Goal: Task Accomplishment & Management: Use online tool/utility

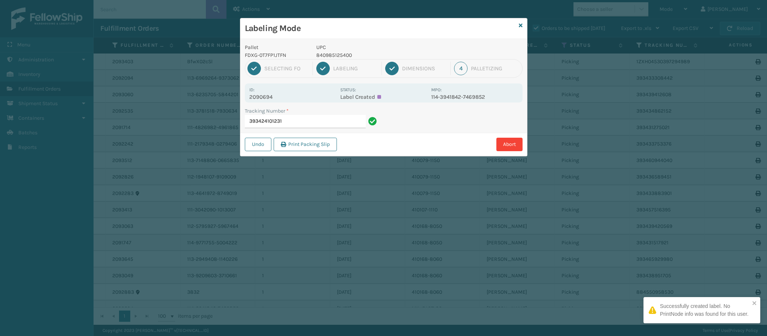
click at [260, 94] on p "2090694" at bounding box center [292, 97] width 86 height 7
copy p "2090694"
click at [304, 122] on input "393424101231" at bounding box center [305, 121] width 121 height 13
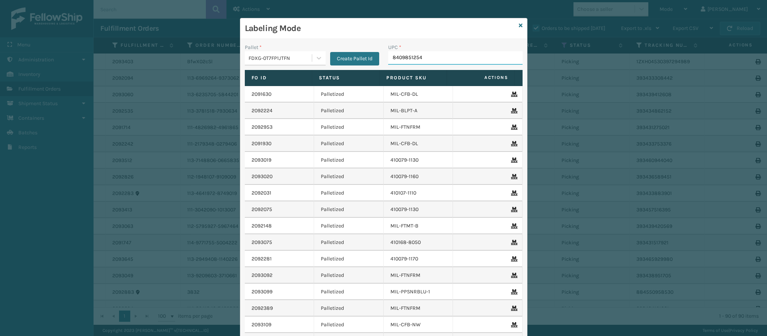
type input "84098512540"
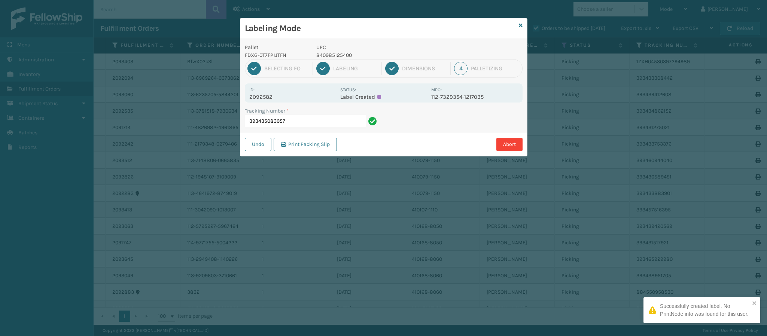
click at [272, 97] on p "2092582" at bounding box center [292, 97] width 86 height 7
copy p "2092582"
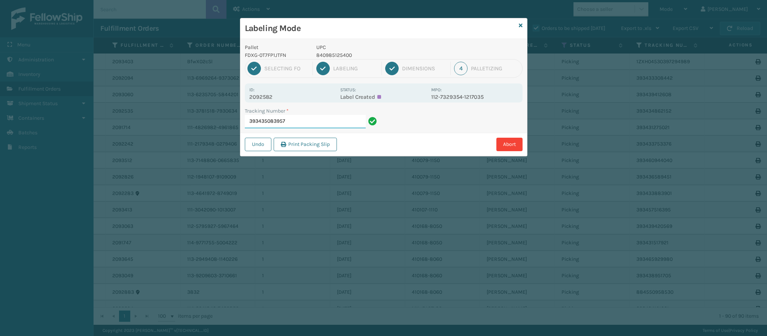
click at [307, 121] on input "393435083957" at bounding box center [305, 121] width 121 height 13
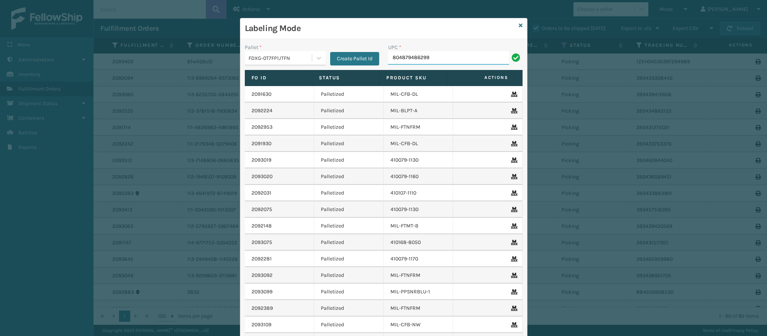
type input "804879486299"
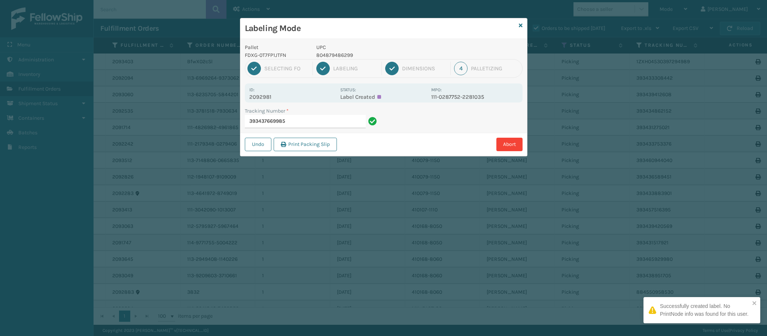
click at [268, 98] on p "2092981" at bounding box center [292, 97] width 86 height 7
copy p "2092981"
click at [317, 122] on input "393437669985" at bounding box center [305, 121] width 121 height 13
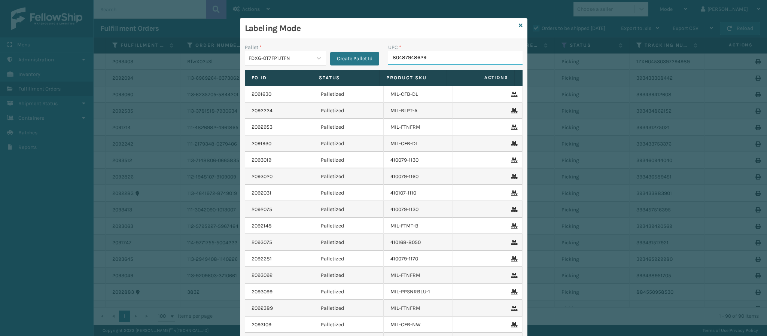
type input "804879486299"
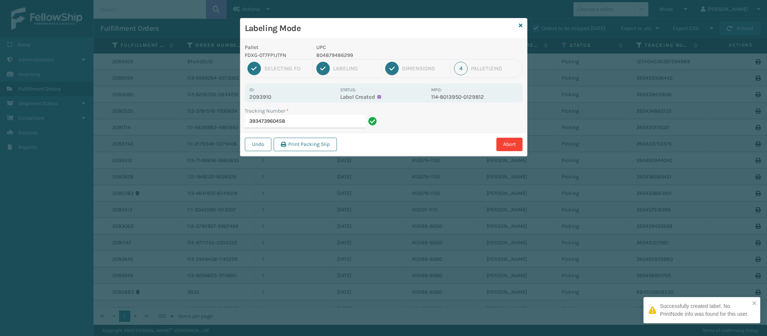
click at [266, 97] on p "2093910" at bounding box center [292, 97] width 86 height 7
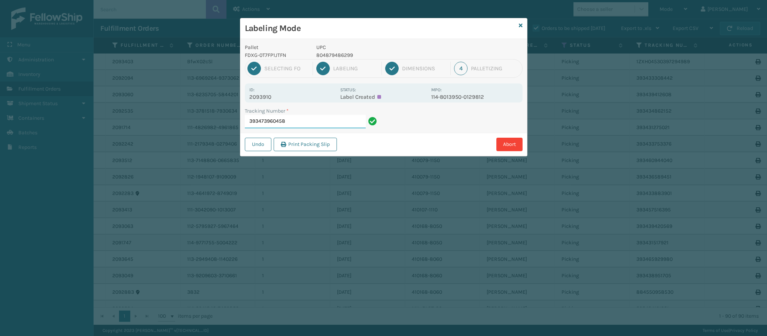
click at [337, 119] on input "393473960458" at bounding box center [305, 121] width 121 height 13
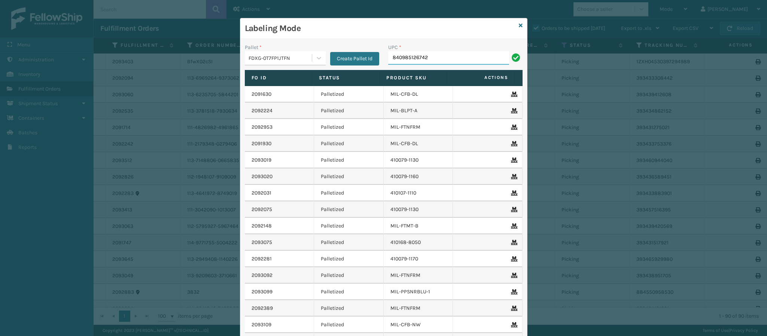
type input "840985126742"
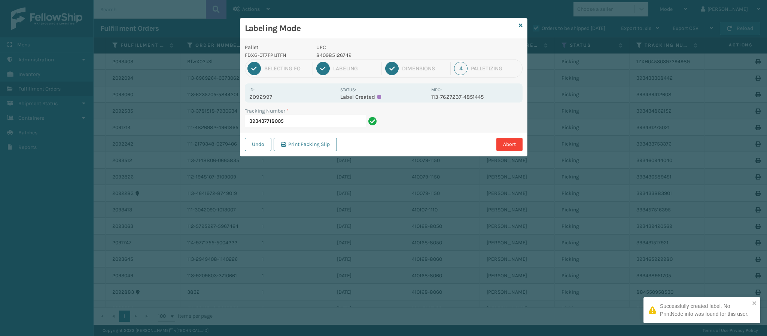
click at [268, 99] on p "2092997" at bounding box center [292, 97] width 86 height 7
click at [298, 122] on input "393437718005" at bounding box center [305, 121] width 121 height 13
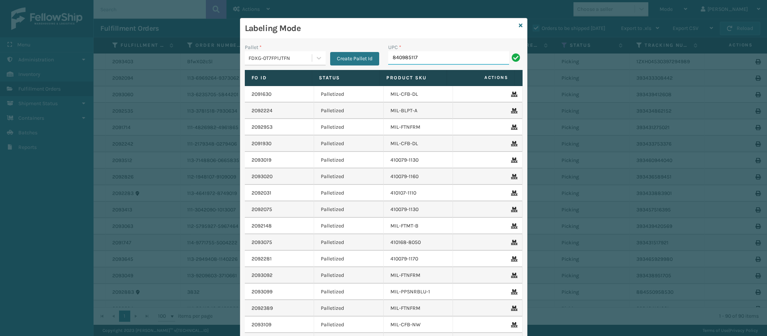
type input "8409851179"
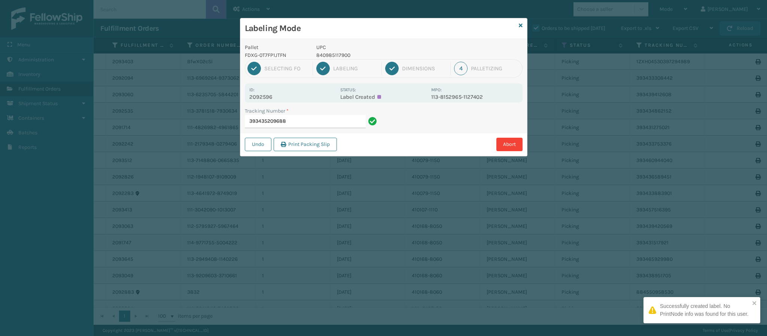
click at [272, 95] on p "2092596" at bounding box center [292, 97] width 86 height 7
copy p "2092596"
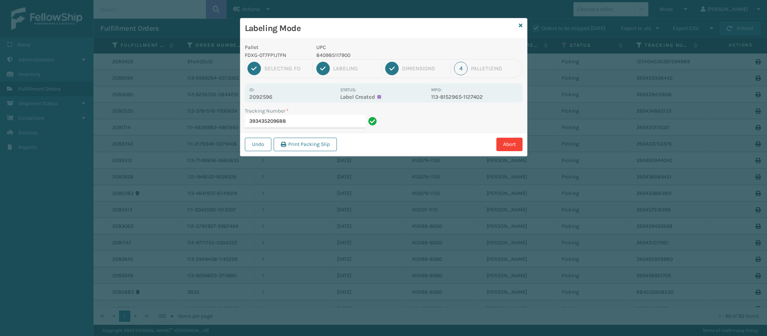
click at [326, 132] on div "Tracking Number * 393435209688" at bounding box center [311, 120] width 143 height 26
click at [326, 126] on input "393435209688" at bounding box center [305, 121] width 121 height 13
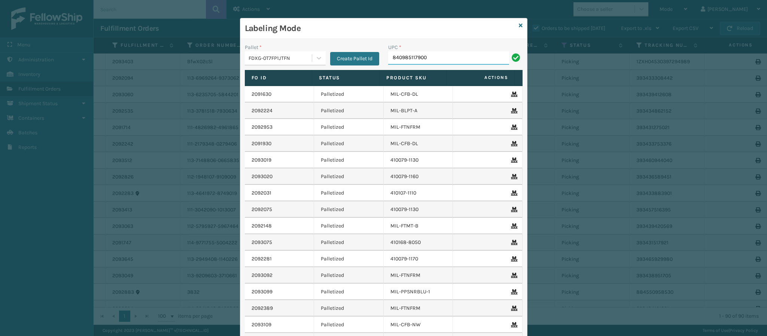
type input "840985117900"
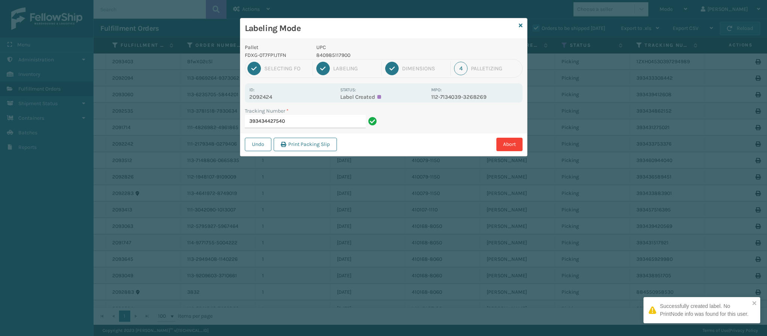
click at [265, 101] on div "Id: 2092424 Status: Label Created MPO: 112-7134039-3268269" at bounding box center [384, 92] width 278 height 19
copy p "2092424"
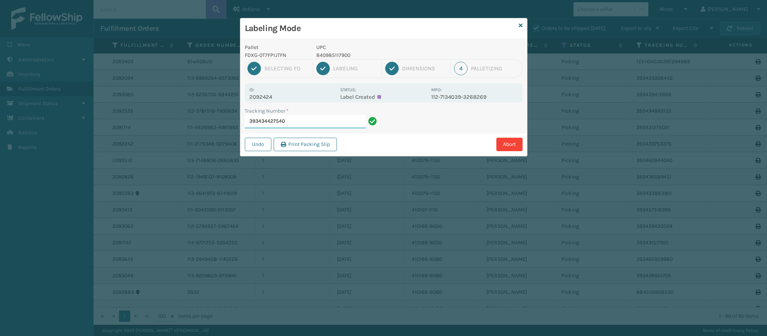
drag, startPoint x: 303, startPoint y: 126, endPoint x: 300, endPoint y: 120, distance: 6.5
click at [296, 112] on div "Tracking Number * 393434427540" at bounding box center [312, 117] width 134 height 21
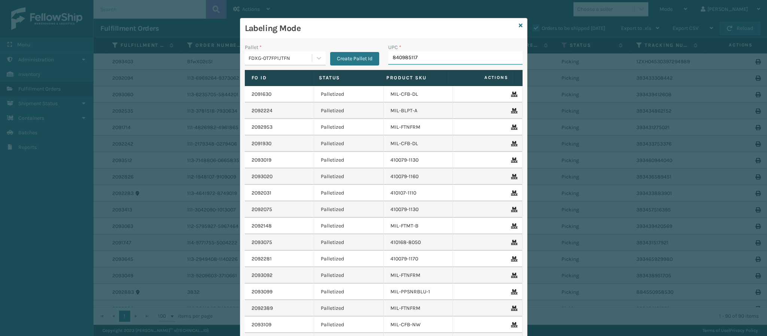
type input "8409851179"
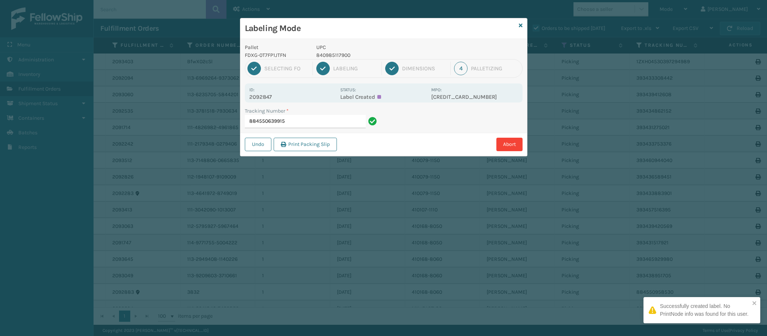
click at [266, 96] on p "2092847" at bounding box center [292, 97] width 86 height 7
copy p "2092847"
click at [301, 121] on input "884550639915" at bounding box center [305, 121] width 121 height 13
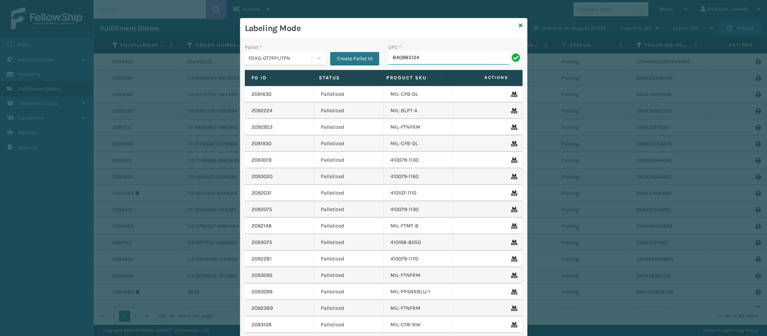
type input "8409851243"
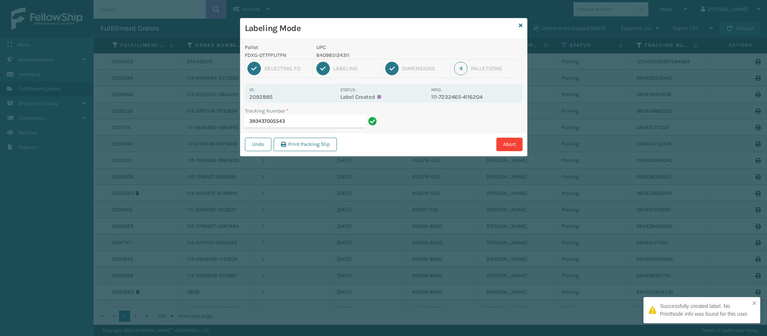
click at [271, 95] on p "2092885" at bounding box center [292, 97] width 86 height 7
copy p "2092885"
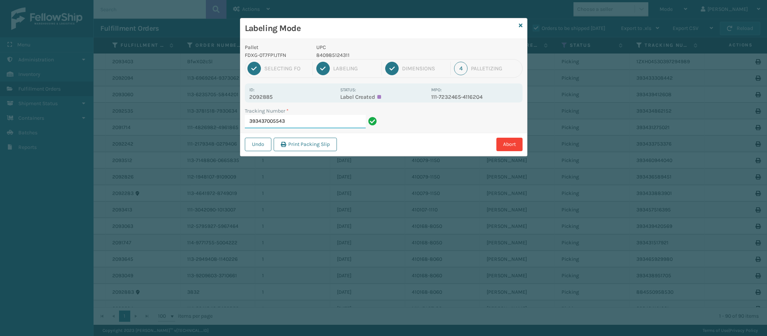
click at [307, 127] on input "393437005543" at bounding box center [305, 121] width 121 height 13
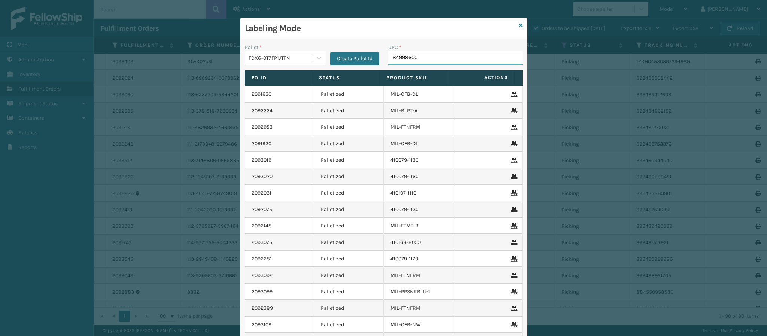
type input "849986009"
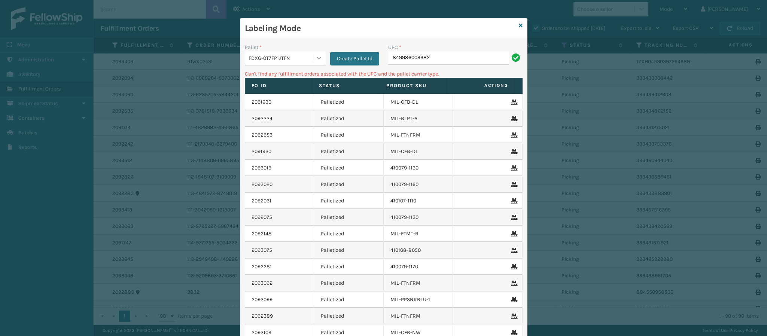
click at [316, 59] on icon at bounding box center [318, 57] width 7 height 7
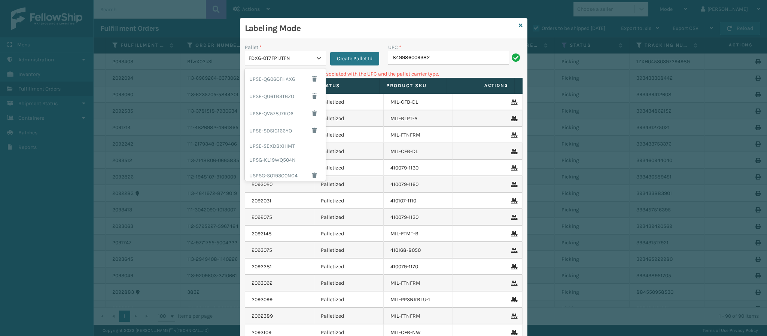
scroll to position [74, 0]
drag, startPoint x: 319, startPoint y: 106, endPoint x: 313, endPoint y: 175, distance: 69.9
click at [313, 175] on div "FDXG-0T7FP1JTFN ONTRACG-F370ST7UYA UPSE-JXNBC9IAM3 UPSE-LUVUS30EOA UPSE-QG06OFH…" at bounding box center [285, 124] width 81 height 112
click at [288, 153] on div "UPSG-KL19WQ504N" at bounding box center [285, 155] width 81 height 14
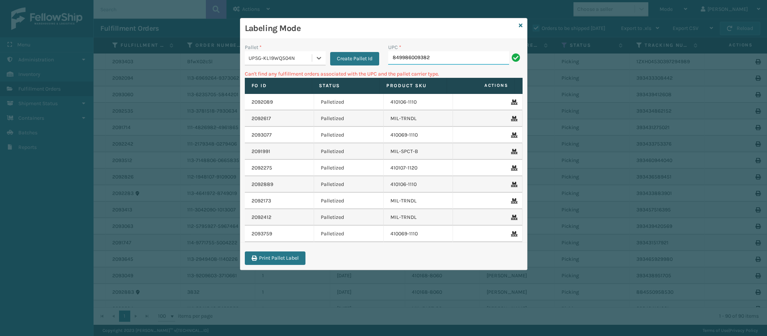
click at [452, 60] on input "849986009382" at bounding box center [448, 57] width 121 height 13
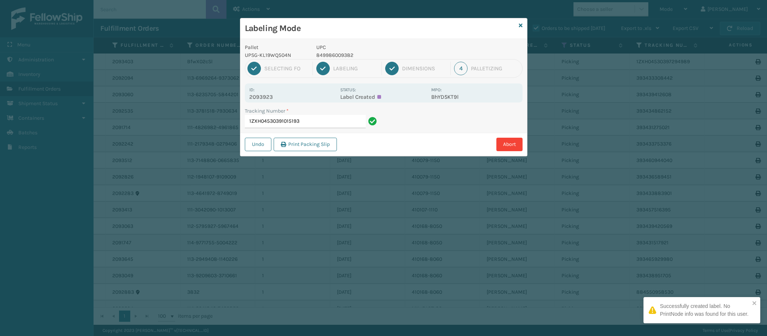
click at [271, 92] on div "Id: 2093923" at bounding box center [292, 93] width 86 height 15
click at [273, 99] on div "Id: 2093923 Status: Label Created MPO: BhYD5KT9l" at bounding box center [384, 92] width 278 height 19
click at [272, 97] on p "2093923" at bounding box center [292, 97] width 86 height 7
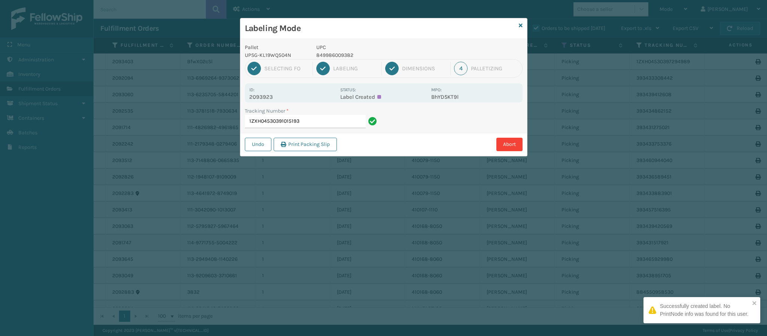
click at [272, 97] on p "2093923" at bounding box center [292, 97] width 86 height 7
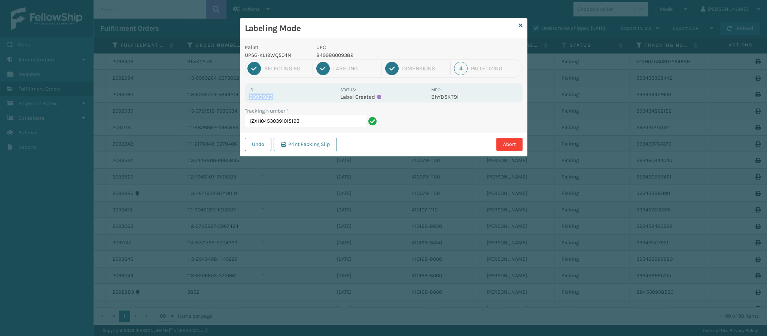
copy p "2093923"
click at [311, 121] on input "1ZXH04530391015193" at bounding box center [305, 121] width 121 height 13
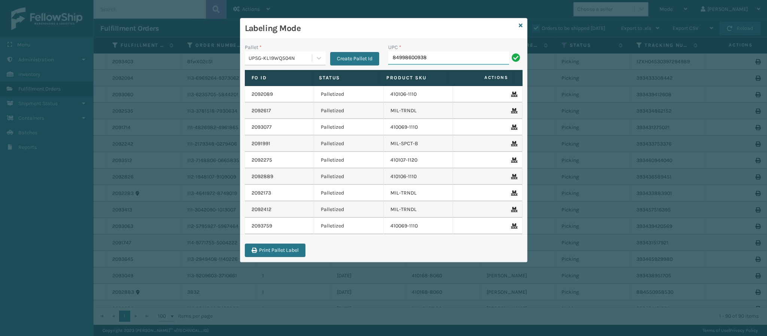
type input "849986009382"
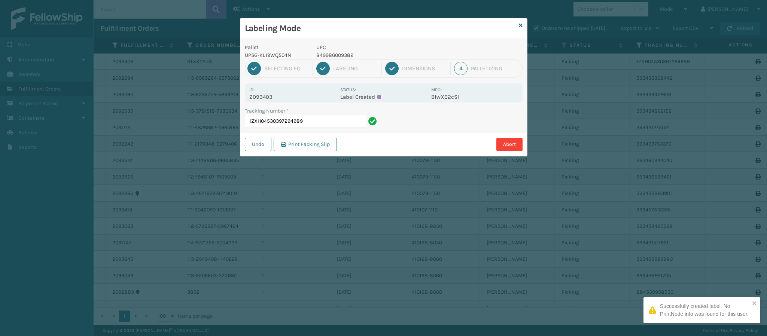
drag, startPoint x: 272, startPoint y: 99, endPoint x: 270, endPoint y: 94, distance: 4.9
click at [270, 94] on p "2093403" at bounding box center [292, 97] width 86 height 7
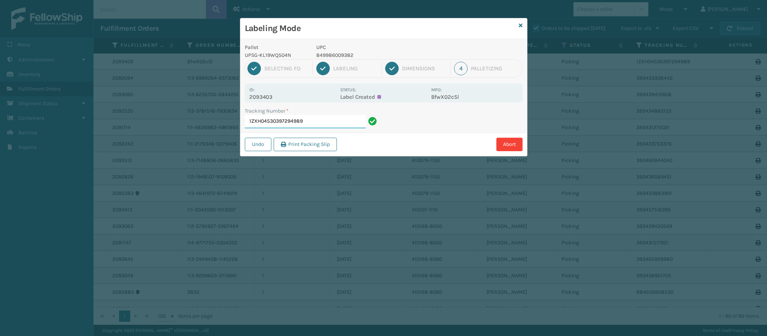
click at [318, 118] on input "1ZXH04530397294989" at bounding box center [305, 121] width 121 height 13
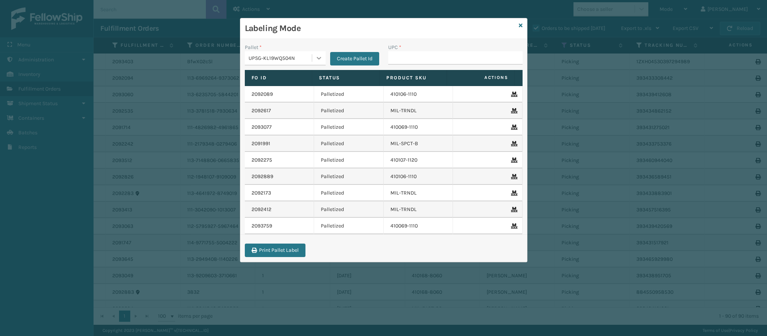
click at [319, 58] on icon at bounding box center [318, 57] width 7 height 7
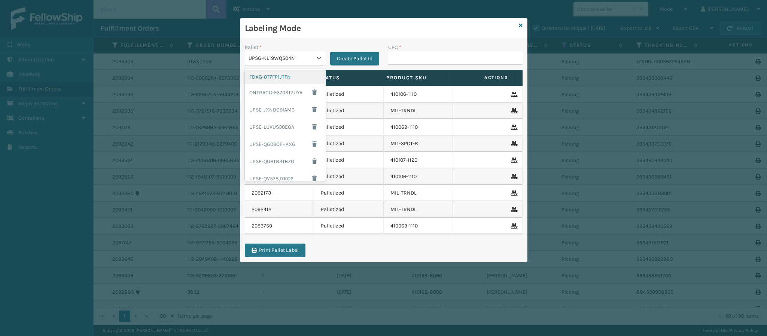
click at [289, 80] on div "FDXG-0T7FP1JTFN" at bounding box center [285, 77] width 81 height 14
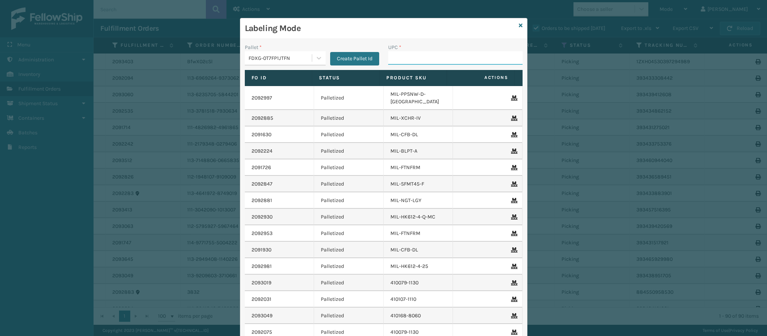
click at [442, 63] on input "UPC *" at bounding box center [455, 57] width 134 height 13
type input "840985119362"
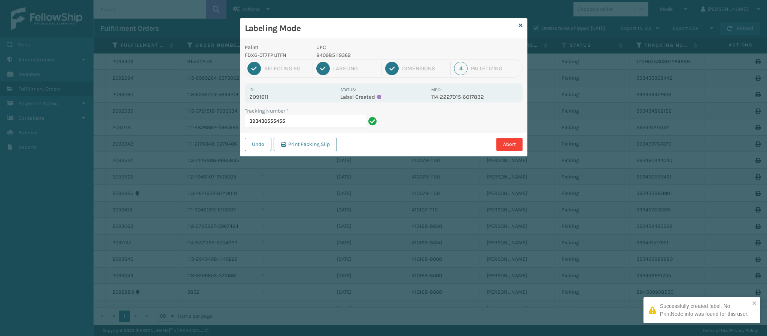
click at [267, 99] on p "2091611" at bounding box center [292, 97] width 86 height 7
copy p "2091611"
click at [305, 124] on input "393430555455" at bounding box center [305, 121] width 121 height 13
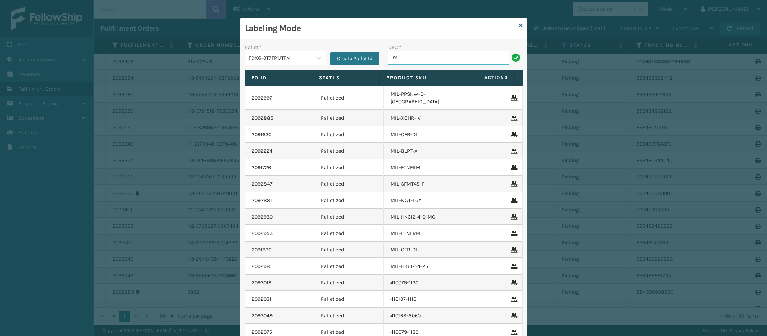
type input "MIL-HK612-6"
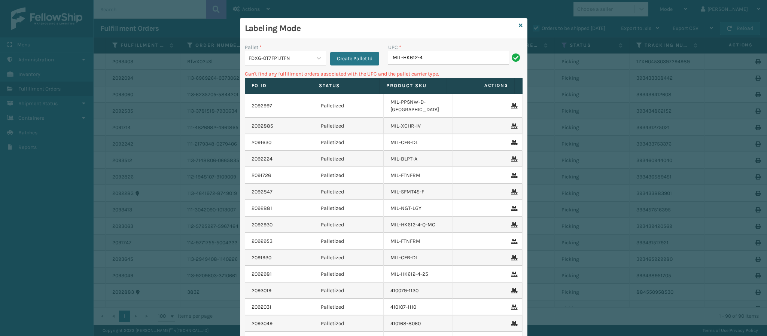
type input "MIL-HK612-4"
click at [519, 28] on icon at bounding box center [521, 25] width 4 height 5
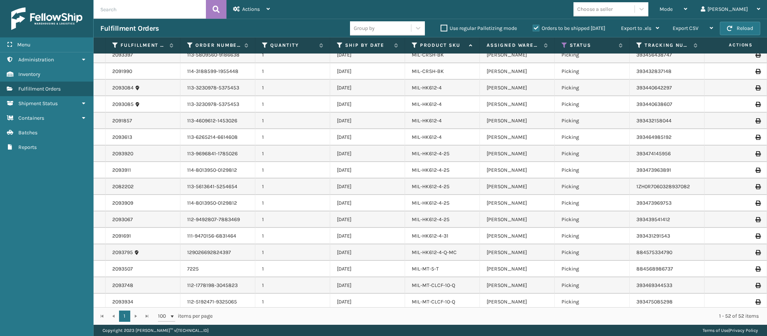
scroll to position [350, 0]
click at [430, 92] on link "MIL-HK612-4" at bounding box center [427, 90] width 30 height 6
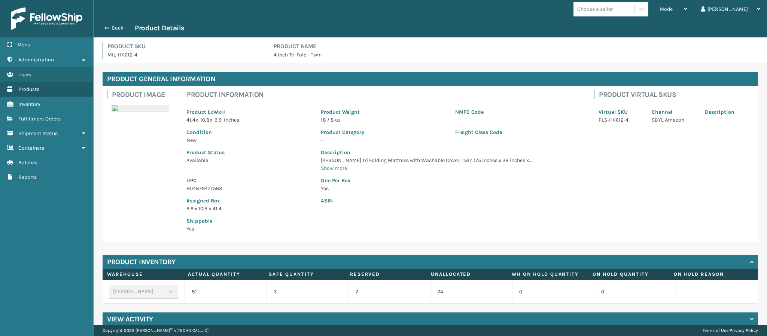
click at [218, 189] on p "804879477563" at bounding box center [248, 189] width 125 height 8
copy p "804879477563"
click at [105, 30] on span "button" at bounding box center [106, 27] width 4 height 5
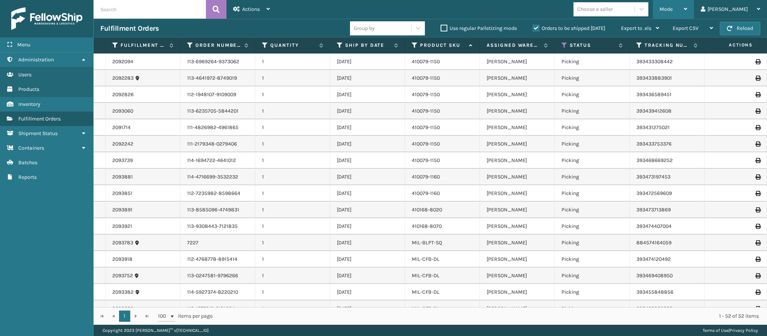
click at [687, 4] on div "Mode" at bounding box center [673, 9] width 28 height 19
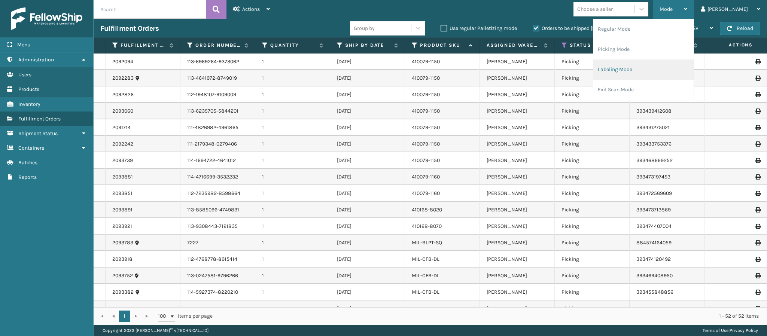
click at [622, 73] on li "Labeling Mode" at bounding box center [643, 70] width 100 height 20
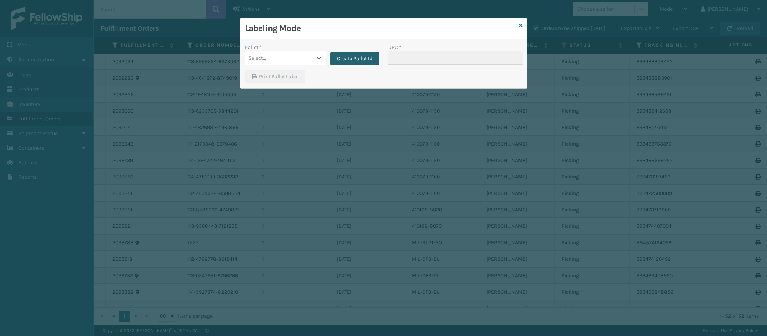
click at [330, 60] on button "Create Pallet Id" at bounding box center [354, 58] width 49 height 13
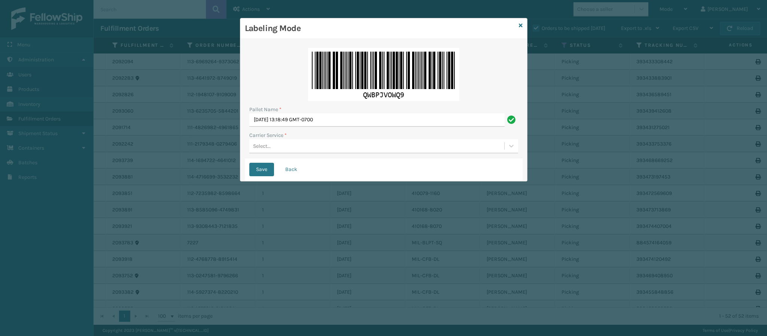
click at [517, 27] on div "Labeling Mode" at bounding box center [383, 28] width 287 height 21
click at [520, 24] on icon at bounding box center [521, 25] width 4 height 5
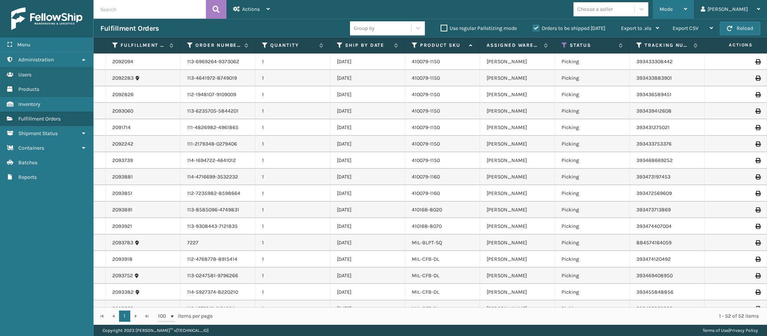
click at [687, 8] on icon at bounding box center [685, 8] width 3 height 5
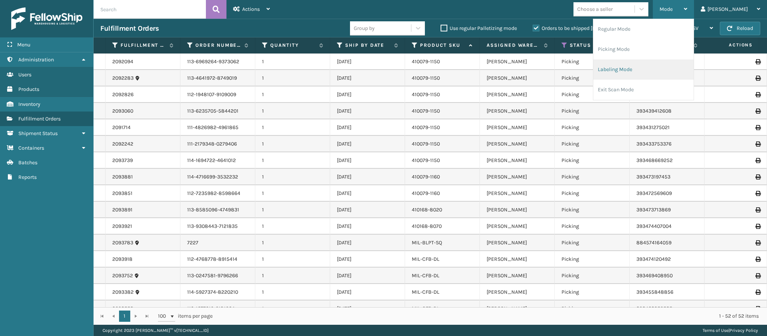
click at [652, 67] on li "Labeling Mode" at bounding box center [643, 70] width 100 height 20
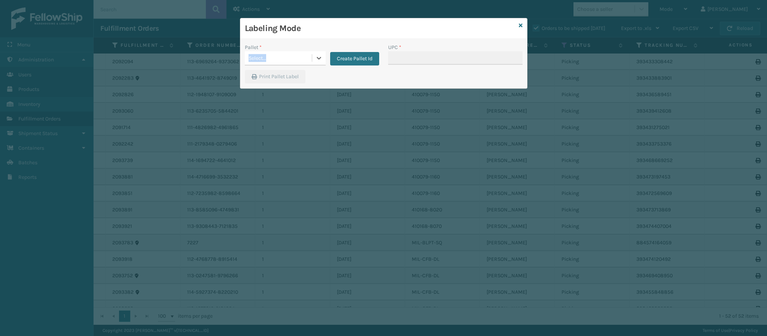
click at [308, 52] on div "Pallet * 0 results available. Select is focused ,type to refine list, press Dow…" at bounding box center [285, 54] width 81 height 22
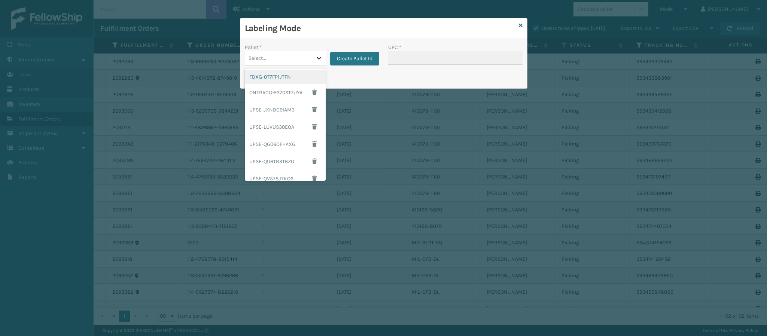
click at [315, 60] on icon at bounding box center [318, 57] width 7 height 7
click at [282, 79] on div "FDXG-0T7FP1JTFN" at bounding box center [285, 77] width 81 height 14
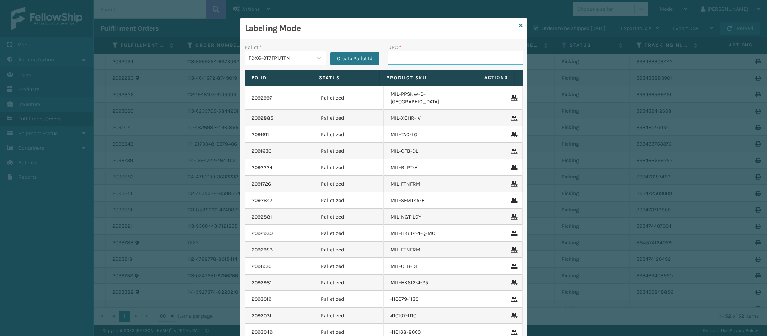
click at [412, 56] on input "UPC *" at bounding box center [455, 57] width 134 height 13
paste input "804879477563"
type input "804879477563"
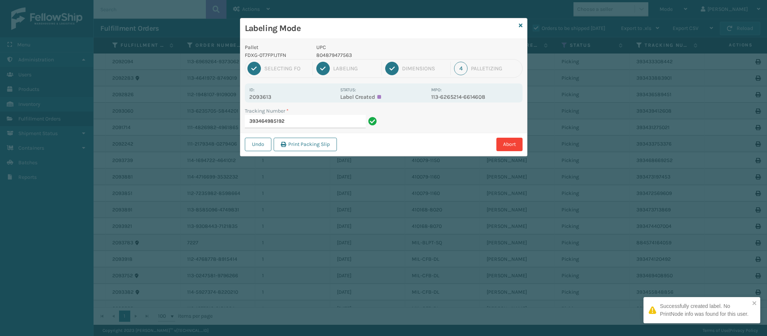
click at [271, 99] on p "2093613" at bounding box center [292, 97] width 86 height 7
click at [270, 99] on p "2093613" at bounding box center [292, 97] width 86 height 7
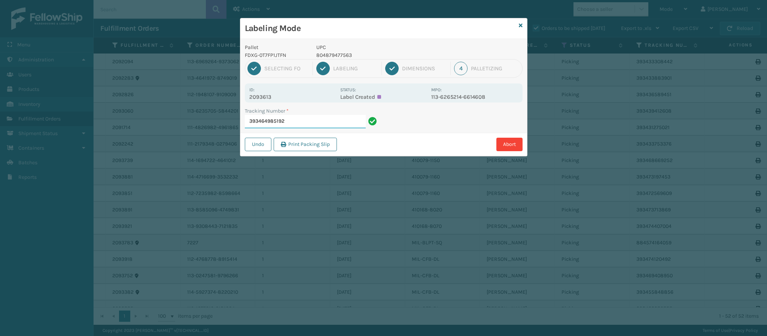
click at [304, 120] on input "393464985192" at bounding box center [305, 121] width 121 height 13
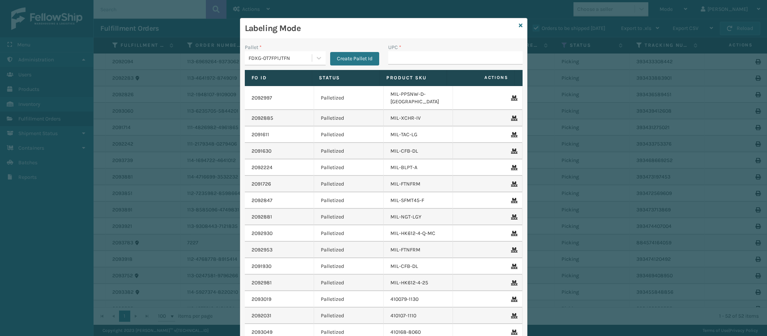
click at [513, 22] on div "Labeling Mode" at bounding box center [383, 28] width 287 height 21
click at [516, 22] on div "Labeling Mode Pallet * FDXG-0T7FP1JTFN Create Pallet Id UPC * Fo Id Status Prod…" at bounding box center [383, 202] width 287 height 368
click at [519, 26] on icon at bounding box center [521, 25] width 4 height 5
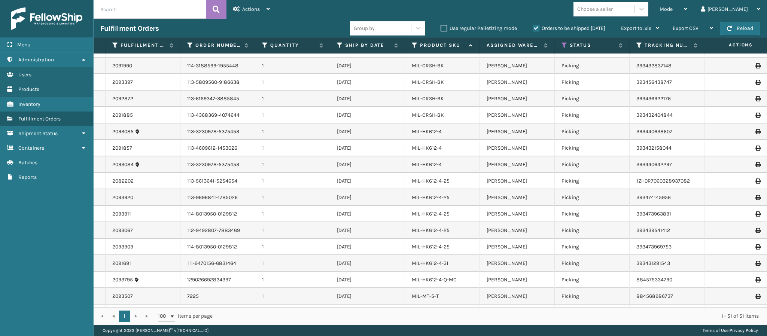
scroll to position [294, 0]
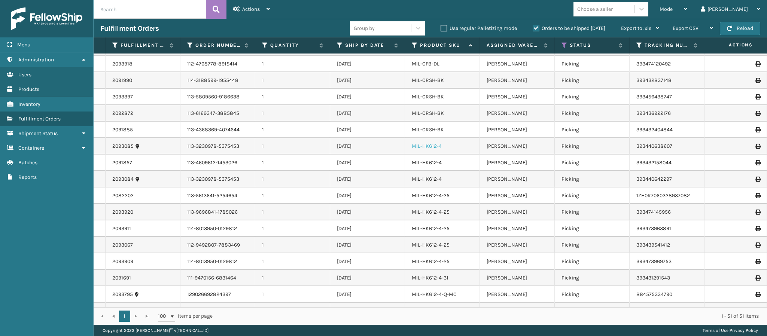
click at [434, 146] on link "MIL-HK612-4" at bounding box center [427, 146] width 30 height 6
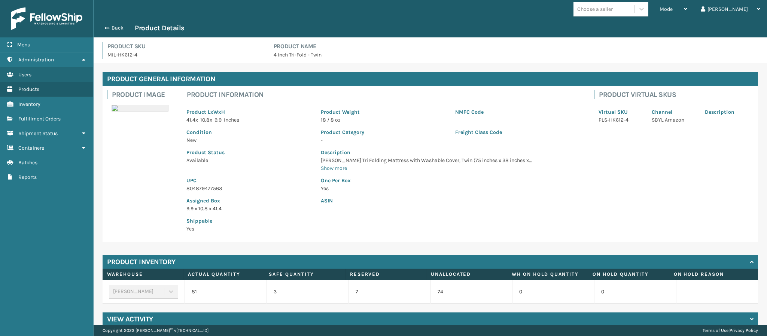
click at [216, 190] on p "804879477563" at bounding box center [248, 189] width 125 height 8
click at [118, 19] on div "Back Product Details" at bounding box center [430, 28] width 673 height 19
click at [116, 24] on div "Back Product Details" at bounding box center [430, 28] width 660 height 9
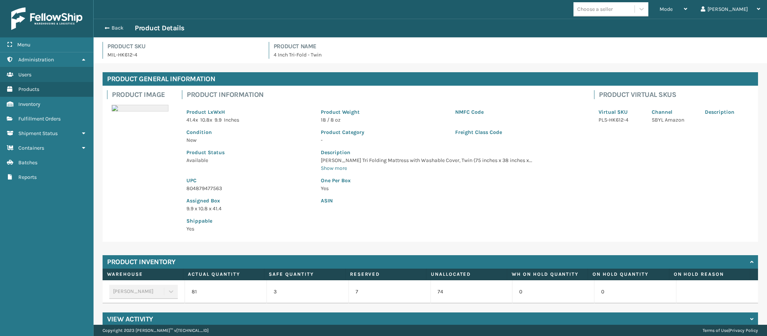
click at [107, 34] on div "Back Product Details" at bounding box center [430, 28] width 673 height 19
click at [107, 26] on span "button" at bounding box center [106, 27] width 4 height 5
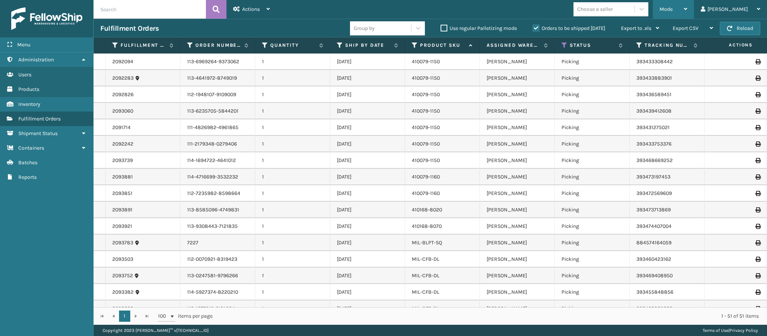
click at [687, 6] on div "Mode" at bounding box center [673, 9] width 28 height 19
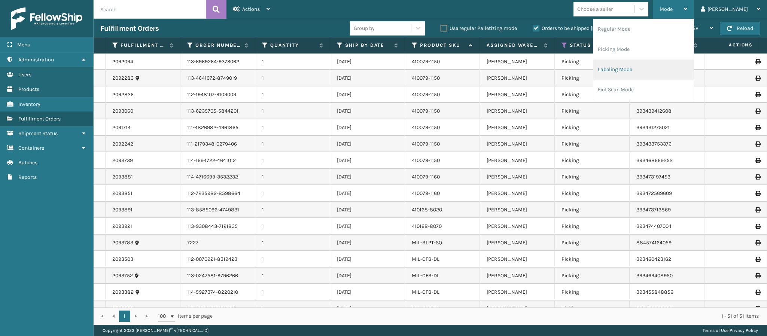
click at [645, 75] on li "Labeling Mode" at bounding box center [643, 70] width 100 height 20
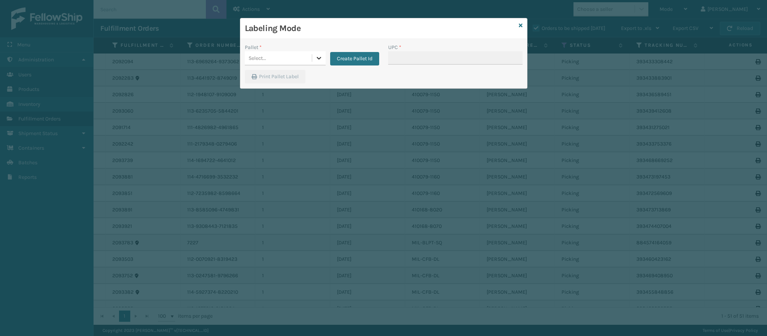
click at [319, 61] on icon at bounding box center [318, 57] width 7 height 7
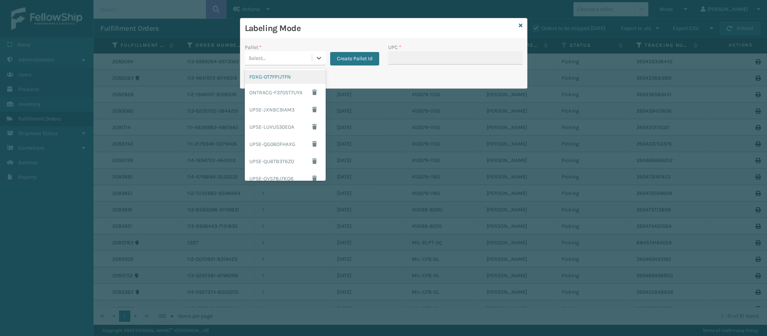
click at [291, 80] on div "FDXG-0T7FP1JTFN" at bounding box center [285, 77] width 81 height 14
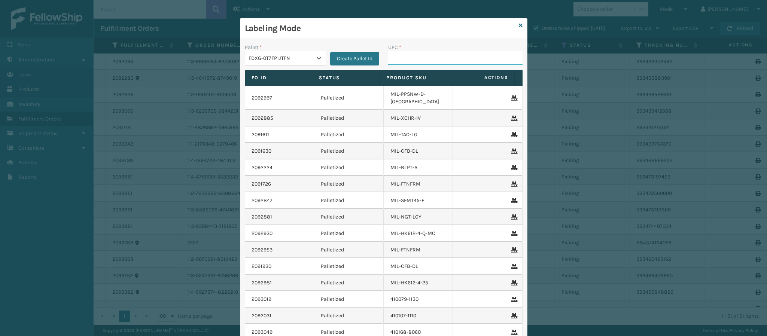
click at [428, 57] on input "UPC *" at bounding box center [455, 57] width 134 height 13
paste input "804879477563"
click at [428, 57] on input "804879477563" at bounding box center [448, 57] width 121 height 13
type input "804879477563"
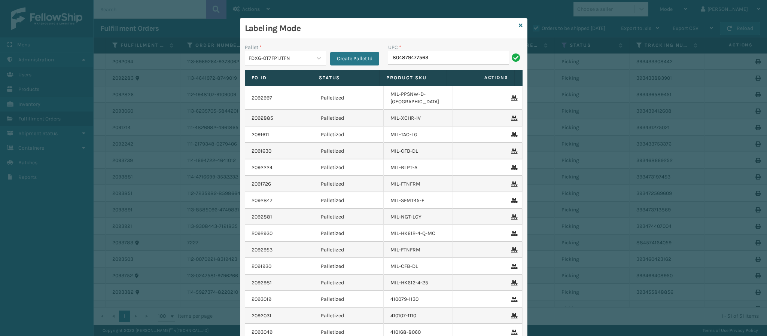
type input "804879477563"
click at [513, 25] on div "Labeling Mode" at bounding box center [383, 28] width 287 height 21
click at [519, 25] on icon at bounding box center [521, 25] width 4 height 5
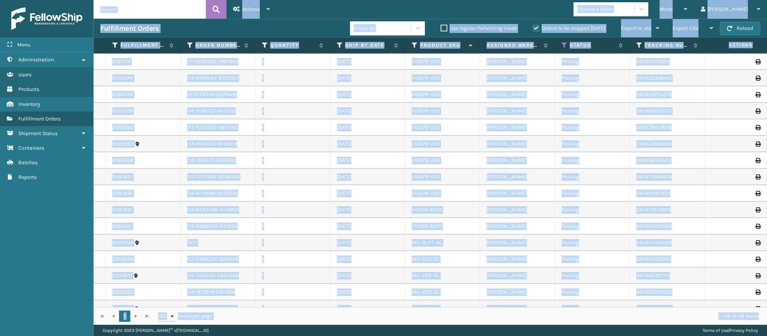
click at [700, 109] on td "393468669252" at bounding box center [667, 111] width 75 height 16
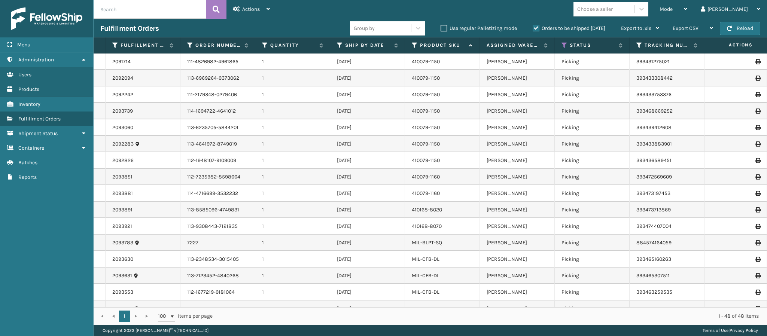
click at [700, 109] on td "393468669252" at bounding box center [667, 111] width 75 height 16
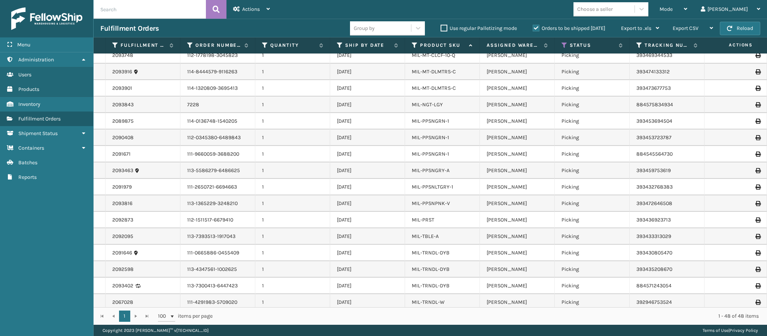
scroll to position [545, 0]
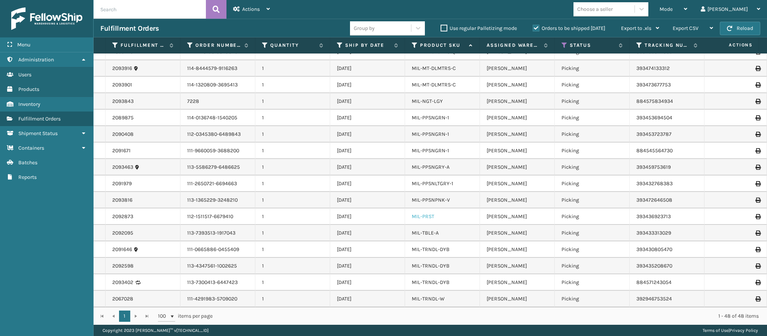
click at [430, 213] on link "MIL-PRST" at bounding box center [423, 216] width 22 height 6
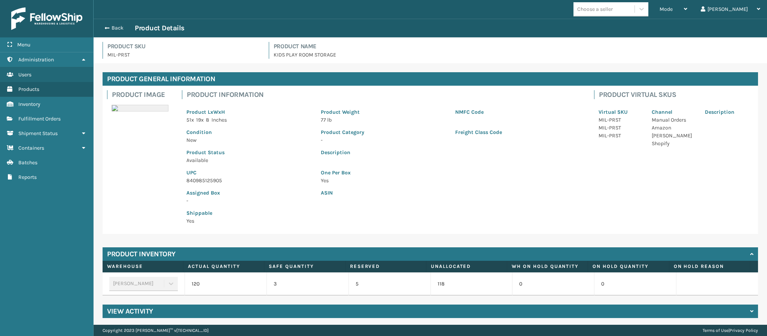
click at [216, 182] on p "840985125905" at bounding box center [248, 181] width 125 height 8
click at [107, 30] on span "button" at bounding box center [106, 27] width 4 height 5
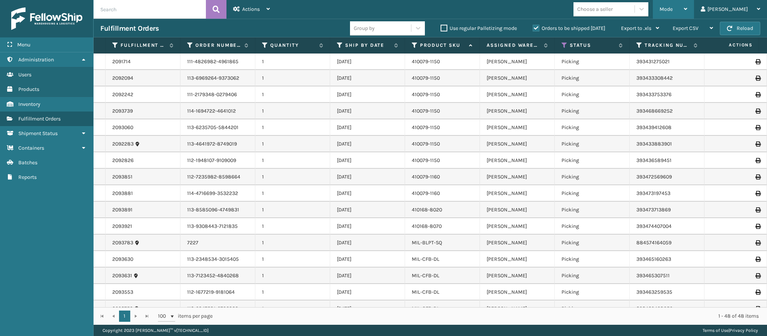
click at [673, 11] on span "Mode" at bounding box center [665, 9] width 13 height 6
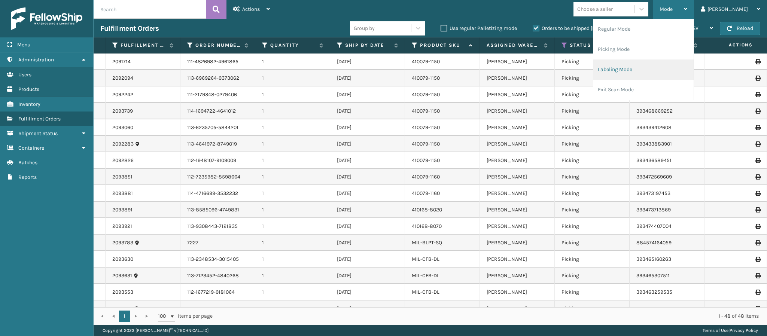
click at [650, 69] on li "Labeling Mode" at bounding box center [643, 70] width 100 height 20
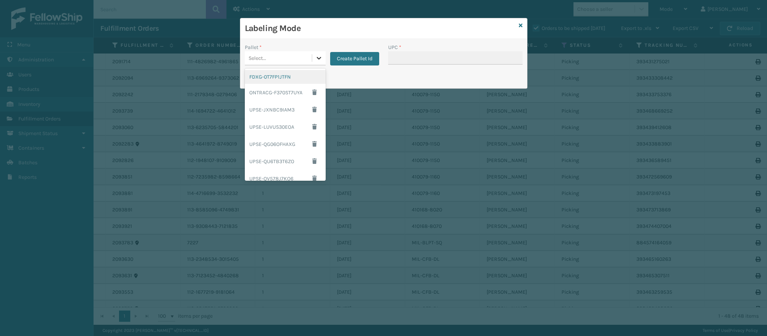
click at [317, 61] on icon at bounding box center [318, 57] width 7 height 7
click at [300, 75] on div "FDXG-0T7FP1JTFN" at bounding box center [285, 77] width 81 height 14
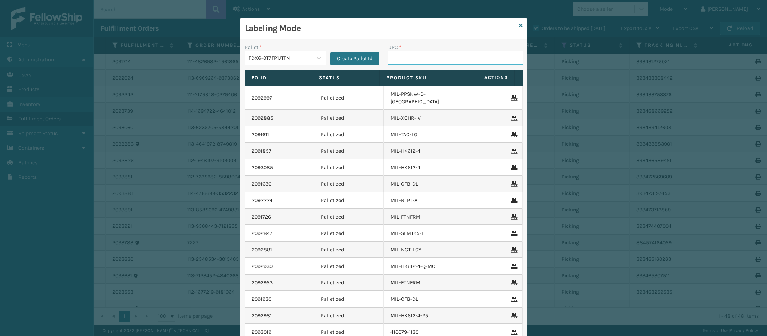
click at [424, 60] on input "UPC *" at bounding box center [455, 57] width 134 height 13
paste input "840985125905"
type input "840985125905"
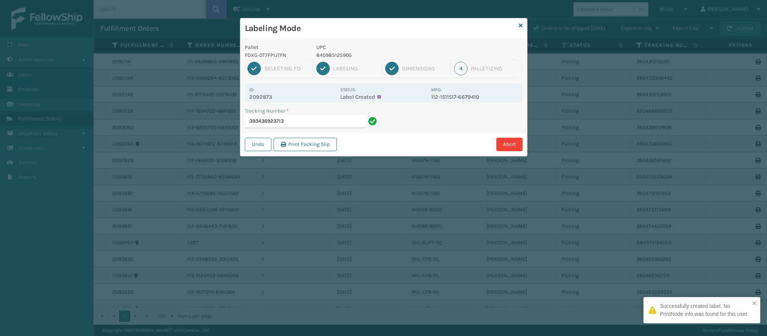
click at [270, 96] on p "2092873" at bounding box center [292, 97] width 86 height 7
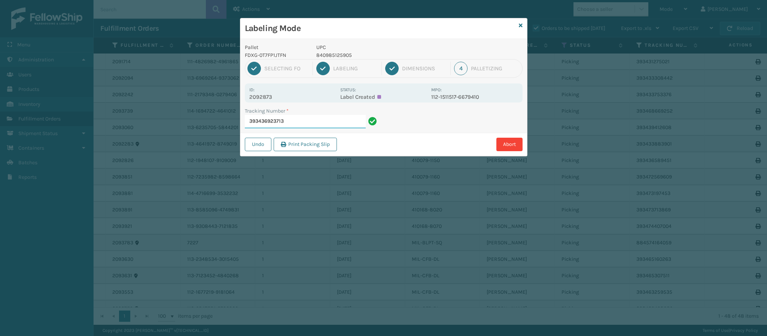
click at [329, 126] on input "393436923713" at bounding box center [305, 121] width 121 height 13
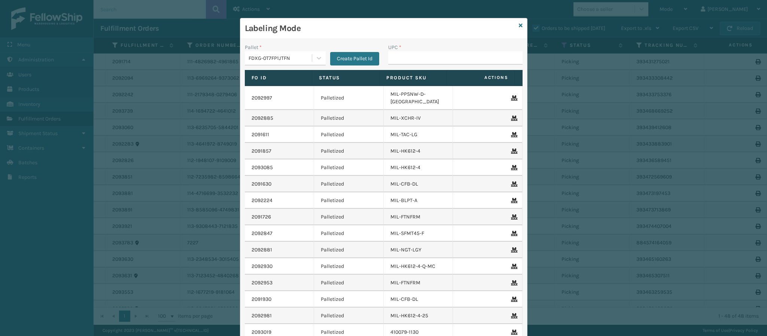
click at [511, 25] on h3 "Labeling Mode" at bounding box center [380, 28] width 271 height 11
click at [512, 22] on div "Labeling Mode Pallet * FDXG-0T7FP1JTFN Create Pallet Id UPC * Fo Id Status Prod…" at bounding box center [383, 202] width 287 height 368
click at [519, 25] on icon at bounding box center [521, 25] width 4 height 5
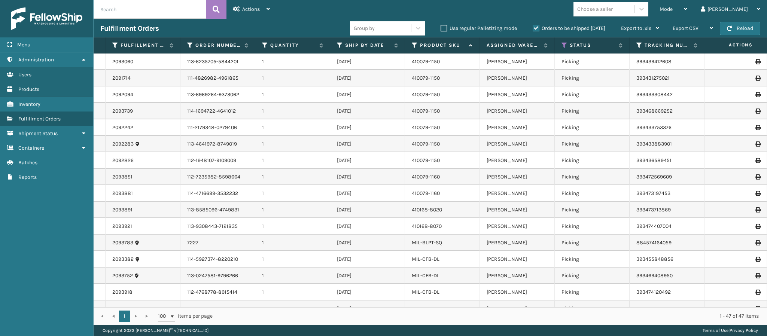
scroll to position [529, 0]
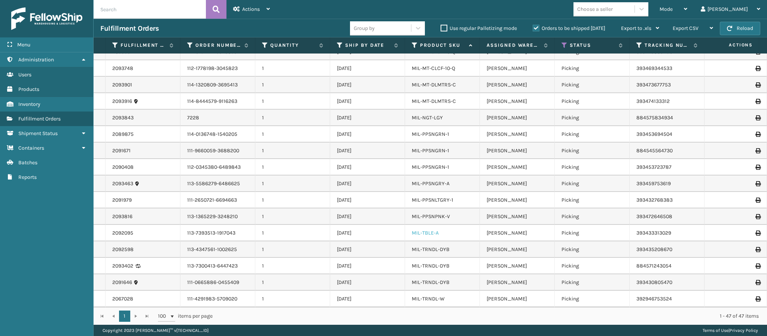
click at [428, 230] on link "MIL-TBLE-A" at bounding box center [425, 233] width 27 height 6
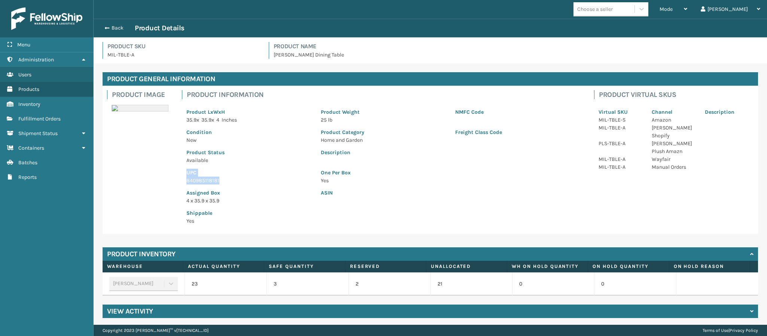
drag, startPoint x: 218, startPoint y: 180, endPoint x: 165, endPoint y: 175, distance: 53.0
click at [165, 175] on div "Product Image Product Information Product LxWxH 35.9 x 35.9 x 4 Inches Product …" at bounding box center [430, 160] width 655 height 148
click at [190, 181] on p "840985118181" at bounding box center [248, 181] width 125 height 8
click at [243, 183] on p "840985118181" at bounding box center [248, 181] width 125 height 8
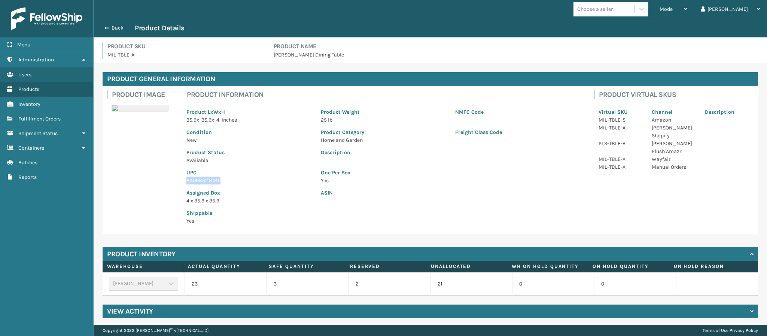
click at [243, 183] on p "840985118181" at bounding box center [248, 181] width 125 height 8
click at [107, 26] on span "button" at bounding box center [106, 27] width 4 height 5
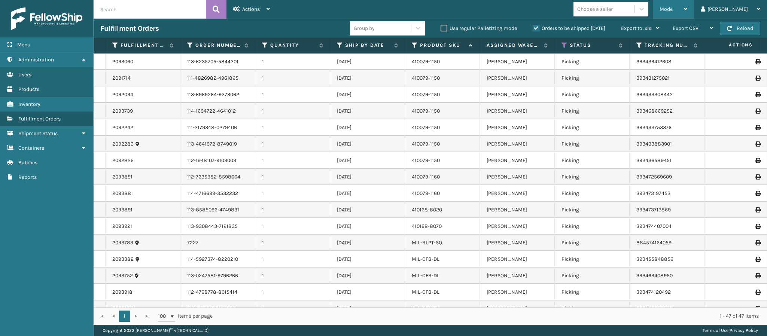
click at [687, 15] on div "Mode" at bounding box center [673, 9] width 28 height 19
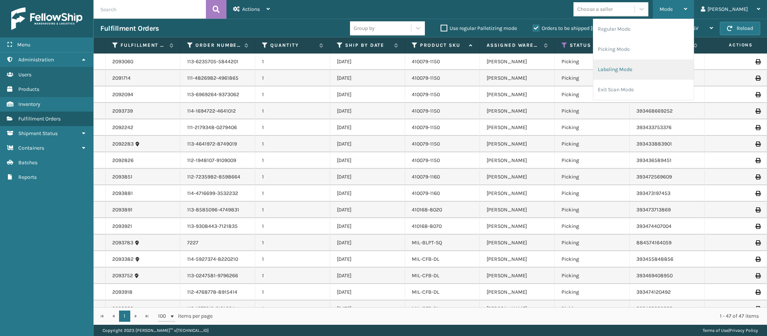
click at [674, 71] on li "Labeling Mode" at bounding box center [643, 70] width 100 height 20
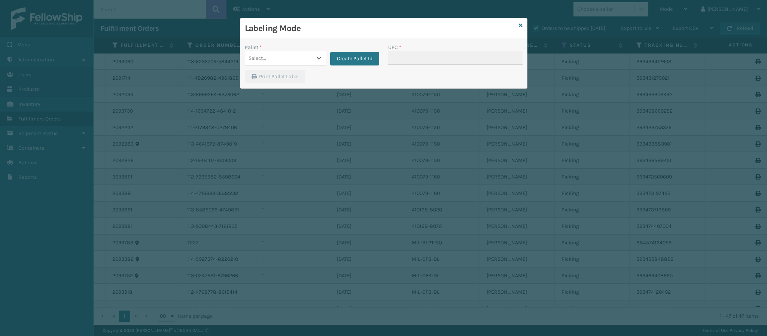
click at [328, 57] on div "Create Pallet Id" at bounding box center [353, 54] width 54 height 22
click at [308, 68] on div "Pallet * Select... Create Pallet Id UPC * Print Pallet Label" at bounding box center [383, 63] width 287 height 49
drag, startPoint x: 310, startPoint y: 67, endPoint x: 314, endPoint y: 65, distance: 4.0
click at [311, 65] on div "Pallet * Select... Create Pallet Id" at bounding box center [311, 56] width 143 height 27
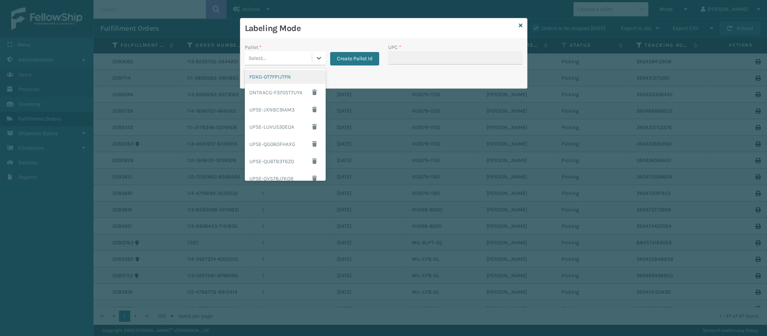
drag, startPoint x: 293, startPoint y: 59, endPoint x: 297, endPoint y: 60, distance: 3.8
click at [296, 59] on div "Select..." at bounding box center [278, 58] width 67 height 12
click at [275, 74] on div "FDXG-0T7FP1JTFN" at bounding box center [285, 77] width 81 height 14
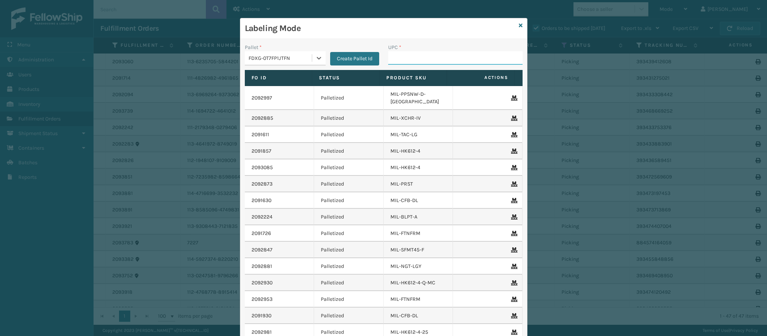
click at [417, 51] on input "UPC *" at bounding box center [455, 57] width 134 height 13
paste input "840985118181"
type input "840985118181"
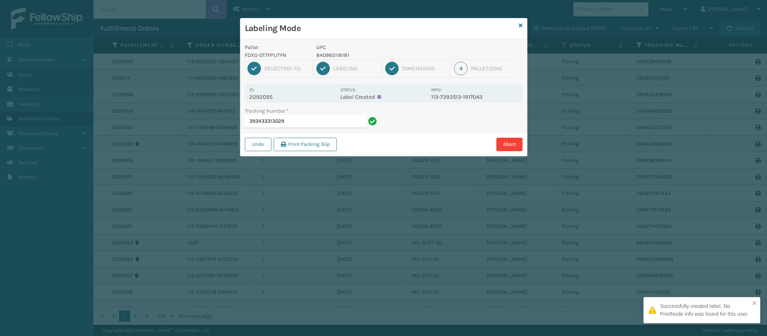
click at [272, 102] on div "Id: 2092095 Status: Label Created MPO: 113-7393513-1917043" at bounding box center [384, 92] width 278 height 19
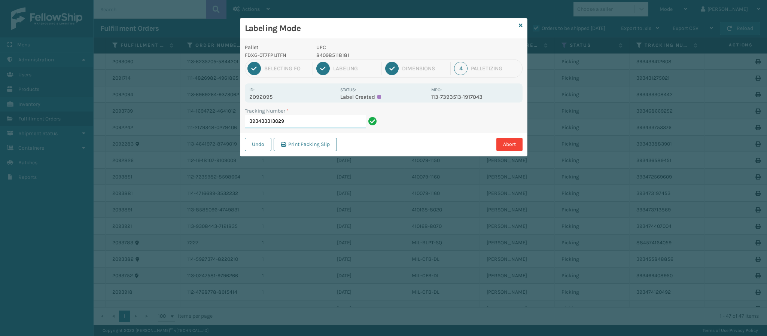
click at [321, 117] on input "393433313029" at bounding box center [305, 121] width 121 height 13
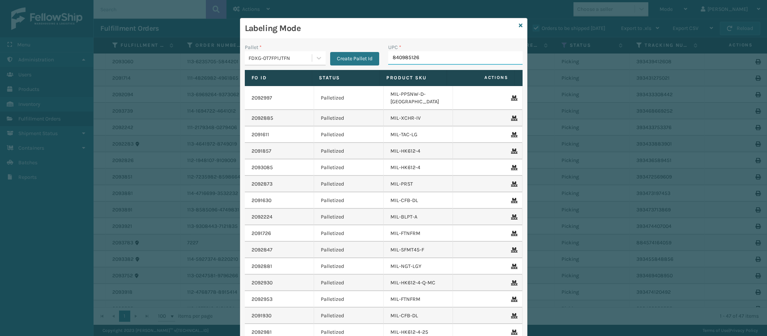
type input "8409851263"
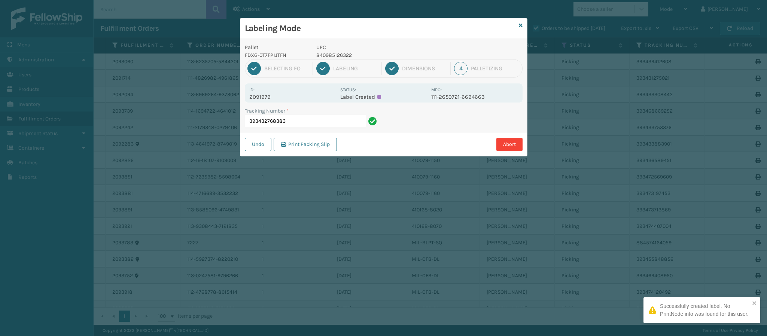
click at [265, 98] on p "2091979" at bounding box center [292, 97] width 86 height 7
click at [302, 123] on input "393432768383" at bounding box center [305, 121] width 121 height 13
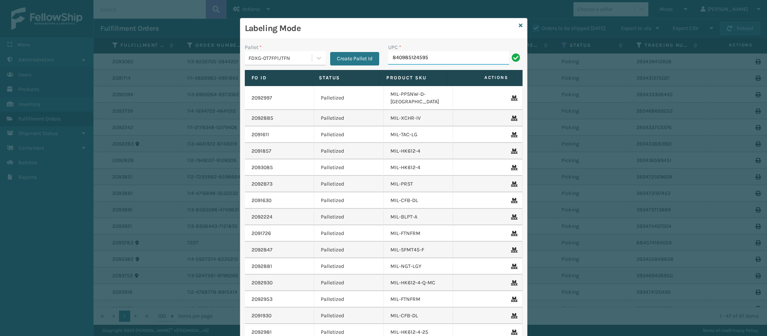
type input "840985124595"
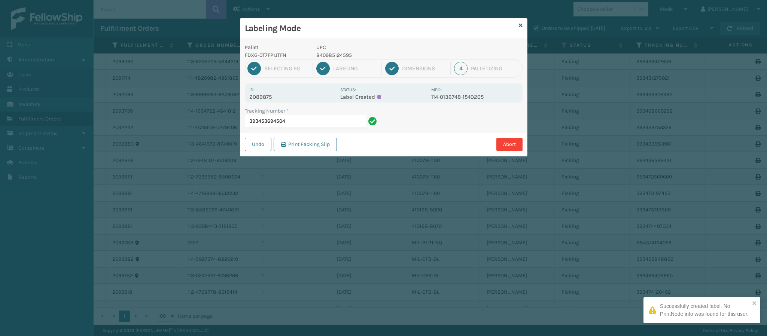
click at [274, 97] on p "2089875" at bounding box center [292, 97] width 86 height 7
click at [274, 98] on p "2089875" at bounding box center [292, 97] width 86 height 7
click at [295, 120] on input "393453694504" at bounding box center [305, 121] width 121 height 13
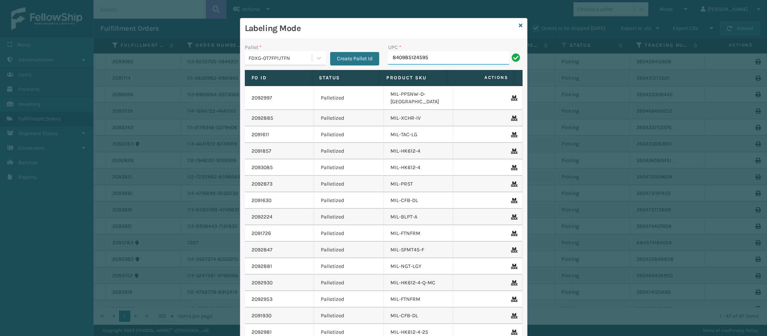
type input "840985124595"
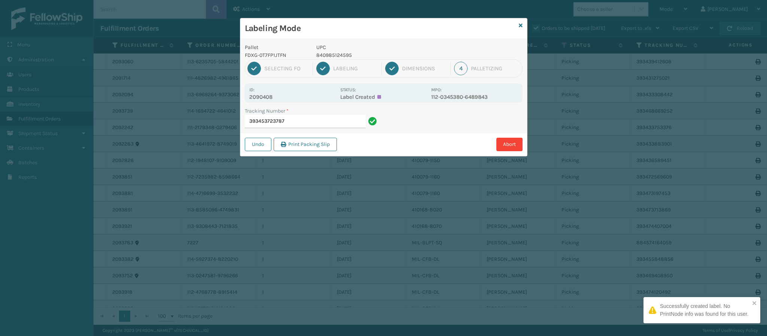
click at [271, 95] on p "2090408" at bounding box center [292, 97] width 86 height 7
click at [304, 121] on input "393453723787" at bounding box center [305, 121] width 121 height 13
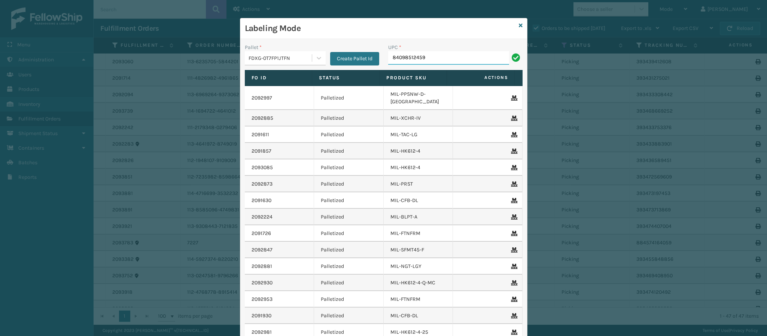
type input "840985124595"
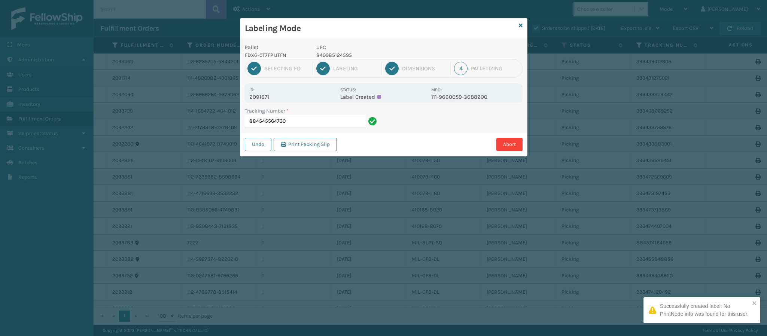
click at [266, 95] on p "2091671" at bounding box center [292, 97] width 86 height 7
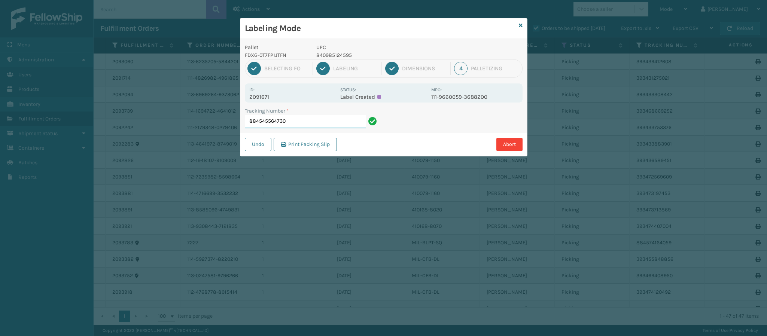
click at [307, 118] on input "884545564730" at bounding box center [305, 121] width 121 height 13
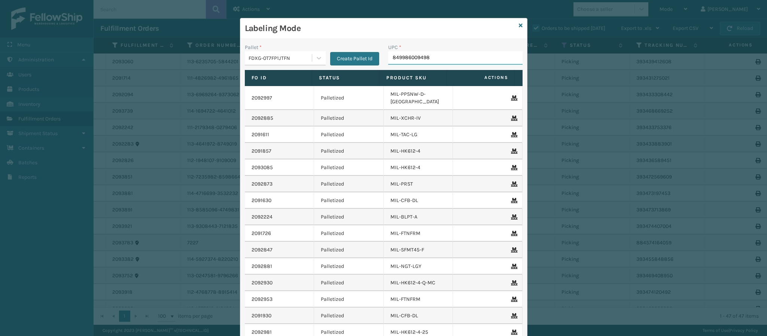
type input "849986009498"
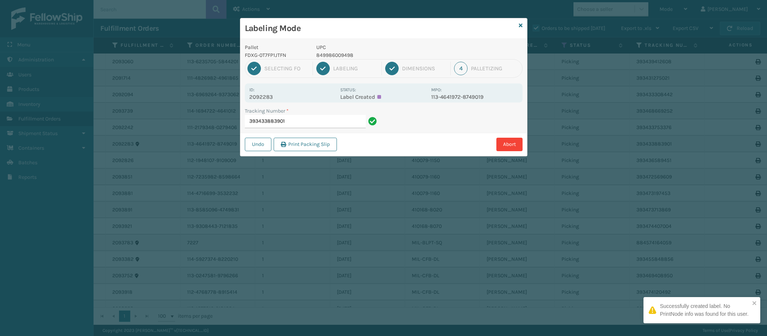
click at [266, 97] on p "2092283" at bounding box center [292, 97] width 86 height 7
click at [320, 128] on input "393433883901" at bounding box center [305, 121] width 121 height 13
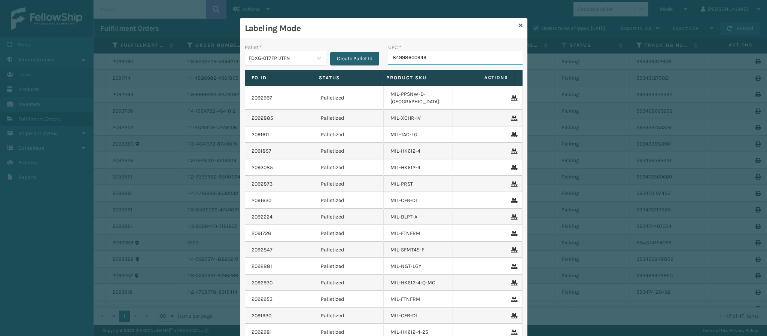
type input "849986009498"
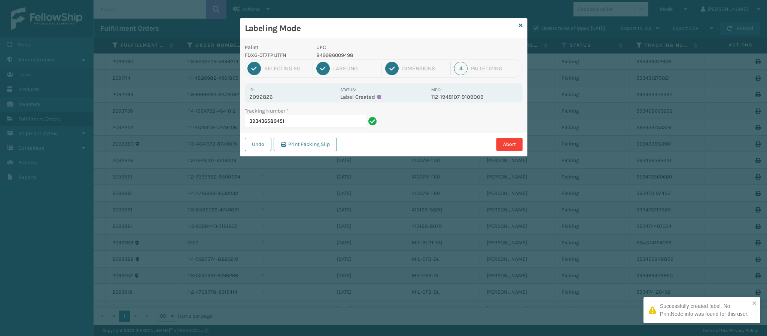
click at [274, 100] on div "Id: 2092826 Status: Label Created MPO: 112-1948107-9109009" at bounding box center [384, 92] width 278 height 19
click at [274, 100] on p "2092826" at bounding box center [292, 97] width 86 height 7
click at [308, 123] on input "393436589451" at bounding box center [305, 121] width 121 height 13
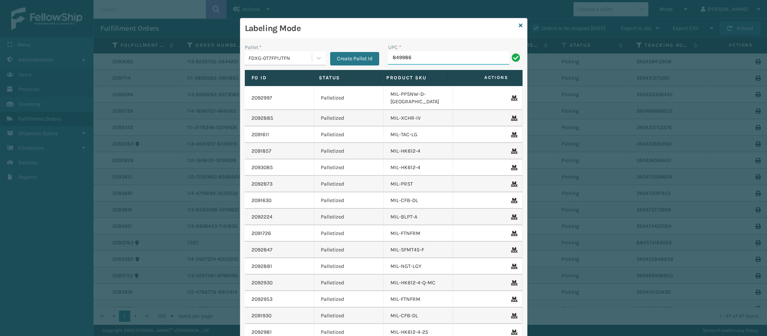
type input "8499860"
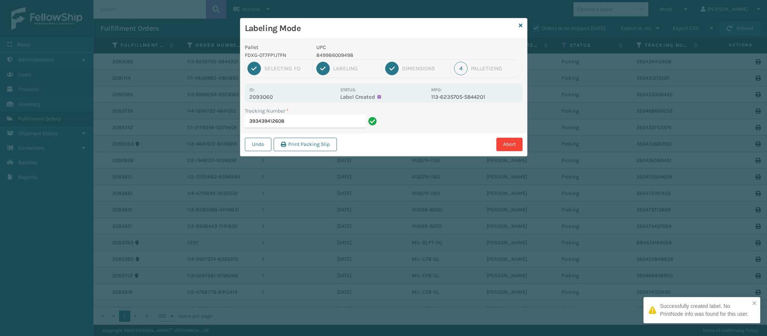
click at [267, 95] on p "2093060" at bounding box center [292, 97] width 86 height 7
click at [292, 116] on div "Tracking Number * 393439412608" at bounding box center [312, 117] width 134 height 21
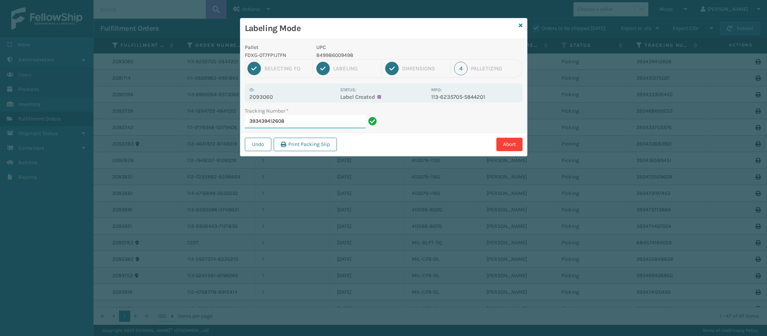
drag, startPoint x: 300, startPoint y: 122, endPoint x: 297, endPoint y: 118, distance: 4.5
click at [298, 120] on input "393439412608" at bounding box center [305, 121] width 121 height 13
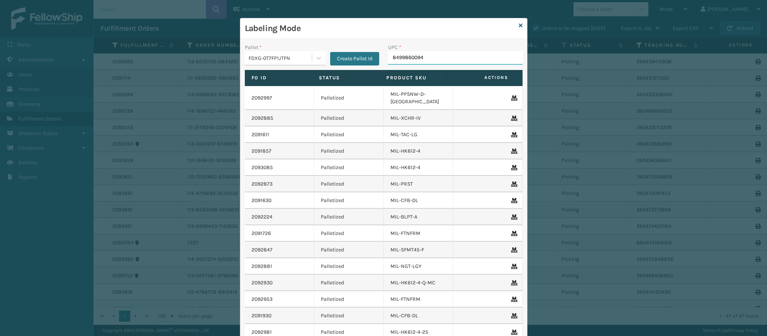
type input "84998600949"
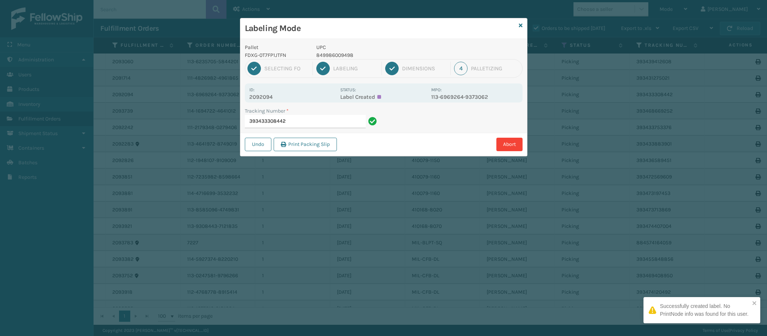
click at [275, 99] on p "2092094" at bounding box center [292, 97] width 86 height 7
click at [324, 121] on input "393433308442" at bounding box center [305, 121] width 121 height 13
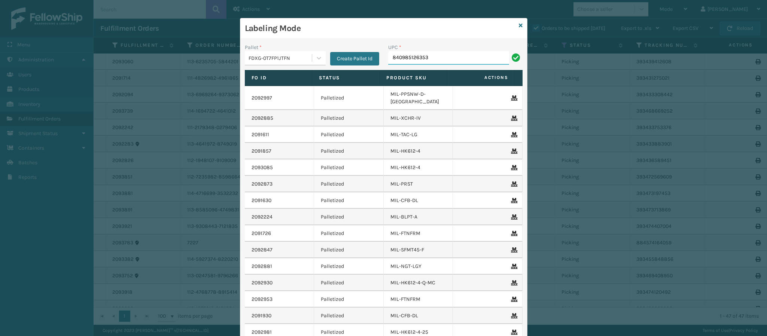
type input "840985126353"
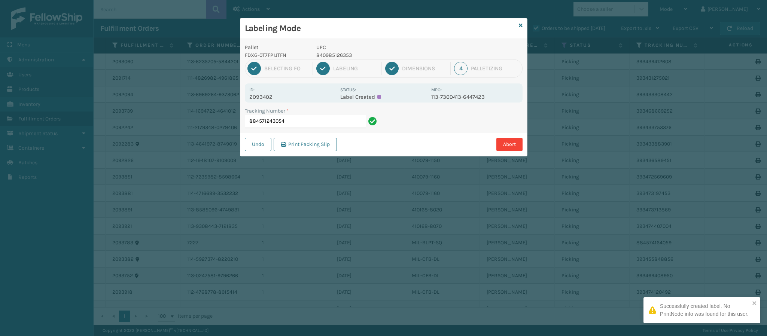
click at [264, 99] on p "2093402" at bounding box center [292, 97] width 86 height 7
click at [325, 122] on input "884571243054" at bounding box center [305, 121] width 121 height 13
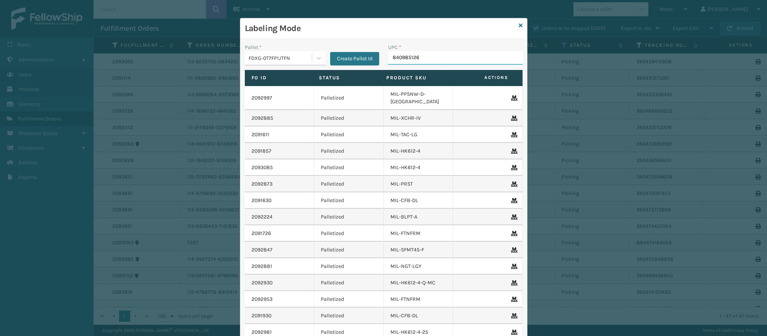
type input "8409851263"
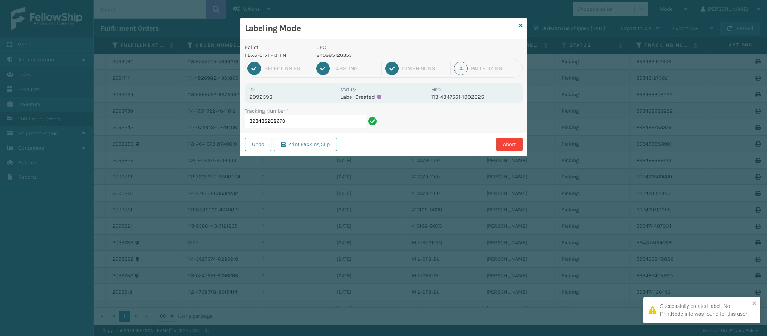
click at [265, 100] on p "2092598" at bounding box center [292, 97] width 86 height 7
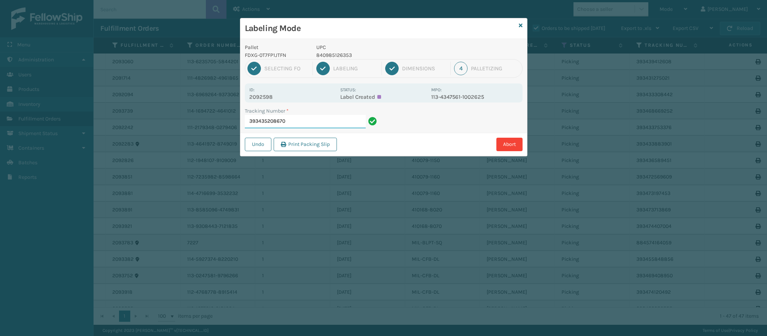
click at [321, 125] on input "393435208670" at bounding box center [305, 121] width 121 height 13
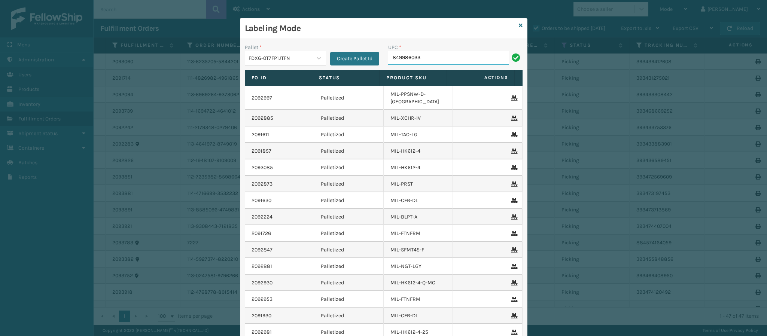
type input "8499860339"
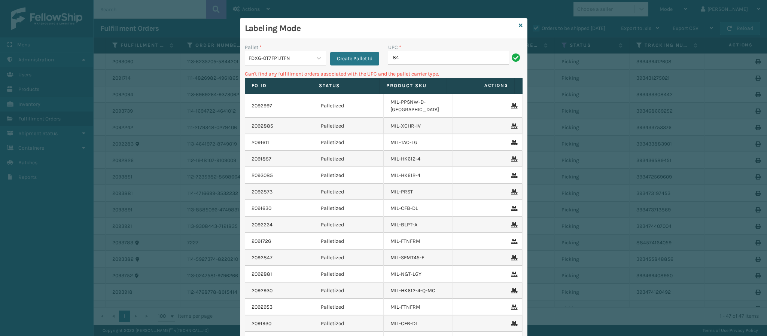
type input "8"
type input "410168-8060"
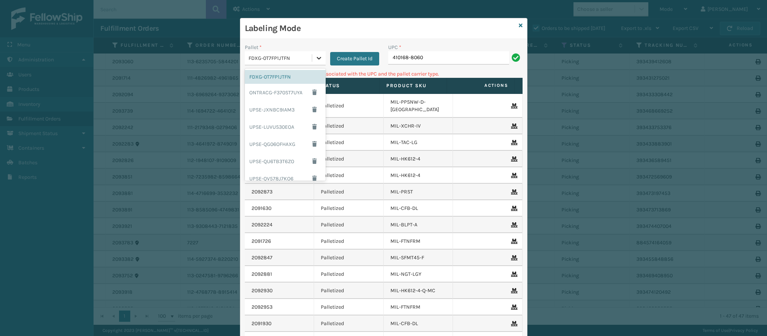
click at [313, 53] on div at bounding box center [318, 57] width 13 height 13
click at [286, 154] on div "UPSG-KL19WQ504N" at bounding box center [285, 155] width 81 height 14
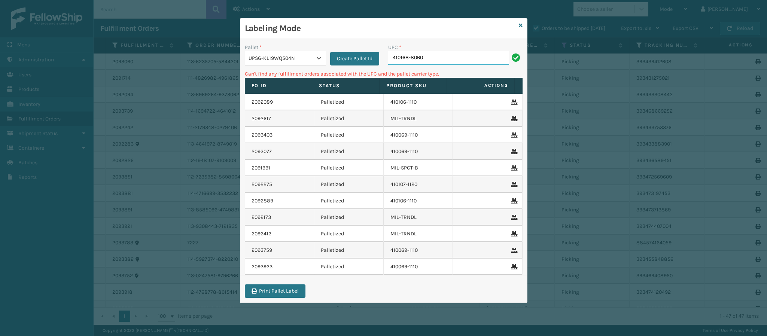
click at [445, 60] on input "410168-8060" at bounding box center [448, 57] width 121 height 13
click at [318, 61] on icon at bounding box center [318, 57] width 7 height 7
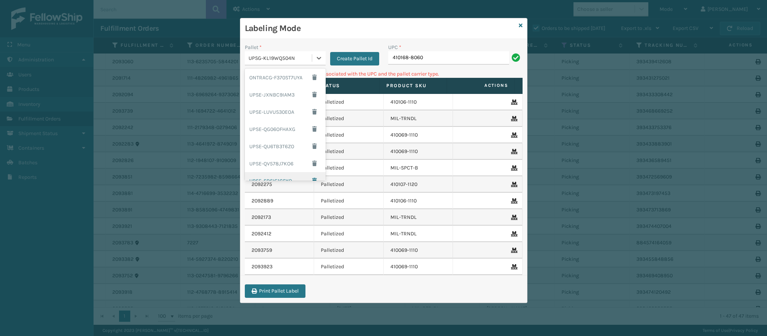
scroll to position [0, 0]
click at [285, 77] on div "FDXG-0T7FP1JTFN" at bounding box center [285, 77] width 81 height 14
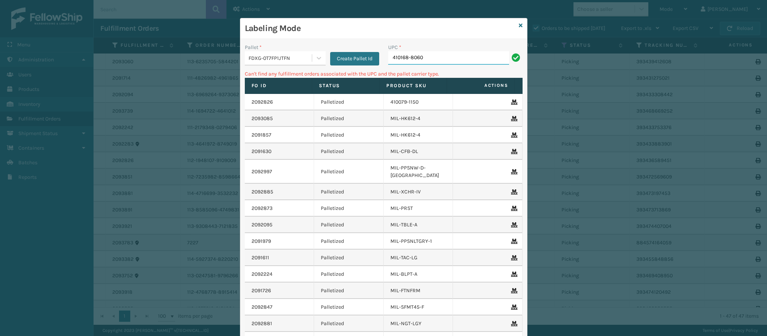
click at [447, 54] on input "410168-8060" at bounding box center [448, 57] width 121 height 13
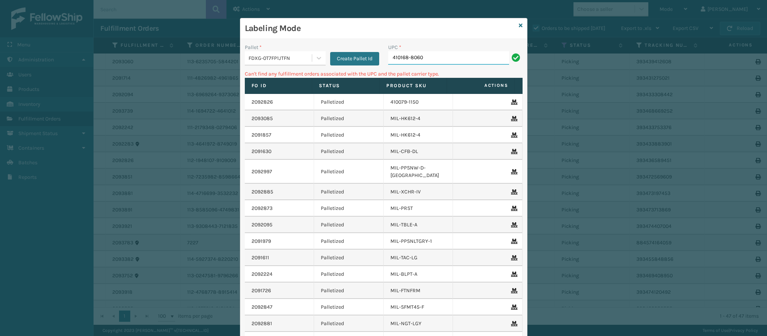
click at [447, 54] on input "410168-8060" at bounding box center [448, 57] width 121 height 13
type input "8409851268"
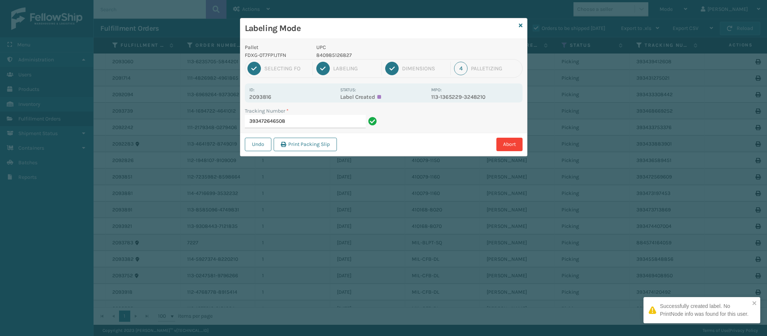
click at [264, 98] on p "2093816" at bounding box center [292, 97] width 86 height 7
click at [311, 125] on input "393472646508" at bounding box center [305, 121] width 121 height 13
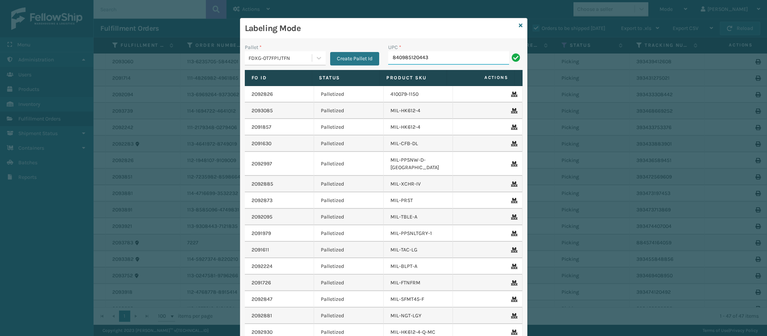
type input "840985120443"
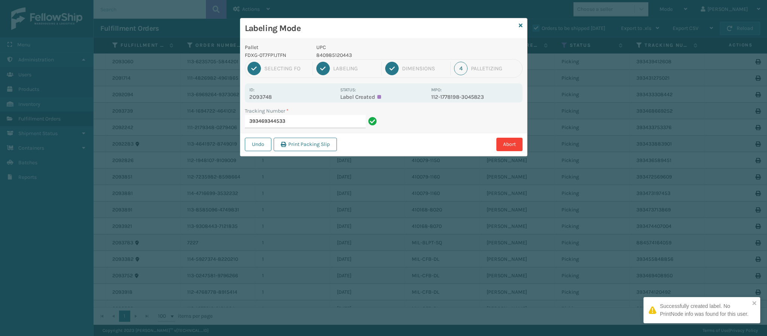
click at [273, 100] on p "2093748" at bounding box center [292, 97] width 86 height 7
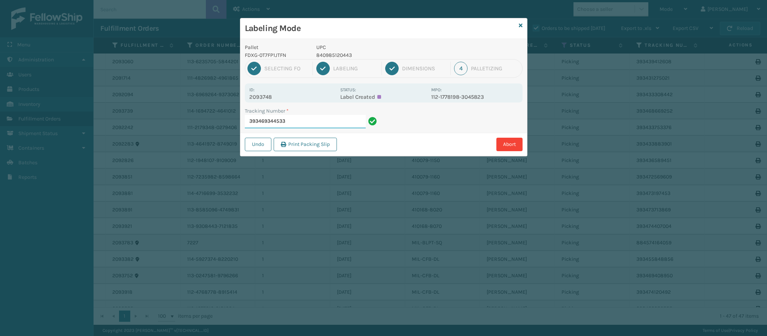
drag, startPoint x: 307, startPoint y: 122, endPoint x: 303, endPoint y: 117, distance: 6.7
click at [303, 117] on input "393469344533" at bounding box center [305, 121] width 121 height 13
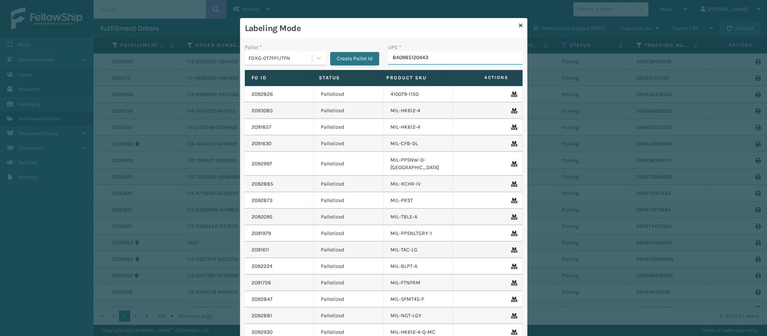
type input "840985120443"
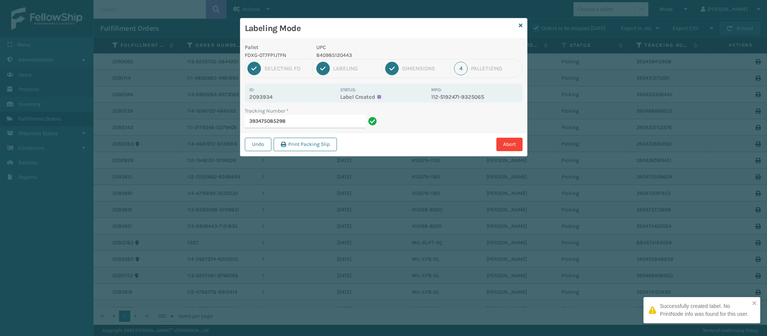
click at [268, 99] on p "2093934" at bounding box center [292, 97] width 86 height 7
click at [317, 125] on input "393475085298" at bounding box center [305, 121] width 121 height 13
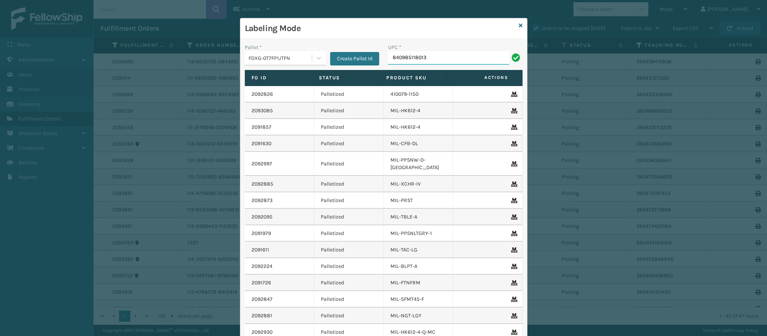
type input "840985118013"
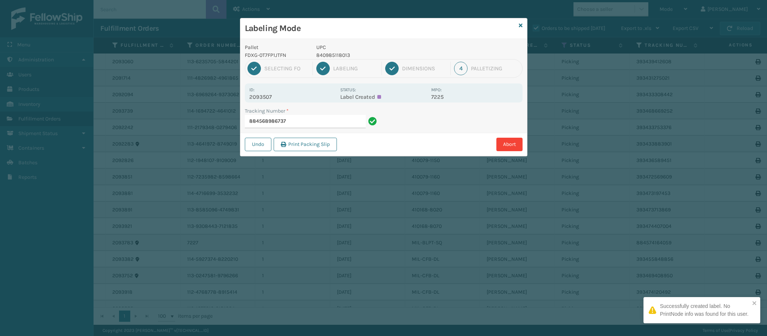
click at [267, 98] on p "2093507" at bounding box center [292, 97] width 86 height 7
click at [337, 121] on input "884568986737" at bounding box center [305, 121] width 121 height 13
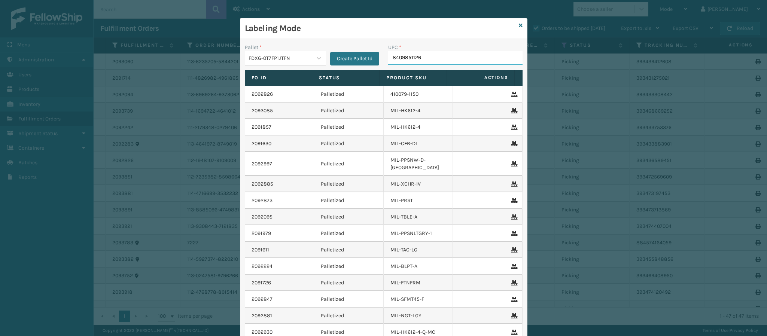
type input "84098511262"
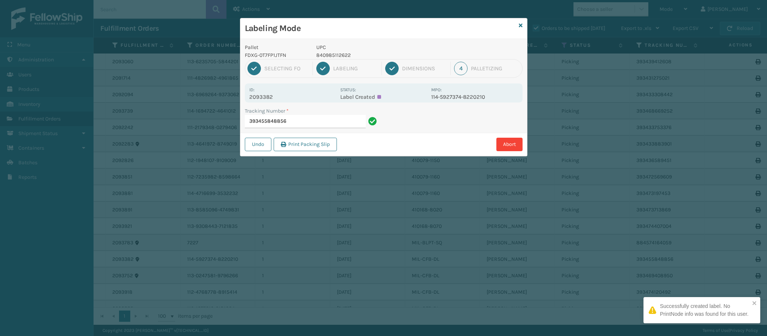
click at [275, 99] on p "2093382" at bounding box center [292, 97] width 86 height 7
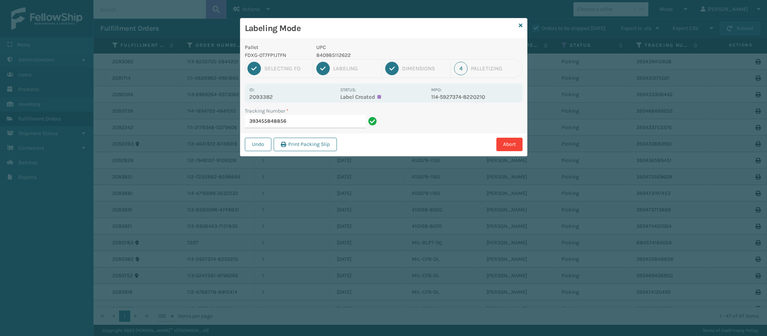
drag, startPoint x: 306, startPoint y: 129, endPoint x: 304, endPoint y: 126, distance: 4.0
click at [304, 126] on div "Tracking Number * 393455848856" at bounding box center [311, 120] width 143 height 26
click at [304, 126] on input "393455848856" at bounding box center [305, 121] width 121 height 13
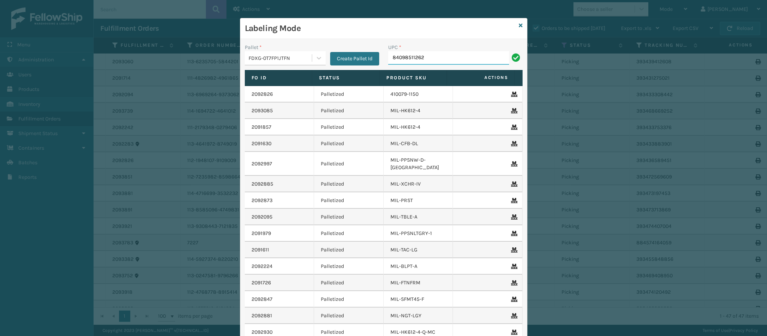
type input "840985112622"
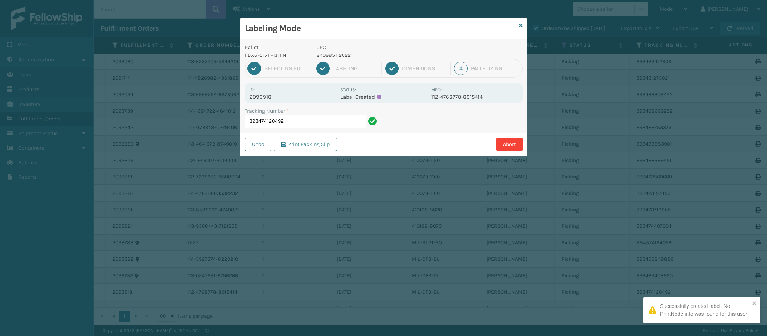
click at [266, 100] on div "Id: 2093918 Status: Label Created MPO: 112-4768778-8915414" at bounding box center [384, 92] width 278 height 19
click at [265, 97] on p "2093918" at bounding box center [292, 97] width 86 height 7
click at [329, 123] on input "393474120492" at bounding box center [305, 121] width 121 height 13
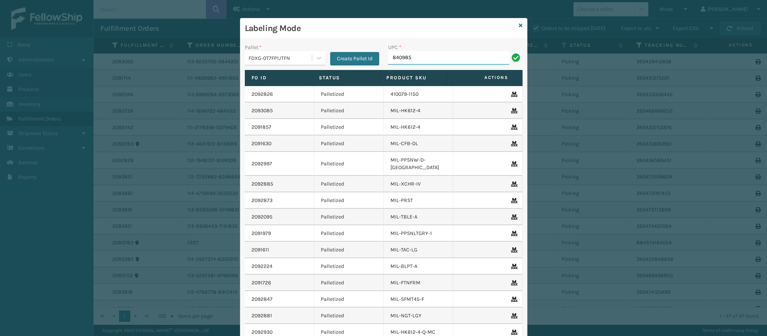
type input "8409851"
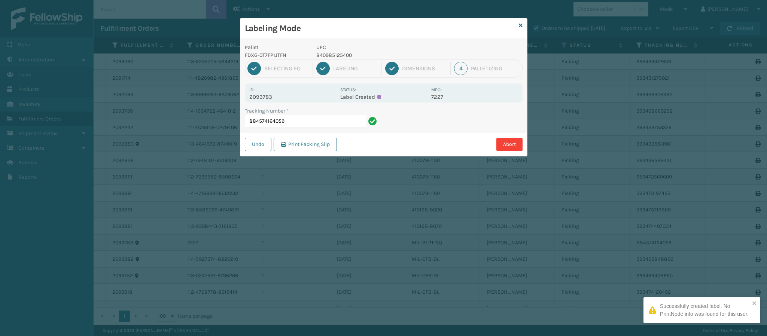
drag, startPoint x: 271, startPoint y: 100, endPoint x: 271, endPoint y: 96, distance: 4.1
click at [271, 96] on p "2093783" at bounding box center [292, 97] width 86 height 7
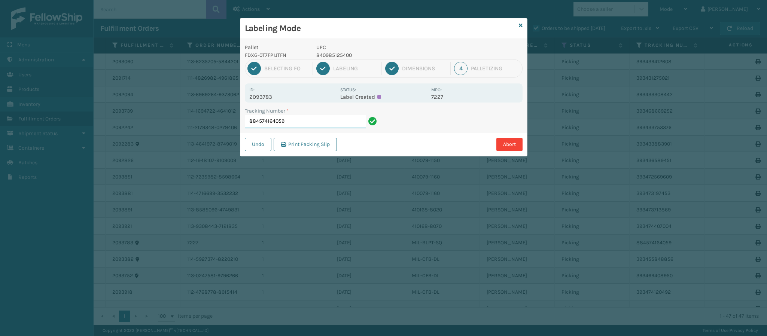
click at [307, 121] on input "884574164059" at bounding box center [305, 121] width 121 height 13
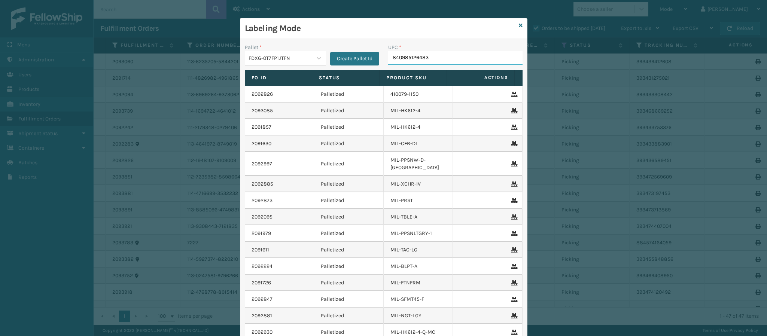
type input "840985126483"
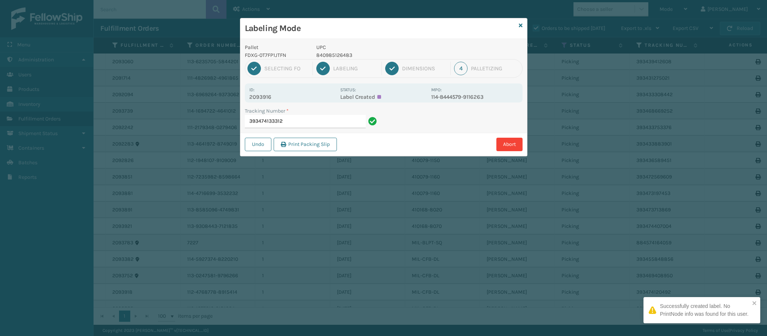
click at [271, 96] on p "2093916" at bounding box center [292, 97] width 86 height 7
click at [271, 94] on p "2093916" at bounding box center [292, 97] width 86 height 7
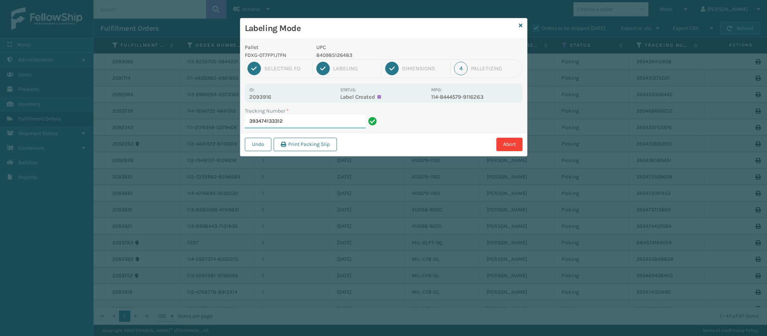
click at [301, 120] on input "393474133312" at bounding box center [305, 121] width 121 height 13
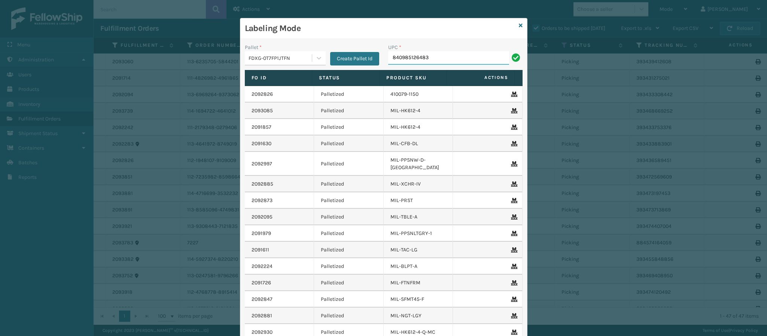
type input "840985126483"
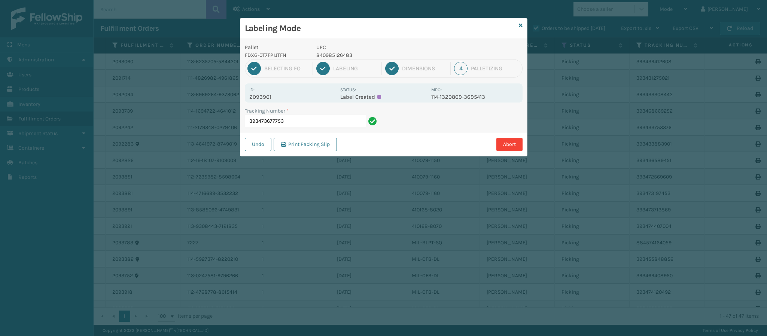
click at [272, 95] on p "2093901" at bounding box center [292, 97] width 86 height 7
drag, startPoint x: 296, startPoint y: 134, endPoint x: 297, endPoint y: 125, distance: 8.6
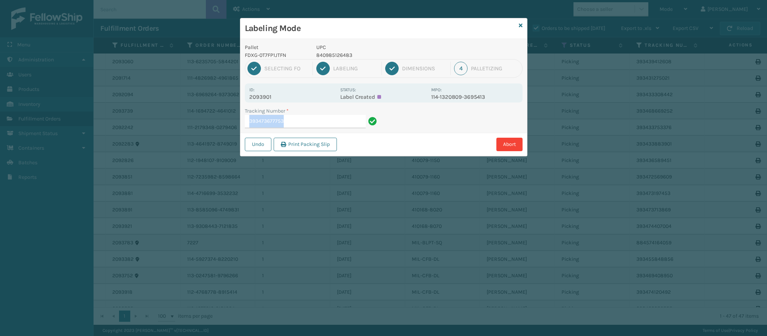
click at [297, 127] on div "Pallet FDXG-0T7FP1JTFN UPC 840985126483 1 Selecting FO 2 Labeling 3 Dimensions …" at bounding box center [383, 97] width 287 height 117
click at [297, 124] on input "393473677753" at bounding box center [305, 121] width 121 height 13
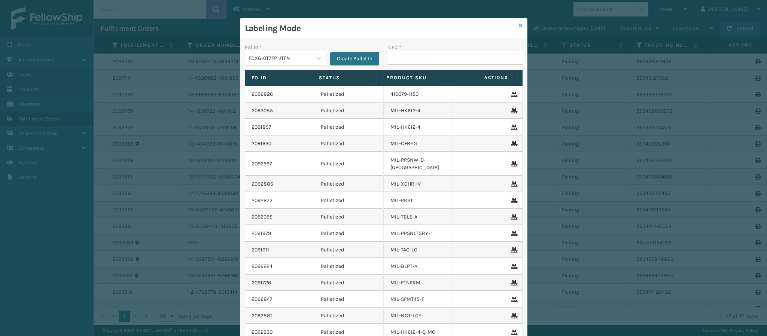
click at [519, 24] on icon at bounding box center [521, 25] width 4 height 5
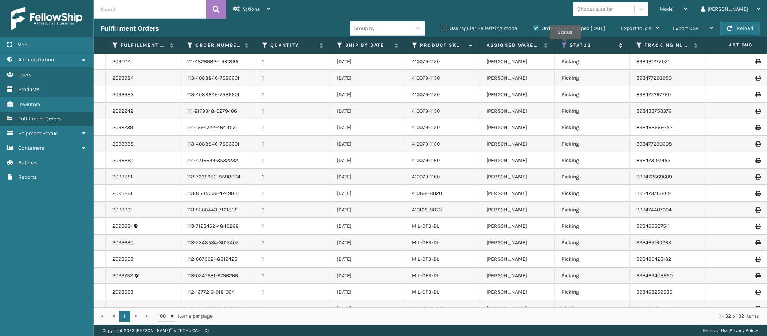
click at [565, 45] on icon at bounding box center [564, 45] width 6 height 7
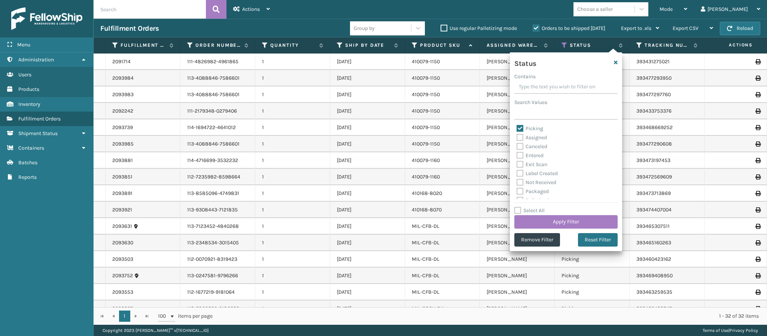
click at [519, 126] on label "Picking" at bounding box center [529, 128] width 27 height 6
click at [517, 126] on input "Picking" at bounding box center [516, 126] width 0 height 5
checkbox input "false"
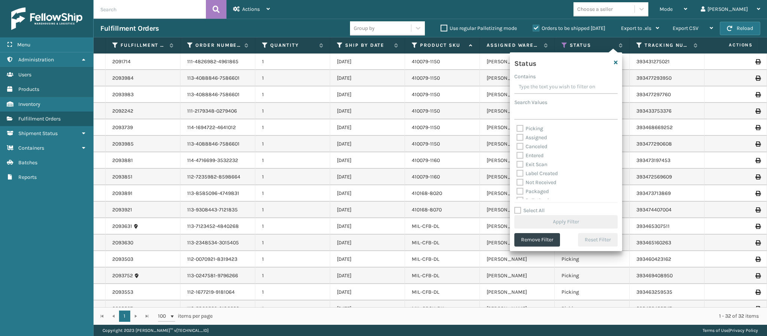
click at [518, 136] on label "Assigned" at bounding box center [531, 137] width 30 height 6
click at [517, 136] on input "Assigned" at bounding box center [516, 135] width 0 height 5
checkbox input "true"
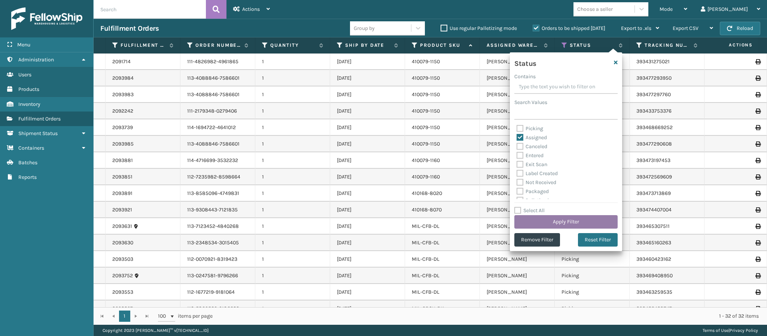
click at [565, 219] on button "Apply Filter" at bounding box center [565, 221] width 103 height 13
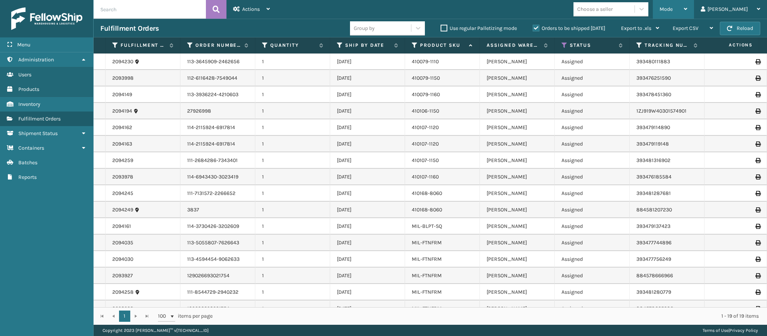
click at [687, 6] on div "Mode" at bounding box center [673, 9] width 28 height 19
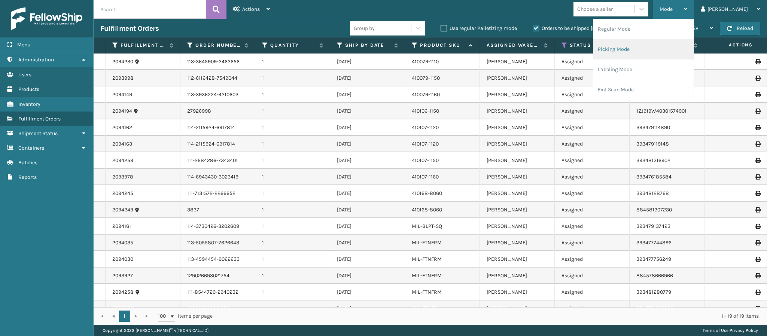
click at [658, 52] on li "Picking Mode" at bounding box center [643, 49] width 100 height 20
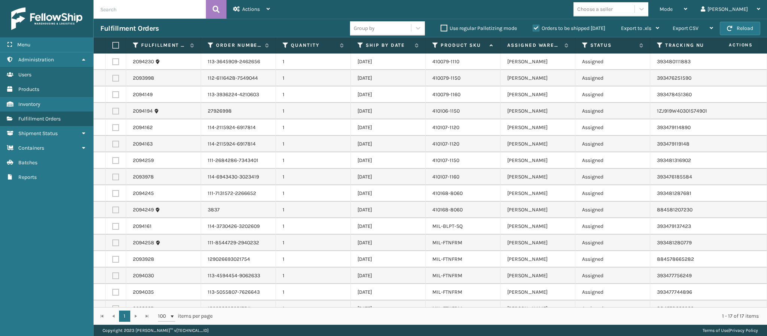
click at [417, 106] on td "[DATE]" at bounding box center [388, 111] width 75 height 16
click at [116, 195] on label at bounding box center [115, 193] width 7 height 7
click at [113, 195] on input "checkbox" at bounding box center [112, 192] width 0 height 5
checkbox input "true"
click at [266, 15] on div "Actions" at bounding box center [251, 9] width 37 height 19
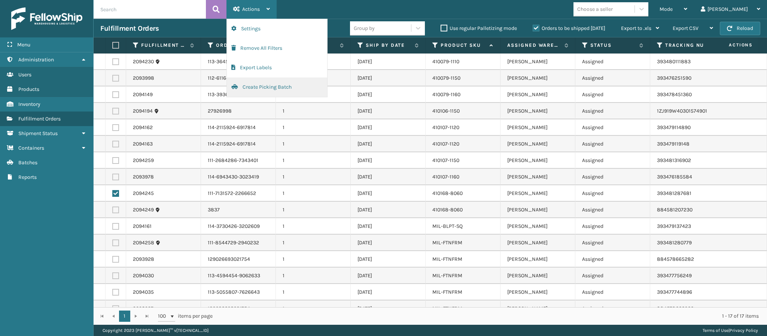
click at [281, 91] on button "Create Picking Batch" at bounding box center [277, 86] width 100 height 19
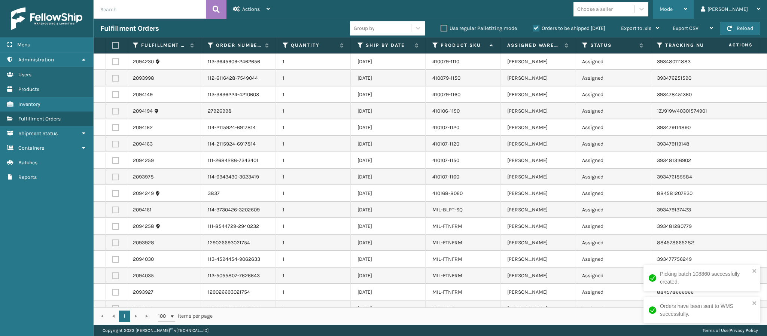
click at [687, 9] on div "Mode" at bounding box center [673, 9] width 28 height 19
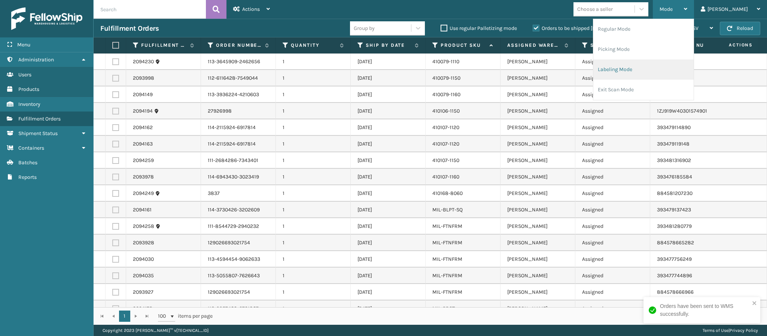
click at [644, 74] on li "Labeling Mode" at bounding box center [643, 70] width 100 height 20
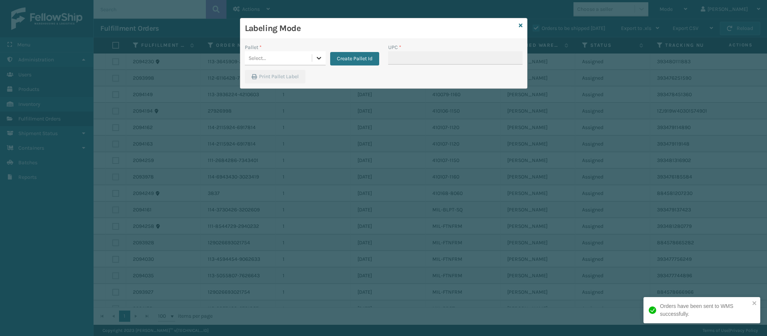
click at [319, 60] on div at bounding box center [318, 57] width 13 height 13
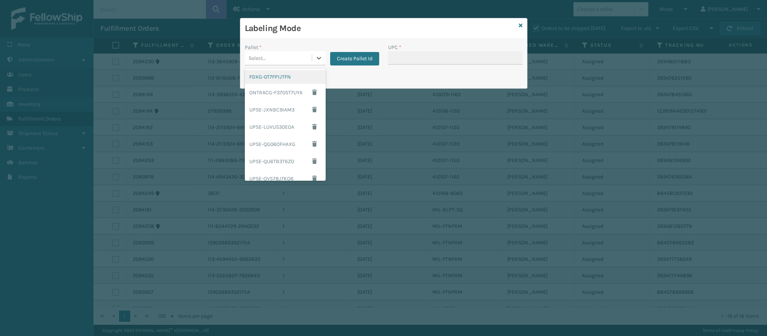
click at [283, 79] on div "FDXG-0T7FP1JTFN" at bounding box center [285, 77] width 81 height 14
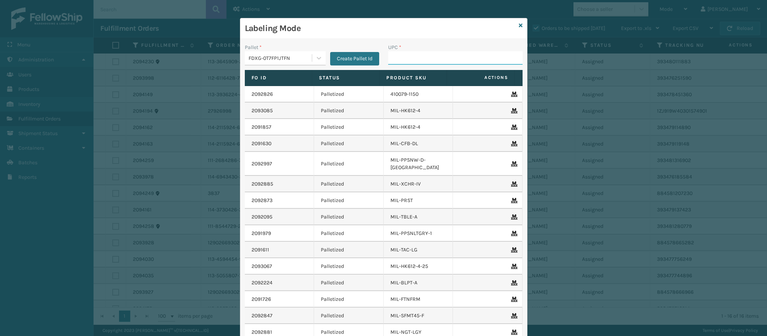
click at [431, 61] on input "UPC *" at bounding box center [455, 57] width 134 height 13
type input "849986033905"
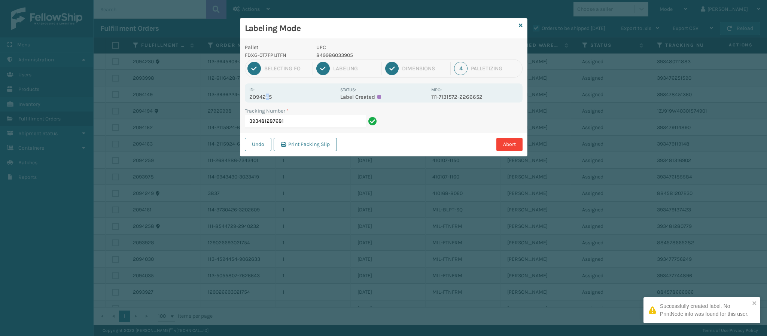
click at [266, 97] on p "2094245" at bounding box center [292, 97] width 86 height 7
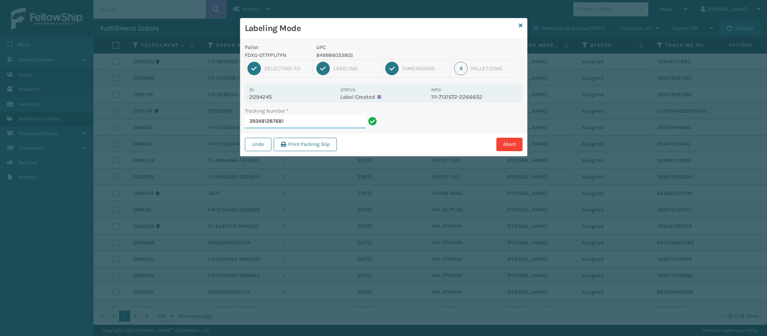
click at [312, 122] on input "393481287681" at bounding box center [305, 121] width 121 height 13
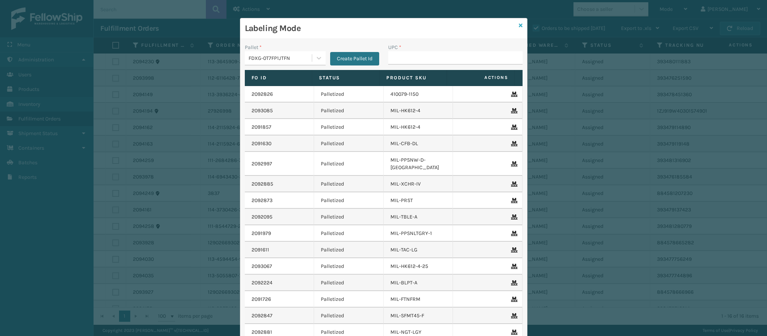
click at [519, 25] on icon at bounding box center [521, 25] width 4 height 5
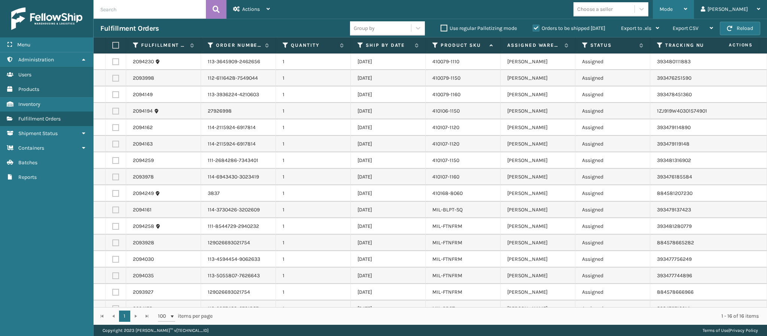
click at [687, 9] on div "Mode" at bounding box center [673, 9] width 28 height 19
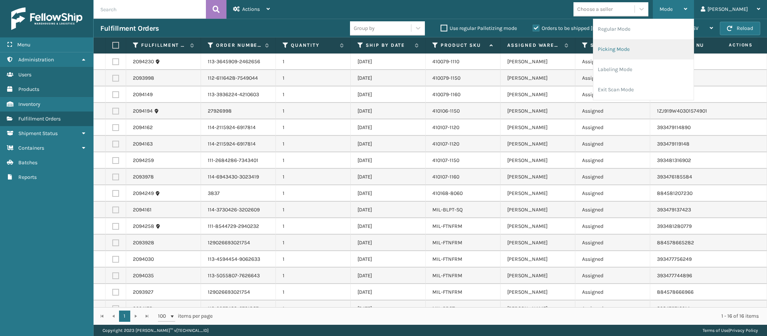
click at [658, 48] on li "Picking Mode" at bounding box center [643, 49] width 100 height 20
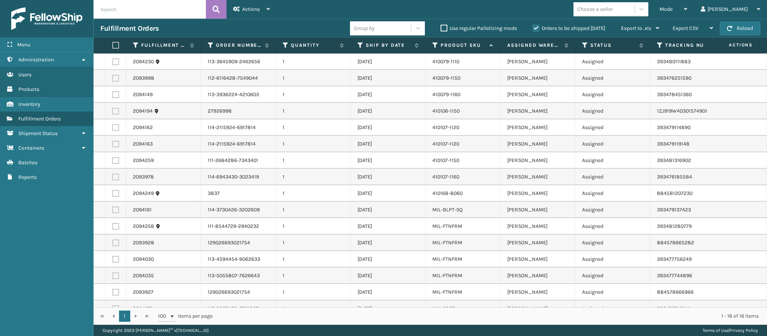
click at [114, 226] on label at bounding box center [115, 226] width 7 height 7
click at [113, 226] on input "checkbox" at bounding box center [112, 225] width 0 height 5
checkbox input "true"
click at [116, 242] on label at bounding box center [115, 243] width 7 height 7
click at [113, 242] on input "checkbox" at bounding box center [112, 242] width 0 height 5
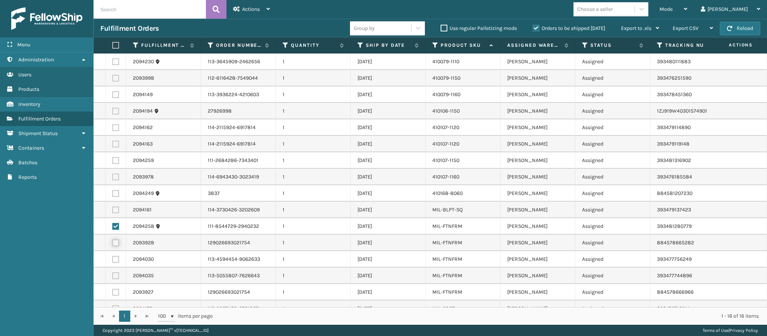
checkbox input "true"
click at [115, 190] on td at bounding box center [116, 193] width 21 height 16
click at [116, 192] on label at bounding box center [115, 193] width 7 height 7
click at [113, 192] on input "checkbox" at bounding box center [112, 192] width 0 height 5
checkbox input "true"
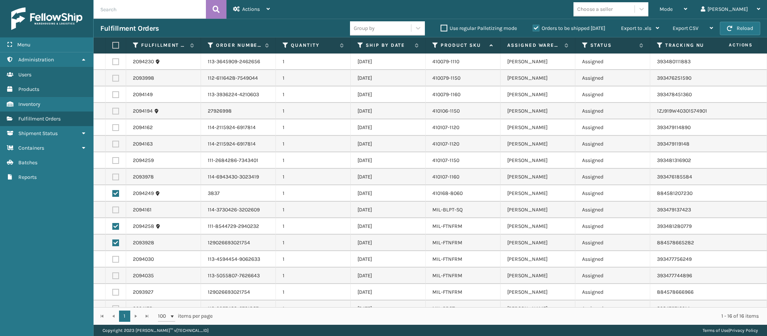
click at [115, 162] on label at bounding box center [115, 160] width 7 height 7
click at [113, 162] on input "checkbox" at bounding box center [112, 159] width 0 height 5
checkbox input "true"
click at [265, 9] on div "Actions" at bounding box center [251, 9] width 37 height 19
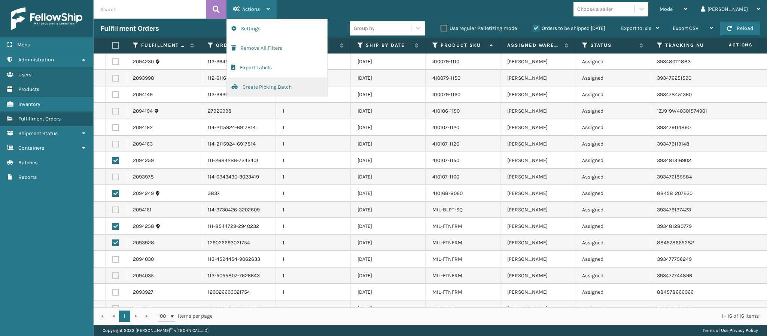
click at [265, 91] on button "Create Picking Batch" at bounding box center [277, 86] width 100 height 19
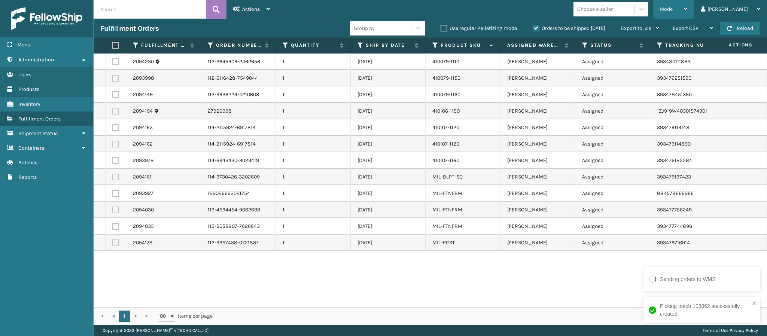
click at [694, 9] on div "Mode Regular Mode Picking Mode Labeling Mode Exit Scan Mode" at bounding box center [673, 9] width 41 height 19
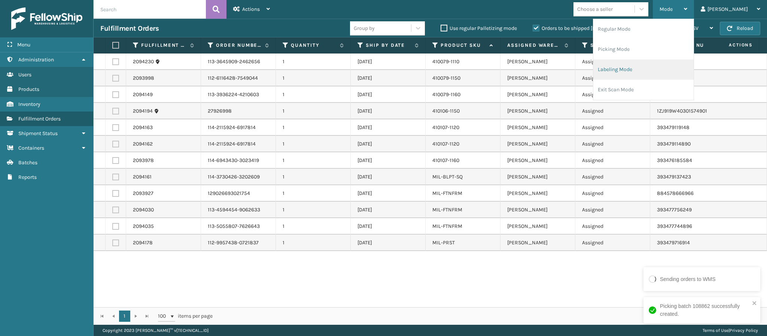
click at [648, 70] on li "Labeling Mode" at bounding box center [643, 70] width 100 height 20
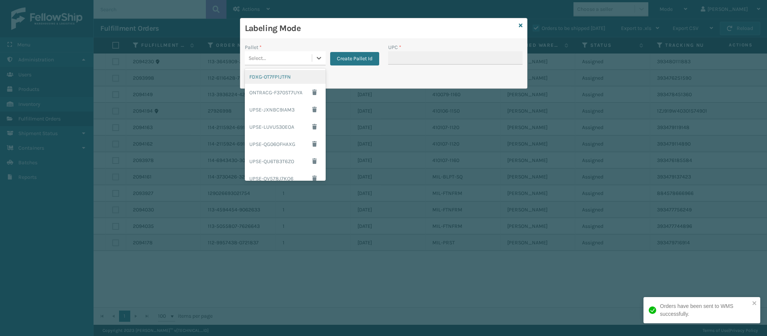
click at [309, 58] on div "Select..." at bounding box center [278, 58] width 67 height 12
click at [278, 79] on div "FDXG-0T7FP1JTFN" at bounding box center [285, 77] width 81 height 14
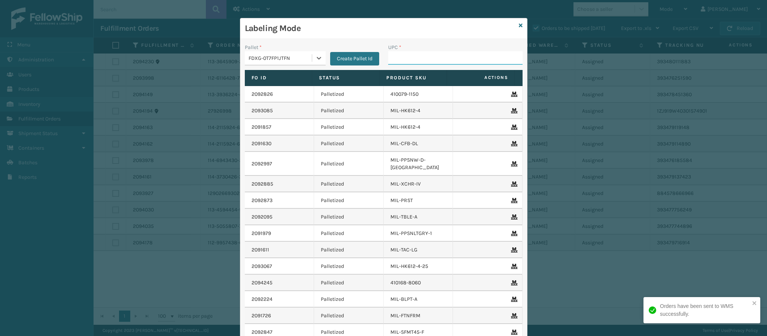
click at [398, 64] on input "UPC *" at bounding box center [455, 57] width 134 height 13
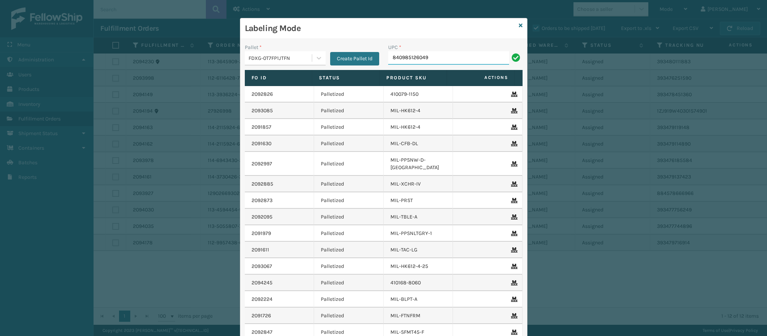
type input "840985126049"
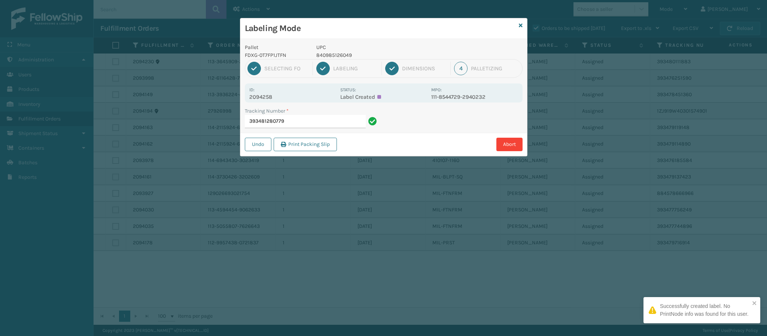
click at [264, 100] on div "Id: 2094258 Status: Label Created MPO: 111-8544729-2940232" at bounding box center [384, 92] width 278 height 19
click at [264, 99] on p "2094258" at bounding box center [292, 97] width 86 height 7
click at [309, 122] on input "393481280779" at bounding box center [305, 121] width 121 height 13
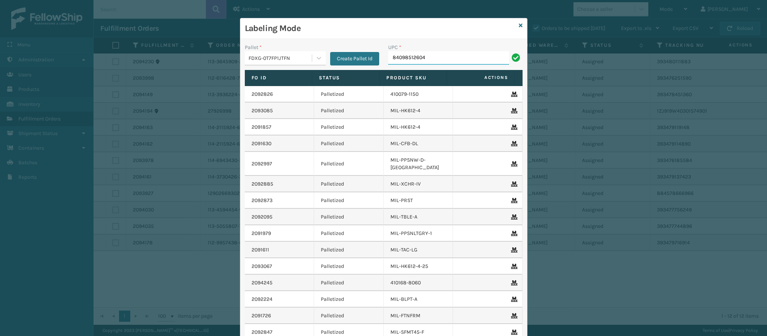
type input "840985126049"
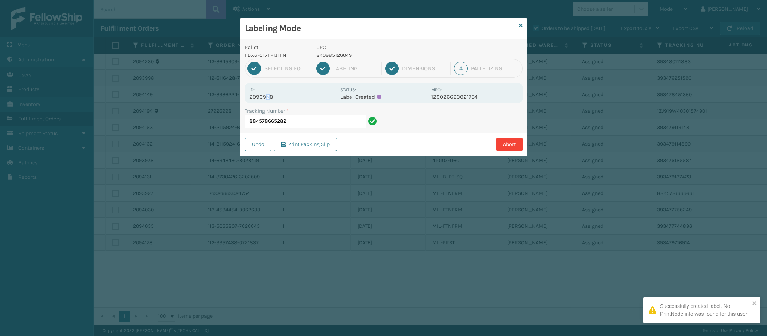
click at [268, 97] on p "2093928" at bounding box center [292, 97] width 86 height 7
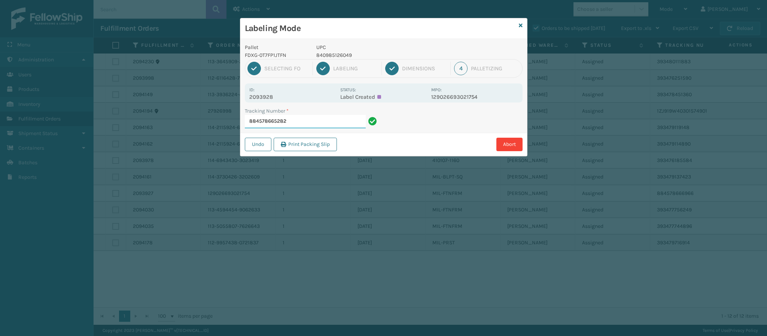
click at [301, 124] on input "884578665282" at bounding box center [305, 121] width 121 height 13
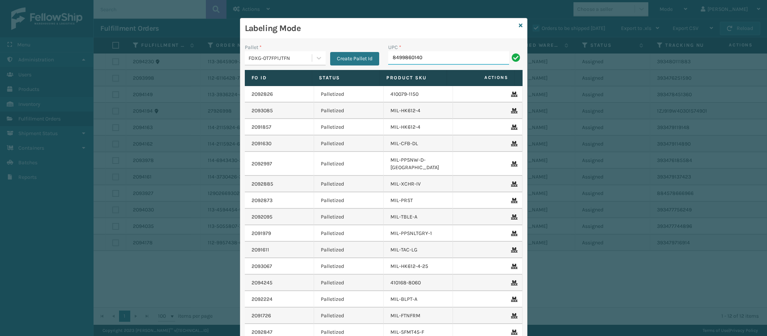
type input "84998601403"
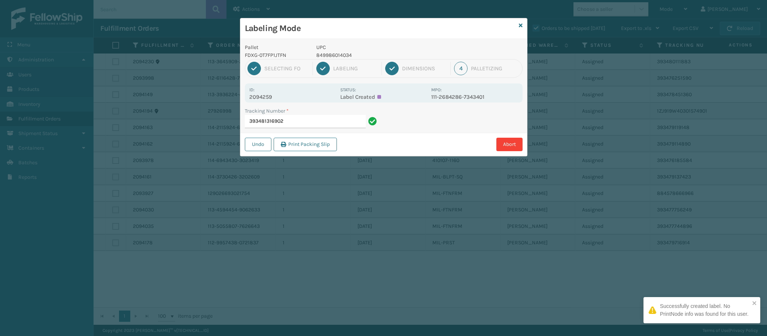
click at [274, 100] on p "2094259" at bounding box center [292, 97] width 86 height 7
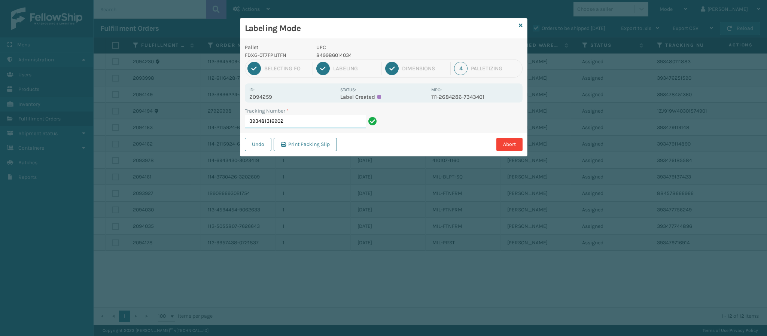
click at [313, 121] on input "393481316902" at bounding box center [305, 121] width 121 height 13
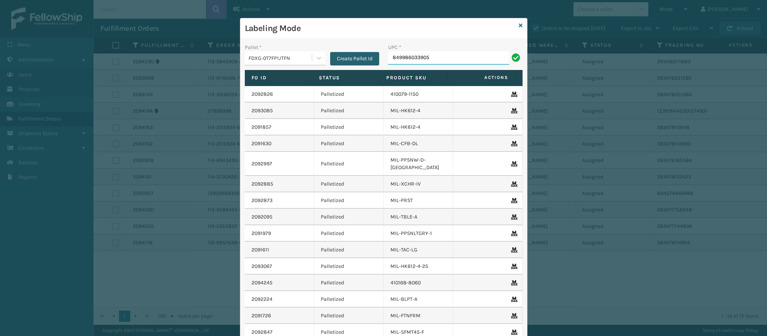
type input "849986033905"
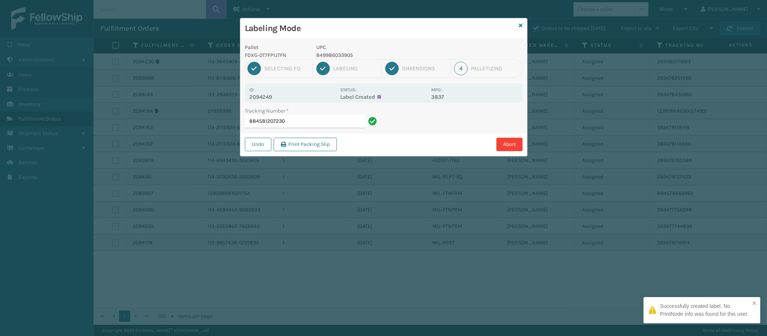
click at [270, 96] on p "2094249" at bounding box center [292, 97] width 86 height 7
click at [322, 121] on input "884581207230" at bounding box center [305, 121] width 121 height 13
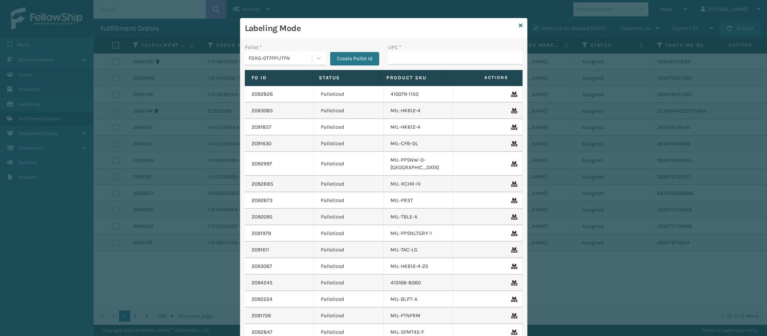
click at [514, 21] on div "Labeling Mode" at bounding box center [383, 28] width 287 height 21
click at [518, 23] on div "Labeling Mode Pallet * FDXG-0T7FP1JTFN Create Pallet Id UPC * Fo Id Status Prod…" at bounding box center [383, 202] width 287 height 368
click at [519, 23] on icon at bounding box center [521, 25] width 4 height 5
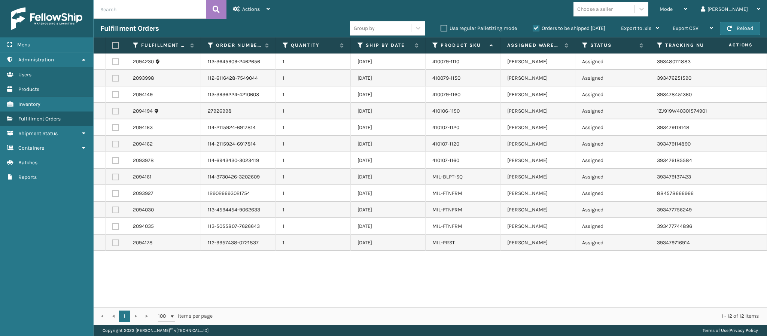
click at [118, 78] on label at bounding box center [115, 78] width 7 height 7
click at [113, 78] on input "checkbox" at bounding box center [112, 77] width 0 height 5
checkbox input "true"
click at [694, 2] on div "Mode Regular Mode Picking Mode Labeling Mode Exit Scan Mode" at bounding box center [673, 9] width 41 height 19
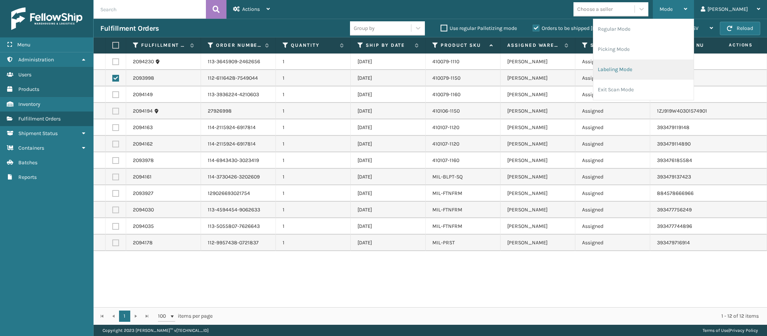
click at [648, 70] on li "Labeling Mode" at bounding box center [643, 70] width 100 height 20
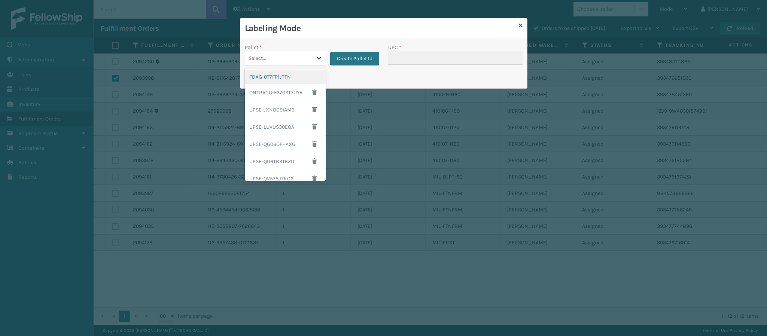
click at [319, 61] on icon at bounding box center [318, 57] width 7 height 7
click at [279, 76] on div "FDXG-0T7FP1JTFN" at bounding box center [285, 77] width 81 height 14
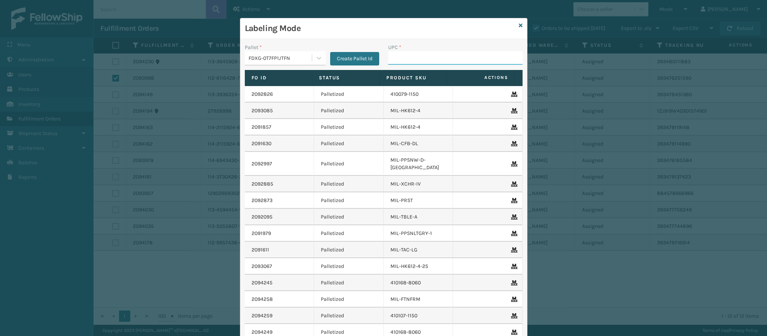
click at [456, 63] on input "UPC *" at bounding box center [455, 57] width 134 height 13
type input "84098511262"
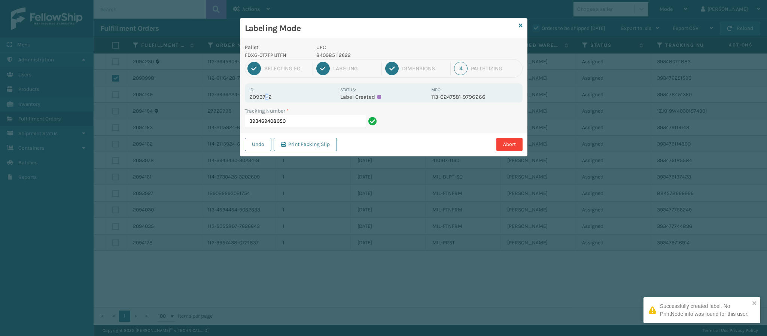
click at [267, 99] on p "2093752" at bounding box center [292, 97] width 86 height 7
click at [301, 122] on input "393469408950" at bounding box center [305, 121] width 121 height 13
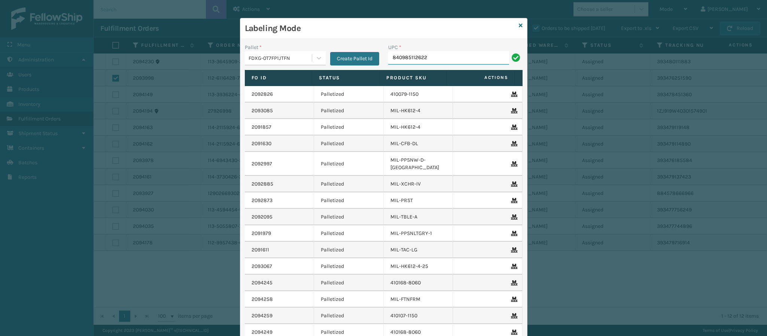
type input "840985112622"
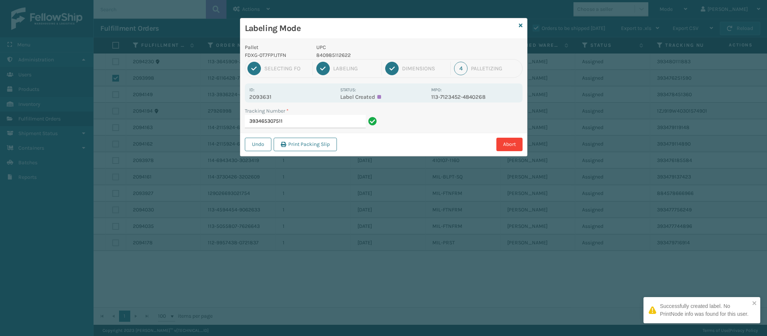
click at [266, 97] on p "2093631" at bounding box center [292, 97] width 86 height 7
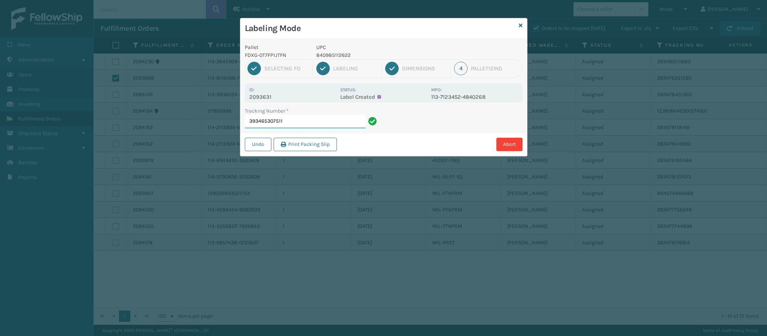
click at [315, 118] on input "393465307511" at bounding box center [305, 121] width 121 height 13
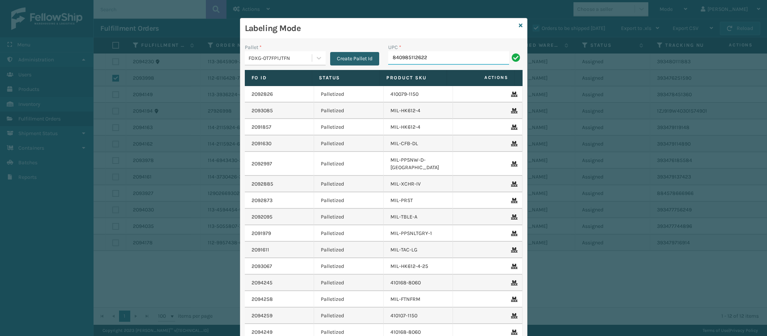
type input "840985112622"
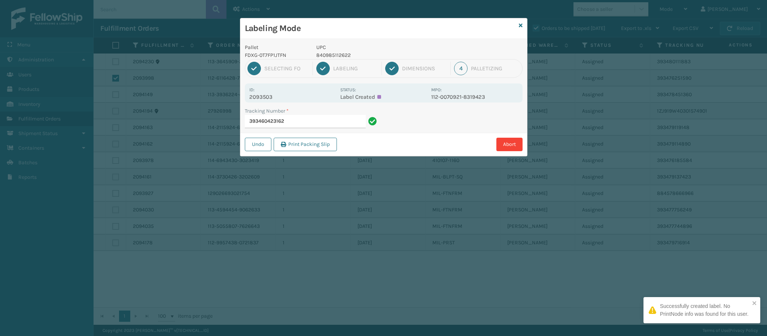
click at [273, 100] on p "2093503" at bounding box center [292, 97] width 86 height 7
click at [271, 99] on p "2093503" at bounding box center [292, 97] width 86 height 7
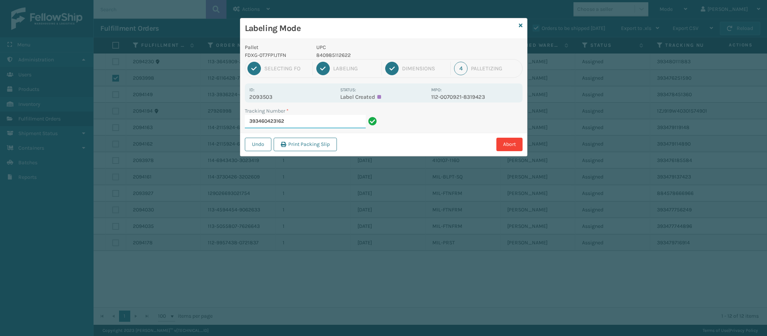
click at [314, 124] on input "393460423162" at bounding box center [305, 121] width 121 height 13
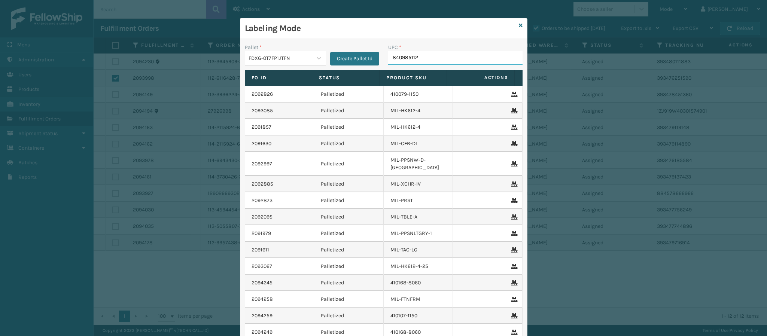
type input "8409851126"
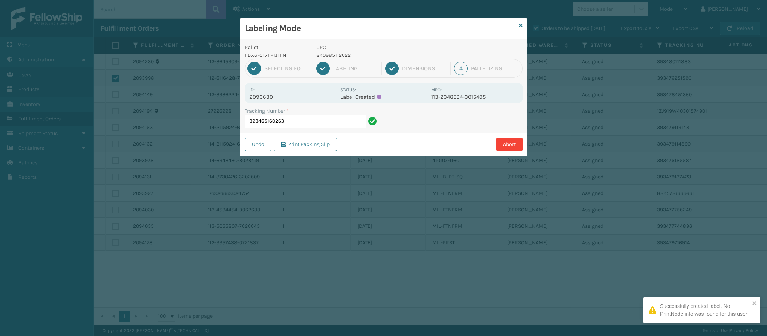
click at [272, 96] on div "Id: 2093630" at bounding box center [292, 93] width 86 height 15
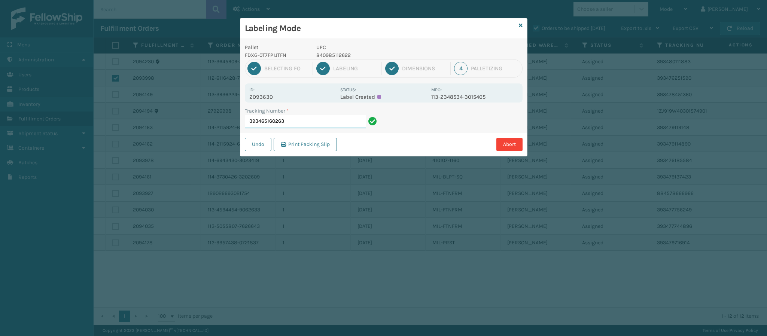
click at [309, 116] on input "393465160263" at bounding box center [305, 121] width 121 height 13
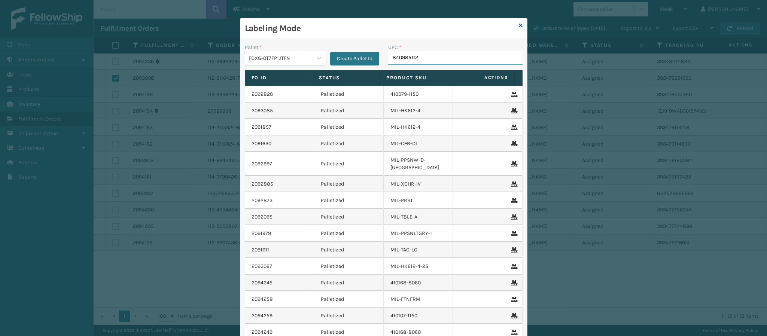
type input "8409851126"
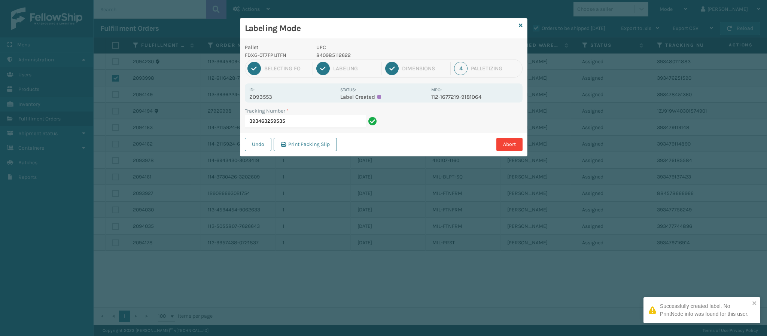
click at [269, 98] on p "2093553" at bounding box center [292, 97] width 86 height 7
click at [269, 99] on p "2093553" at bounding box center [292, 97] width 86 height 7
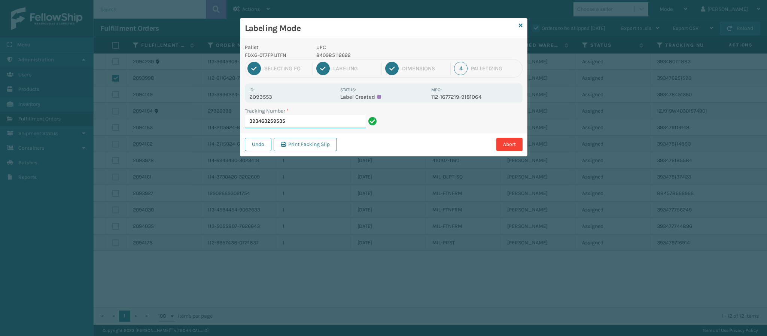
click at [305, 127] on input "393463259535" at bounding box center [305, 121] width 121 height 13
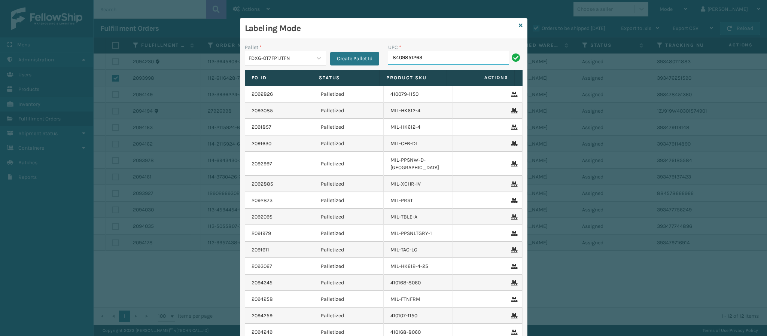
type input "84098512635"
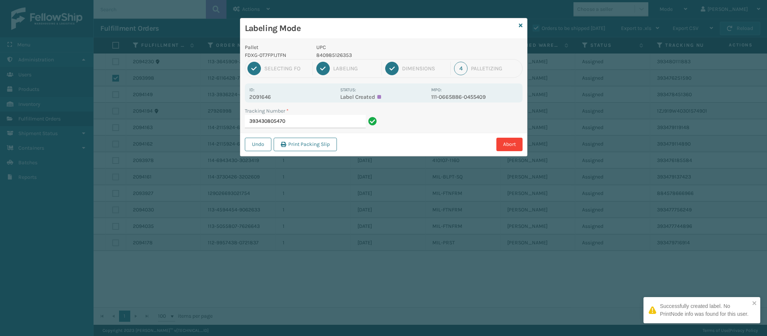
click at [265, 94] on p "2091646" at bounding box center [292, 97] width 86 height 7
click at [300, 117] on input "393430805470" at bounding box center [305, 121] width 121 height 13
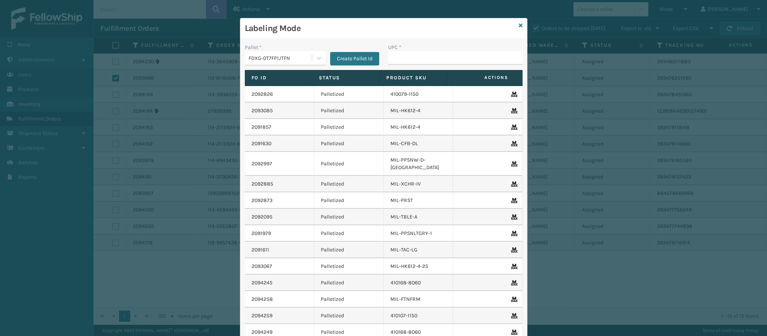
click at [513, 25] on div "Labeling Mode" at bounding box center [383, 28] width 287 height 21
click at [519, 25] on icon at bounding box center [521, 25] width 4 height 5
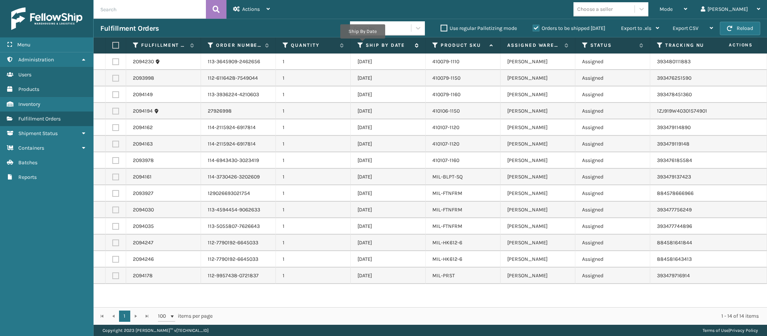
click at [363, 44] on icon at bounding box center [360, 45] width 6 height 7
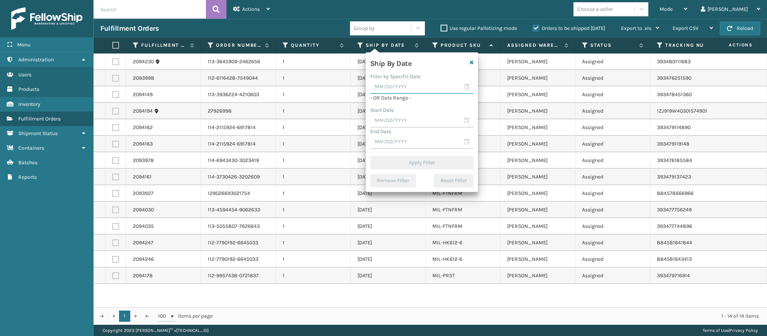
click at [395, 87] on input "text" at bounding box center [421, 86] width 103 height 13
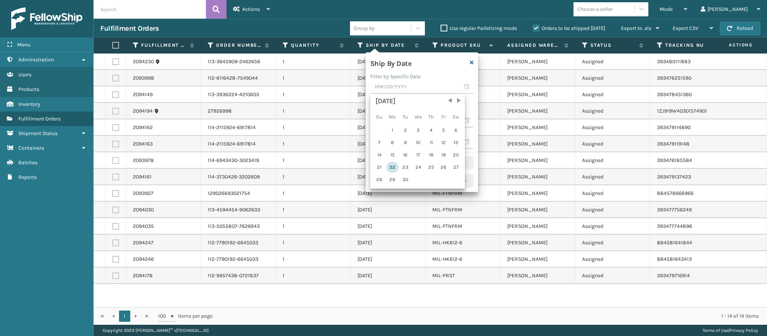
click at [388, 165] on div "22" at bounding box center [392, 167] width 12 height 11
type input "[DATE]"
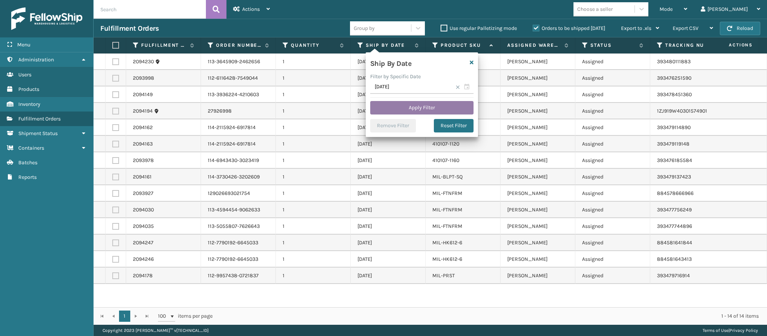
click at [416, 107] on button "Apply Filter" at bounding box center [421, 107] width 103 height 13
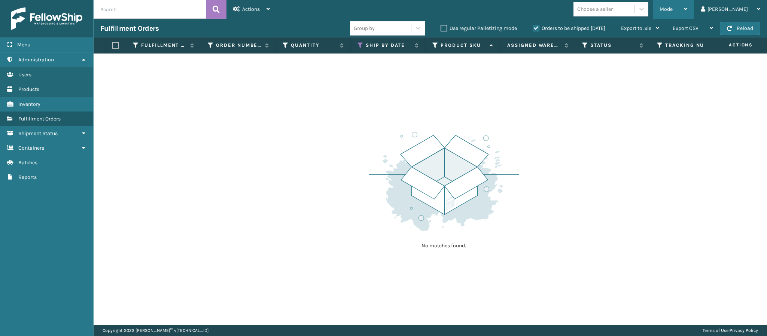
click at [687, 10] on div "Mode" at bounding box center [673, 9] width 28 height 19
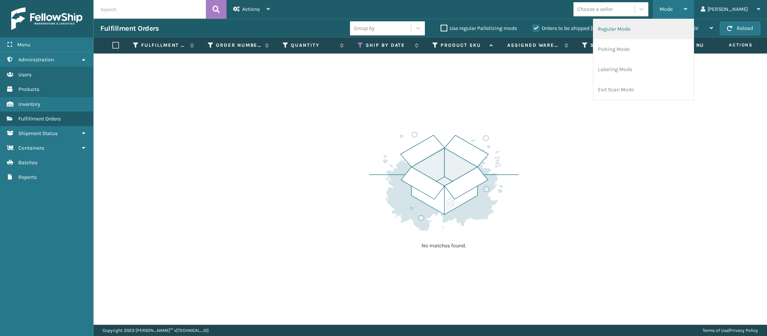
click at [651, 32] on li "Regular Mode" at bounding box center [643, 29] width 100 height 20
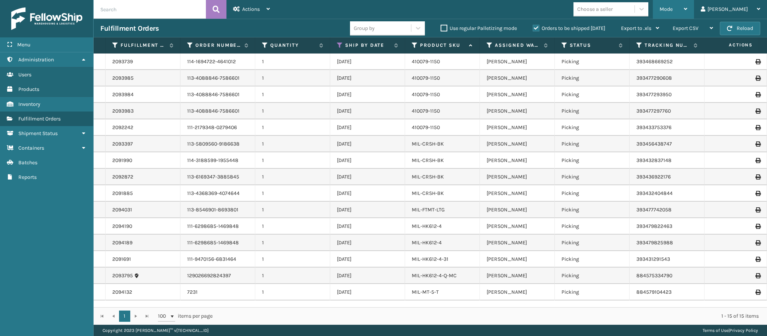
click at [687, 10] on icon at bounding box center [685, 8] width 3 height 5
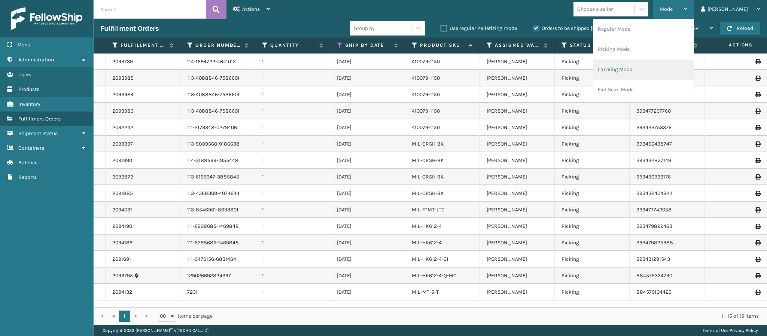
click at [648, 75] on li "Labeling Mode" at bounding box center [643, 70] width 100 height 20
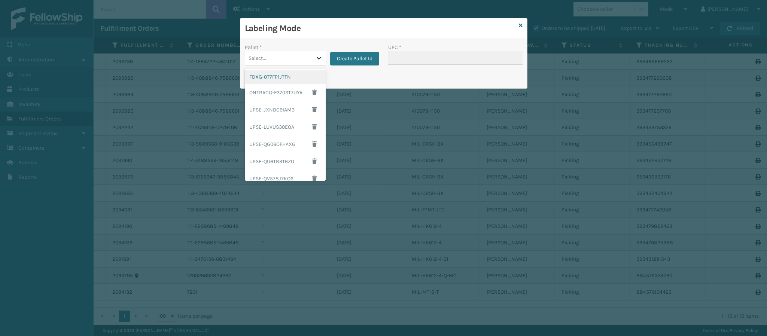
click at [319, 57] on icon at bounding box center [318, 57] width 7 height 7
click at [294, 77] on div "FDXG-0T7FP1JTFN" at bounding box center [285, 77] width 81 height 14
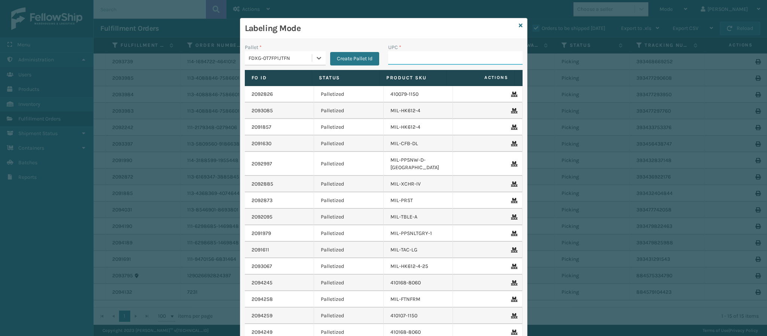
click at [418, 64] on input "UPC *" at bounding box center [455, 57] width 134 height 13
type input "840985123642"
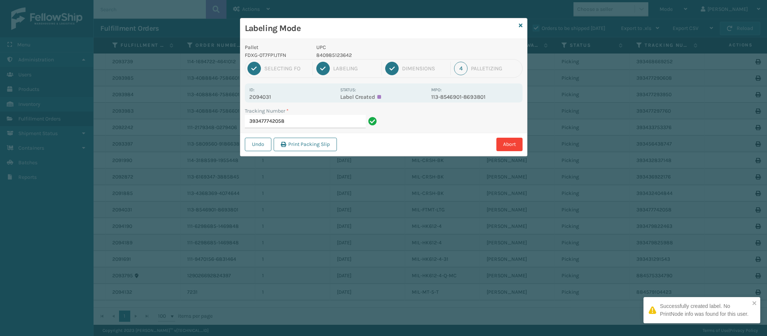
click at [261, 97] on p "2094031" at bounding box center [292, 97] width 86 height 7
click at [292, 118] on input "393477742058" at bounding box center [305, 121] width 121 height 13
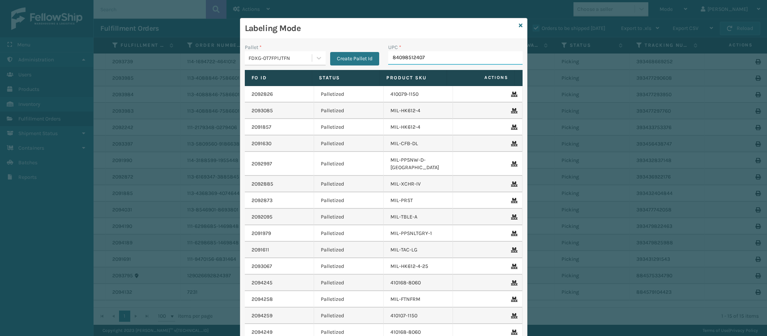
type input "840985124076"
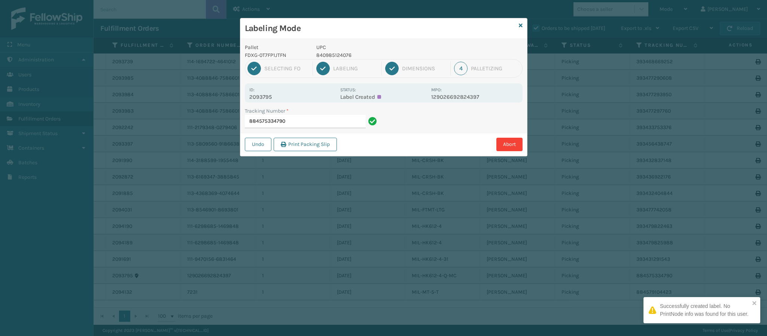
click at [268, 98] on p "2093795" at bounding box center [292, 97] width 86 height 7
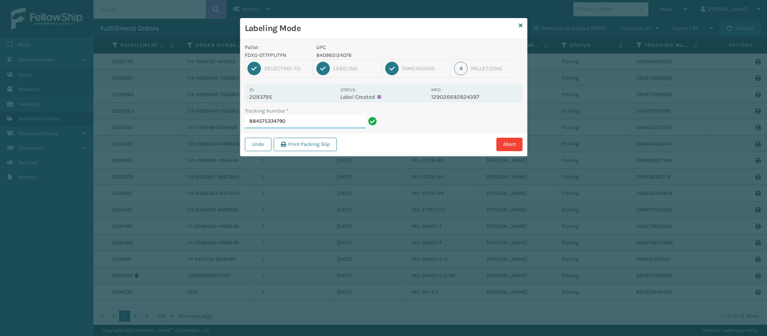
click at [332, 123] on input "884575334790" at bounding box center [305, 121] width 121 height 13
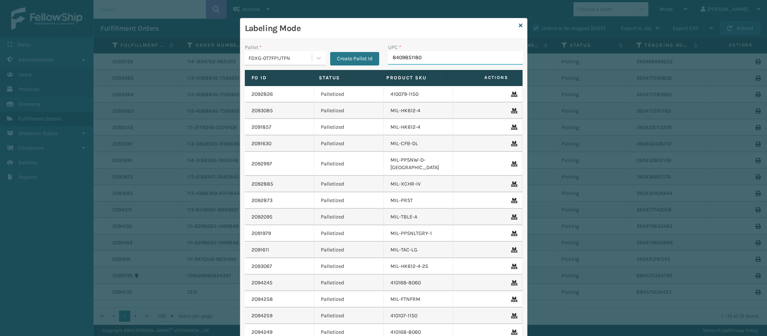
type input "84098511801"
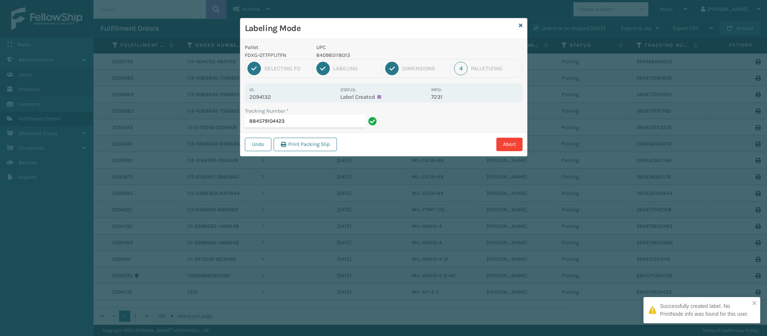
click at [269, 92] on div "Id: 2094132" at bounding box center [292, 93] width 86 height 15
click at [271, 97] on p "2094132" at bounding box center [292, 97] width 86 height 7
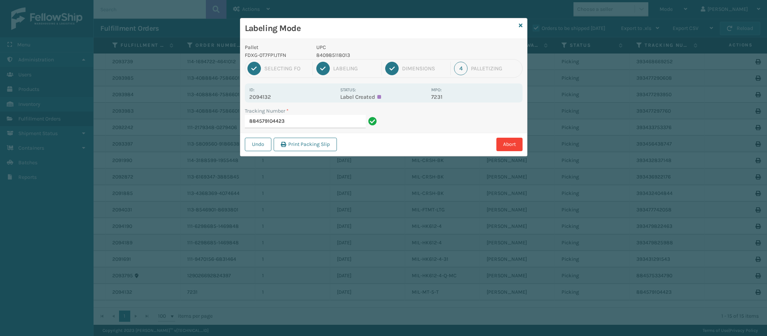
click at [286, 107] on label "Tracking Number *" at bounding box center [267, 111] width 44 height 8
click at [286, 115] on input "884579104423" at bounding box center [305, 121] width 121 height 13
click at [271, 93] on div "Id: 2094132" at bounding box center [292, 93] width 86 height 15
click at [269, 93] on div "Id: 2094132" at bounding box center [292, 93] width 86 height 15
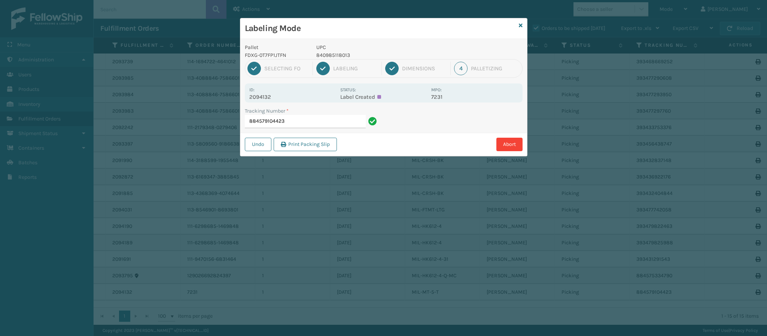
click at [269, 93] on div "Id: 2094132" at bounding box center [292, 93] width 86 height 15
click at [268, 98] on p "2094132" at bounding box center [292, 97] width 86 height 7
click at [306, 122] on input "884579104423" at bounding box center [305, 121] width 121 height 13
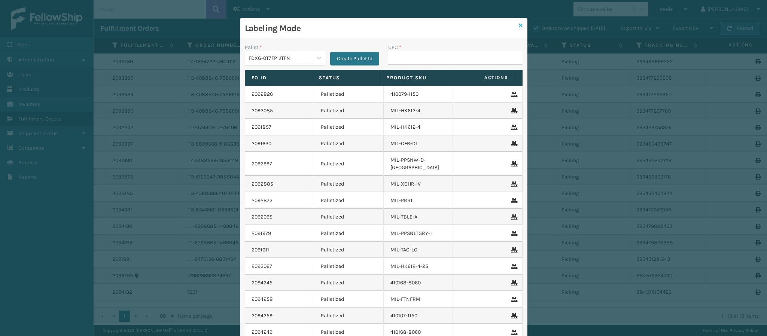
click at [519, 26] on icon at bounding box center [521, 25] width 4 height 5
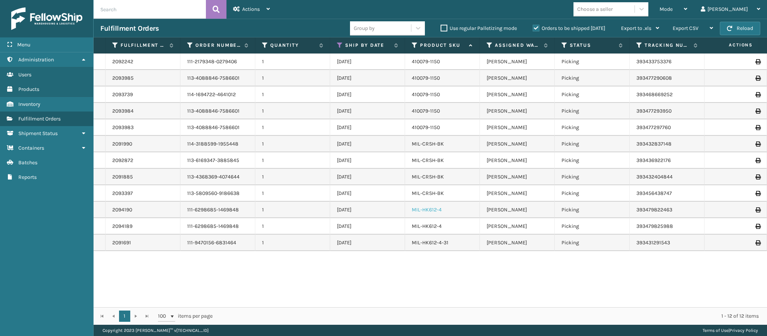
click at [426, 210] on link "MIL-HK612-4" at bounding box center [427, 210] width 30 height 6
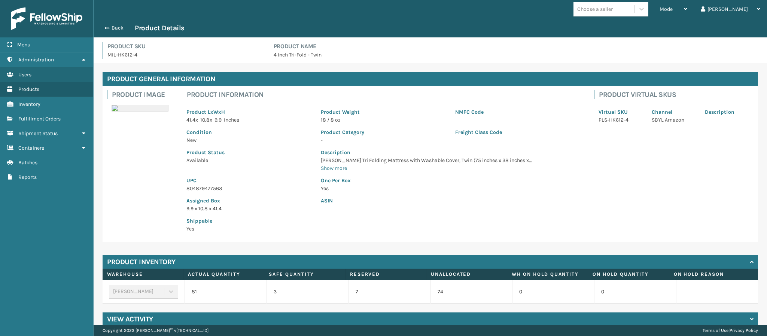
click at [219, 186] on p "804879477563" at bounding box center [248, 189] width 125 height 8
click at [118, 26] on button "Back" at bounding box center [117, 28] width 34 height 7
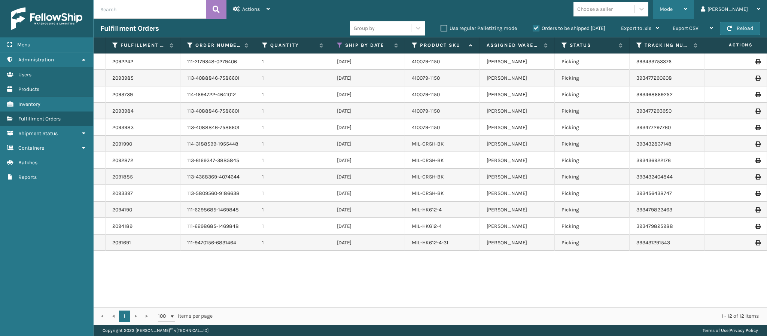
click at [687, 6] on div "Mode" at bounding box center [673, 9] width 28 height 19
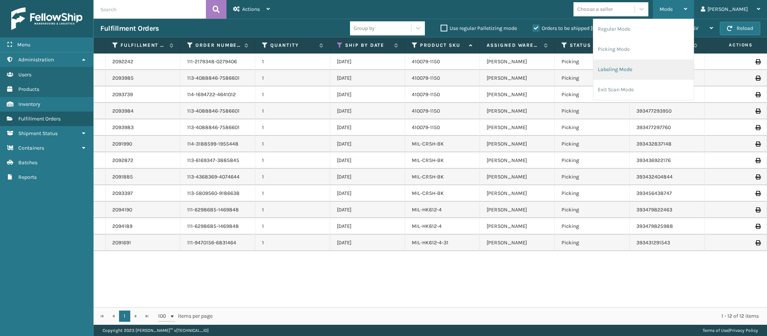
click at [633, 76] on li "Labeling Mode" at bounding box center [643, 70] width 100 height 20
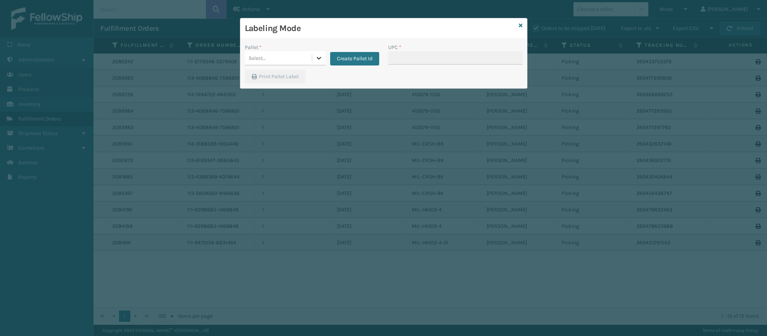
click at [322, 60] on div at bounding box center [318, 57] width 13 height 13
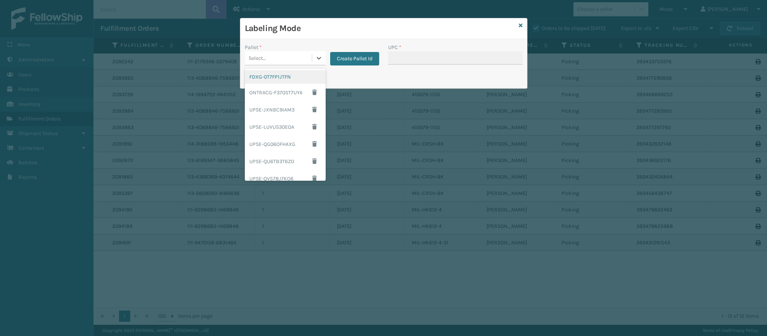
click at [284, 80] on div "FDXG-0T7FP1JTFN" at bounding box center [285, 77] width 81 height 14
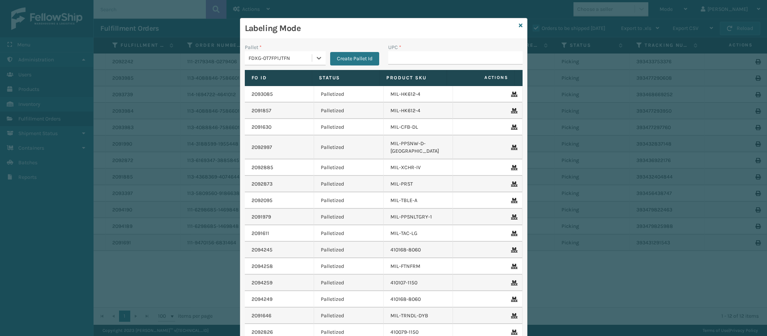
click at [424, 68] on div "UPC *" at bounding box center [455, 56] width 143 height 27
click at [426, 60] on input "UPC *" at bounding box center [455, 57] width 134 height 13
paste input "804879477563"
type input "804879477563"
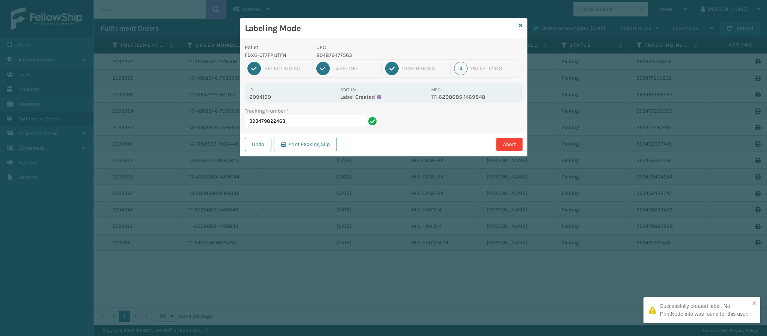
click at [263, 96] on p "2094190" at bounding box center [292, 97] width 86 height 7
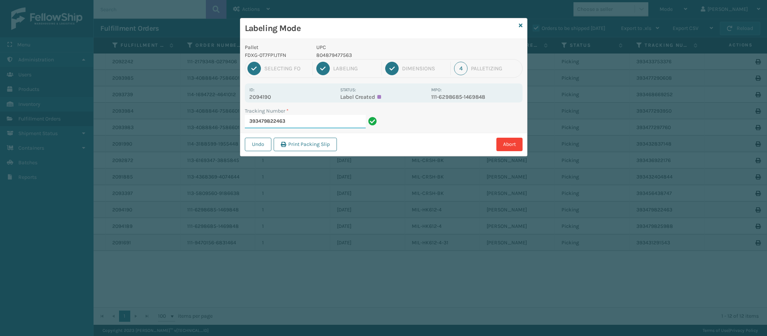
click at [305, 122] on input "393479822463" at bounding box center [305, 121] width 121 height 13
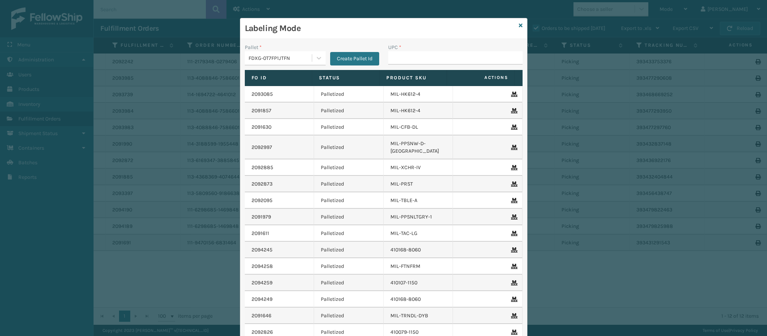
click at [509, 35] on div "Labeling Mode" at bounding box center [383, 28] width 287 height 21
click at [519, 27] on icon at bounding box center [521, 25] width 4 height 5
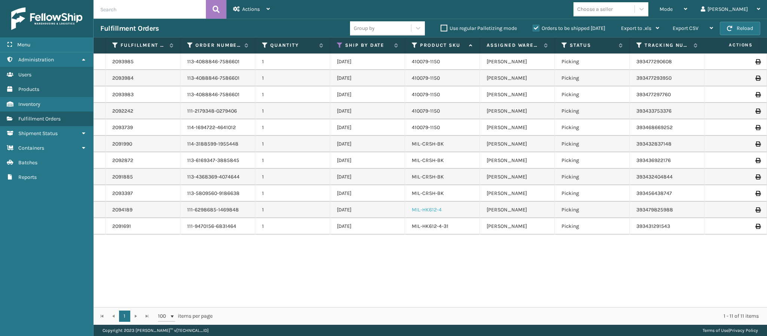
click at [423, 211] on link "MIL-HK612-4" at bounding box center [427, 210] width 30 height 6
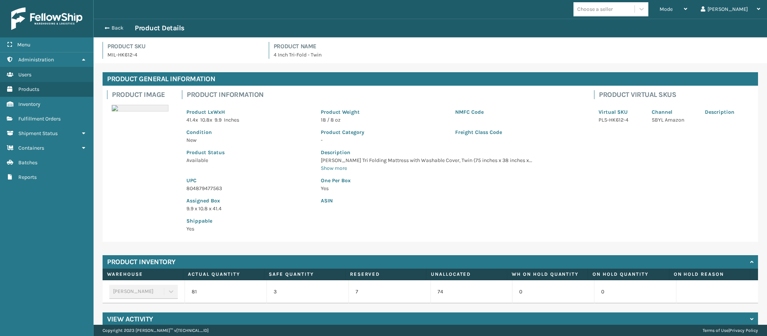
click at [209, 189] on p "804879477563" at bounding box center [248, 189] width 125 height 8
click at [118, 26] on button "Back" at bounding box center [117, 28] width 34 height 7
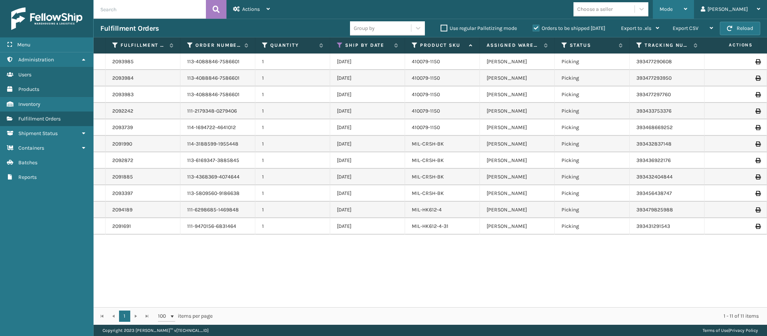
click at [687, 7] on icon at bounding box center [685, 8] width 3 height 5
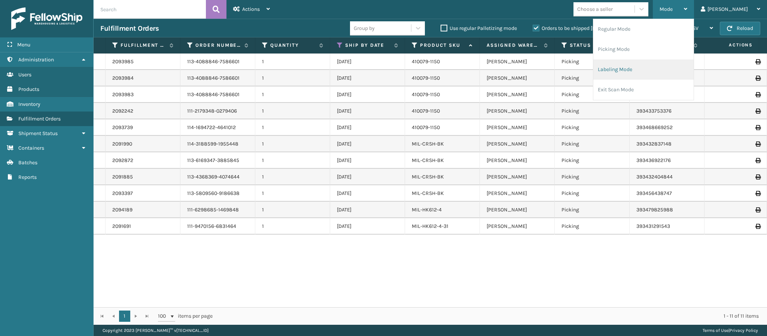
click at [649, 66] on li "Labeling Mode" at bounding box center [643, 70] width 100 height 20
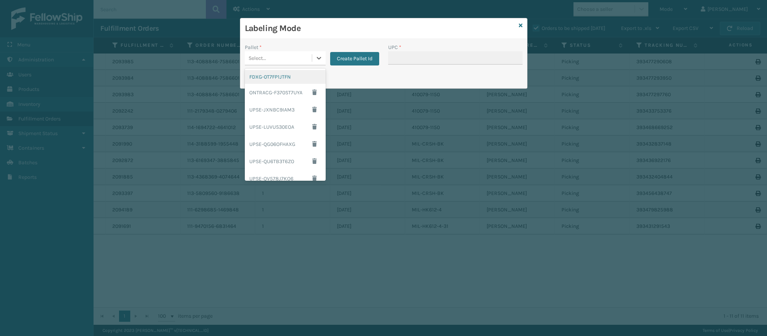
click at [308, 60] on div "Select..." at bounding box center [278, 58] width 67 height 12
click at [296, 74] on div "FDXG-0T7FP1JTFN" at bounding box center [285, 77] width 81 height 14
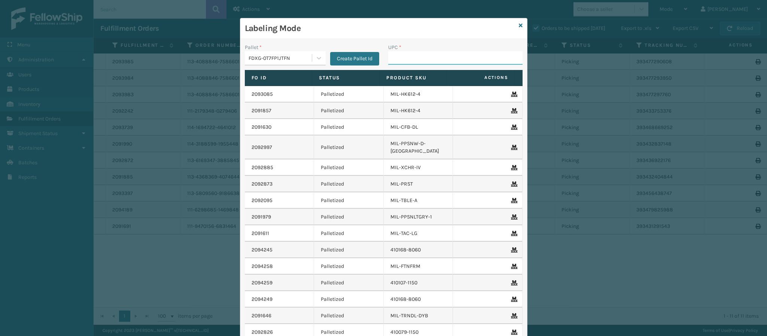
click at [449, 57] on input "UPC *" at bounding box center [455, 57] width 134 height 13
paste input "804879477563"
type input "804879477563"
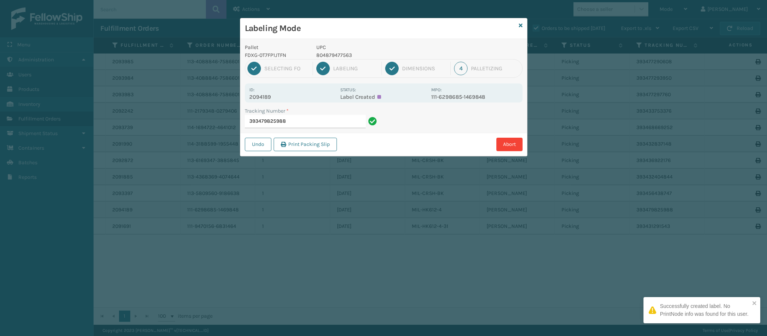
click at [269, 98] on p "2094189" at bounding box center [292, 97] width 86 height 7
click at [309, 122] on input "393479825988" at bounding box center [305, 121] width 121 height 13
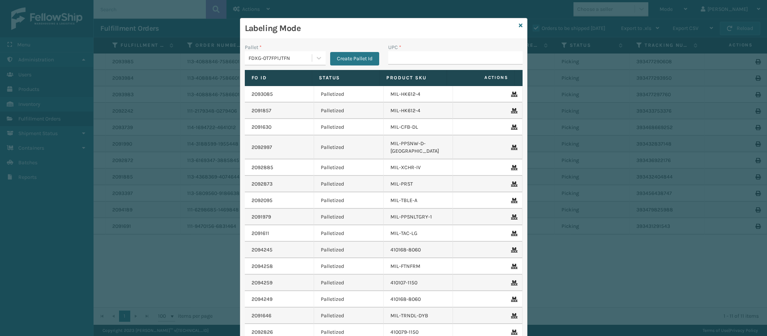
click at [510, 25] on h3 "Labeling Mode" at bounding box center [380, 28] width 271 height 11
click at [511, 24] on div "Labeling Mode" at bounding box center [383, 28] width 287 height 21
click at [512, 23] on div "Labeling Mode Pallet * FDXG-0T7FP1JTFN Create Pallet Id UPC * Fo Id Status Prod…" at bounding box center [383, 202] width 287 height 368
click at [519, 25] on icon at bounding box center [521, 25] width 4 height 5
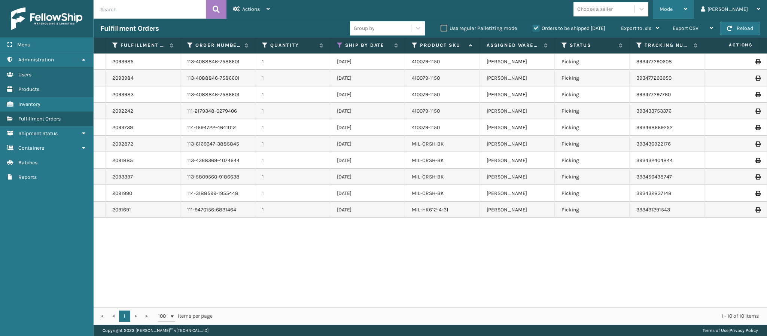
click at [687, 9] on icon at bounding box center [685, 8] width 3 height 5
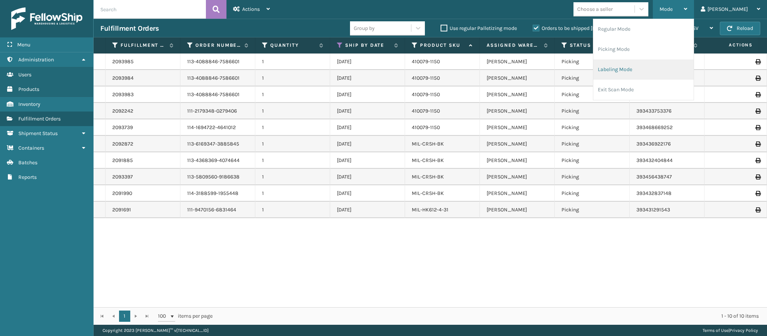
click at [653, 61] on li "Labeling Mode" at bounding box center [643, 70] width 100 height 20
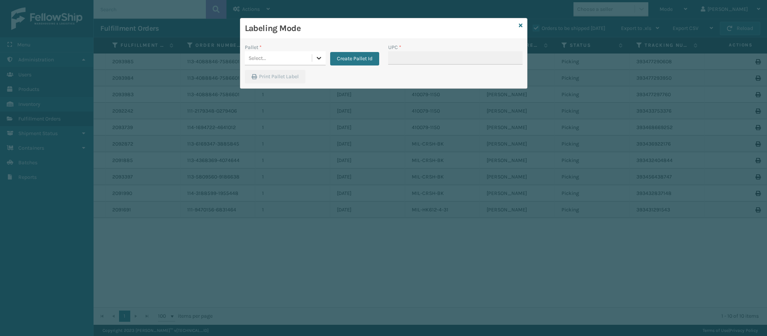
click at [317, 57] on icon at bounding box center [318, 57] width 7 height 7
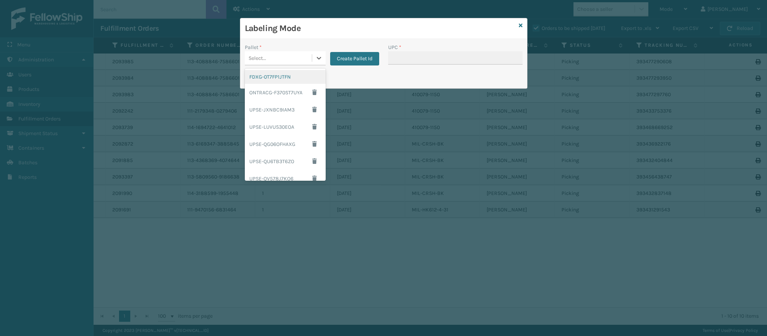
click at [291, 78] on div "FDXG-0T7FP1JTFN" at bounding box center [285, 77] width 81 height 14
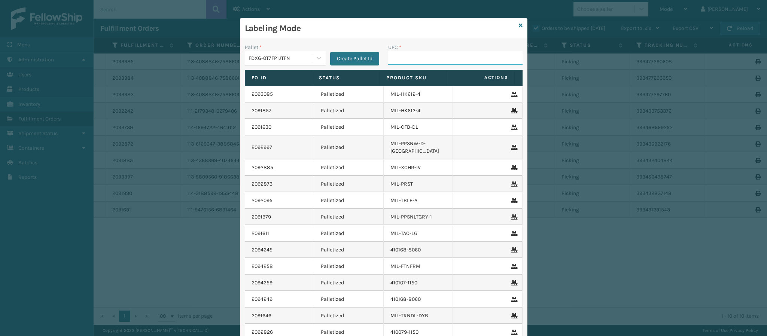
click at [407, 60] on input "UPC *" at bounding box center [455, 57] width 134 height 13
type input "849986009498"
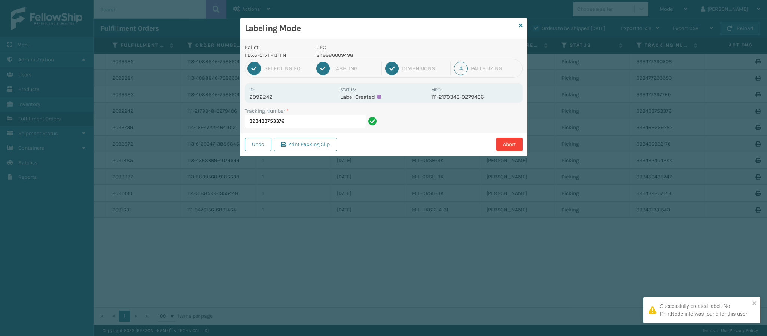
click at [263, 96] on p "2092242" at bounding box center [292, 97] width 86 height 7
click at [301, 122] on input "393433753376" at bounding box center [305, 121] width 121 height 13
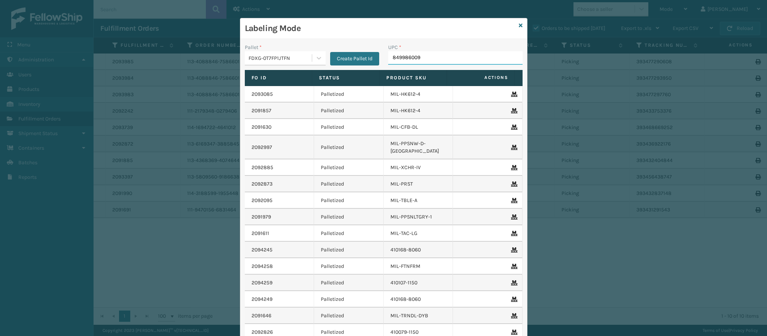
type input "8499860094"
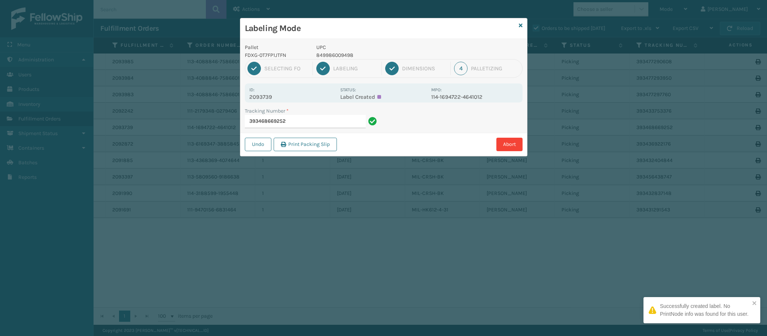
click at [264, 99] on p "2093739" at bounding box center [292, 97] width 86 height 7
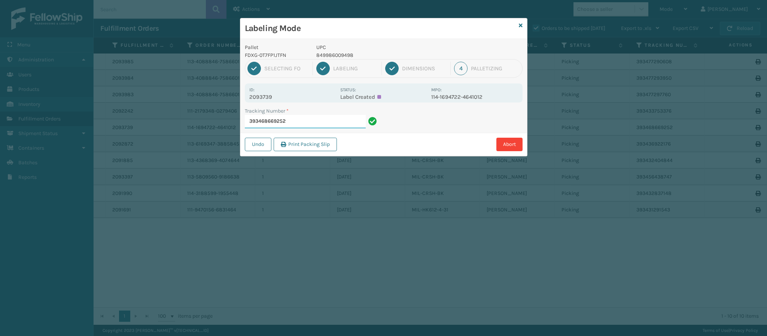
click at [332, 122] on input "393468669252" at bounding box center [305, 121] width 121 height 13
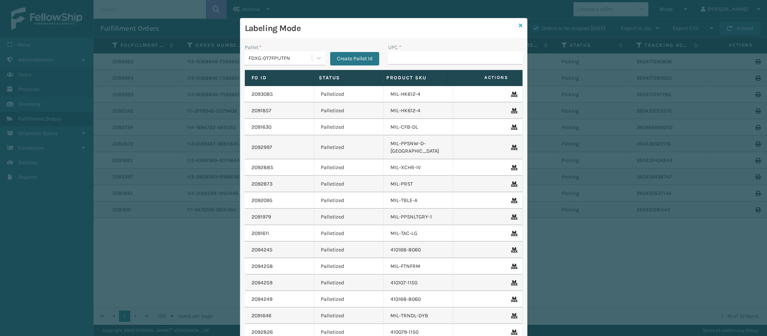
click at [519, 25] on icon at bounding box center [521, 25] width 4 height 5
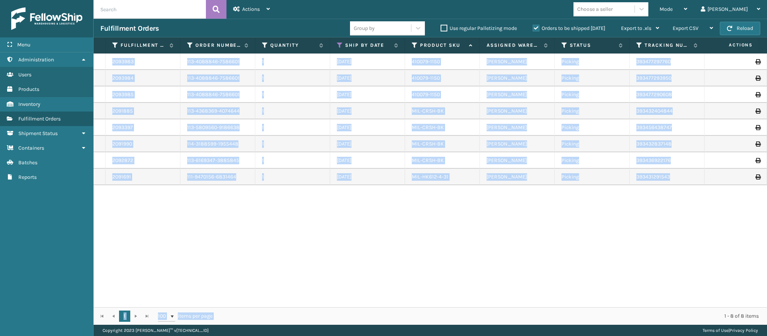
drag, startPoint x: 553, startPoint y: 298, endPoint x: 723, endPoint y: 314, distance: 171.1
click at [723, 314] on div "Fulfillment Order Id Order Number Quantity Ship By Date Product SKU Assigned Wa…" at bounding box center [430, 180] width 673 height 287
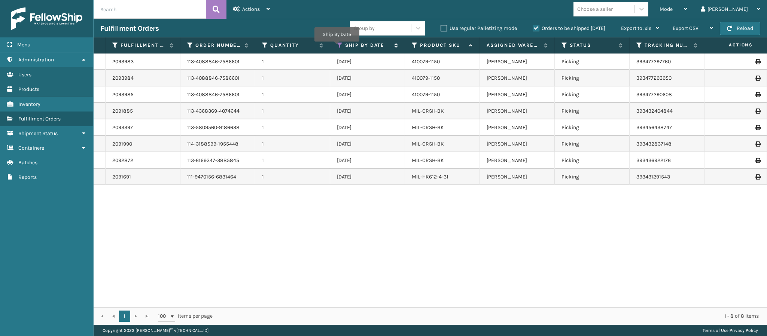
click at [337, 47] on icon at bounding box center [340, 45] width 6 height 7
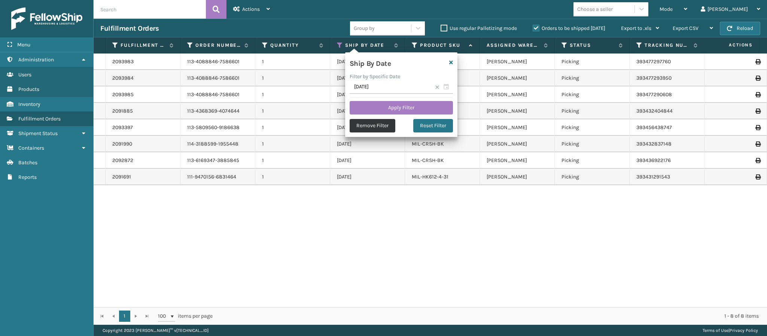
click at [380, 126] on button "Remove Filter" at bounding box center [373, 125] width 46 height 13
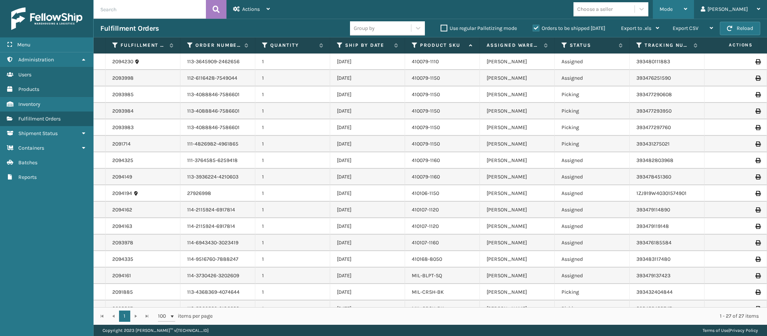
click at [694, 9] on div "Mode Regular Mode Picking Mode Labeling Mode Exit Scan Mode" at bounding box center [673, 9] width 41 height 19
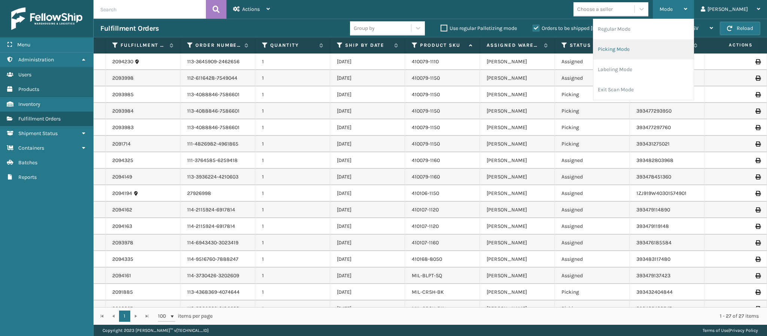
click at [656, 51] on li "Picking Mode" at bounding box center [643, 49] width 100 height 20
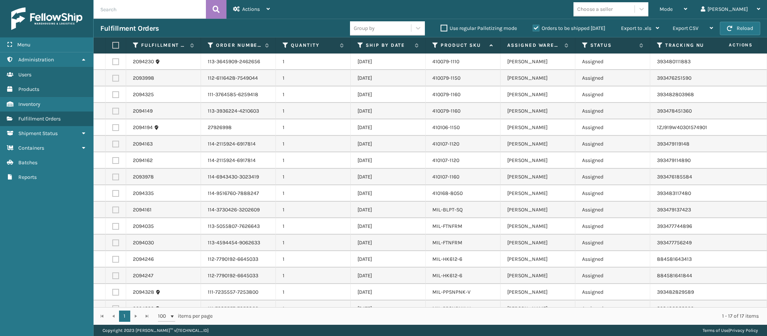
click at [115, 128] on label at bounding box center [115, 127] width 7 height 7
click at [113, 128] on input "checkbox" at bounding box center [112, 126] width 0 height 5
checkbox input "true"
click at [268, 8] on icon at bounding box center [267, 8] width 3 height 5
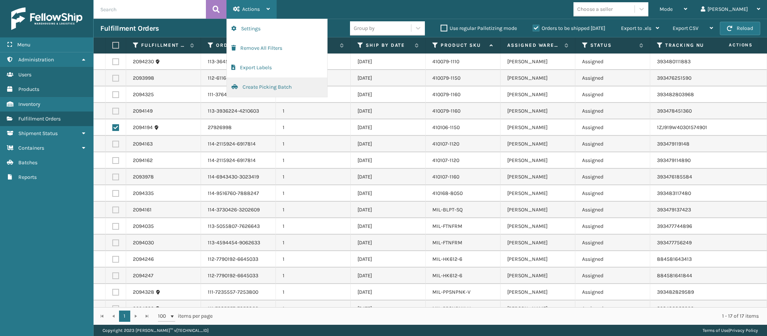
click at [250, 89] on button "Create Picking Batch" at bounding box center [277, 86] width 100 height 19
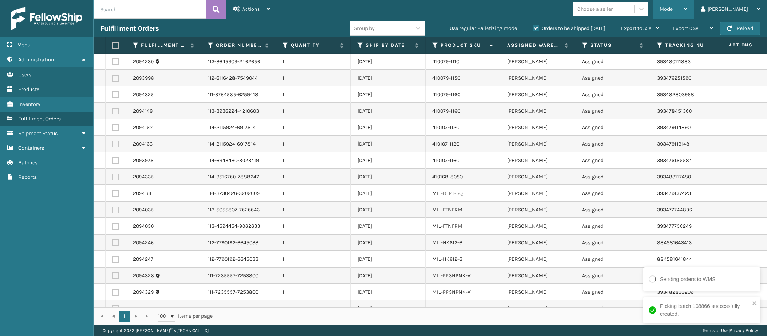
click at [687, 13] on div "Mode" at bounding box center [673, 9] width 28 height 19
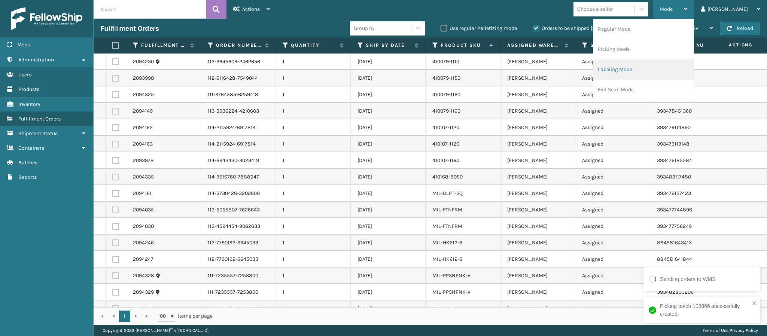
click at [640, 71] on li "Labeling Mode" at bounding box center [643, 70] width 100 height 20
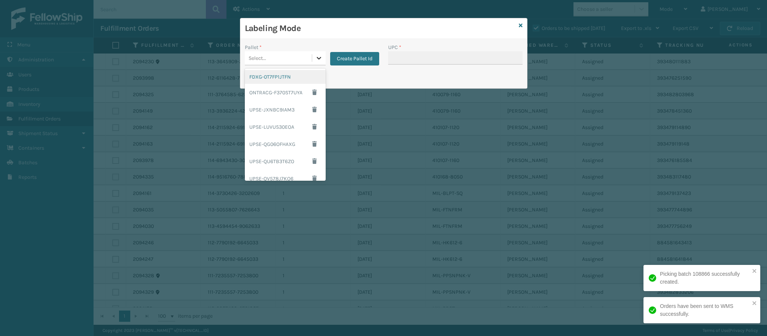
click at [314, 59] on div at bounding box center [318, 57] width 13 height 13
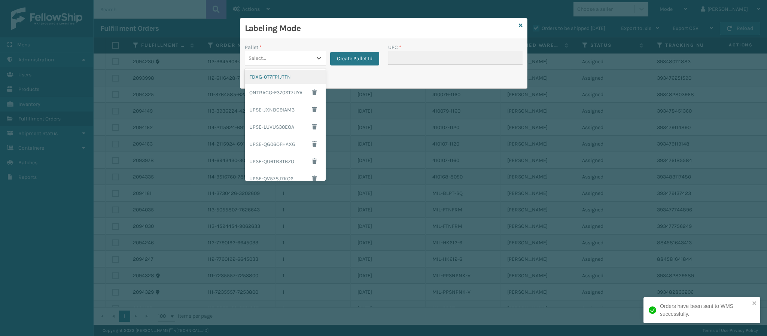
click at [292, 75] on div "FDXG-0T7FP1JTFN" at bounding box center [285, 77] width 81 height 14
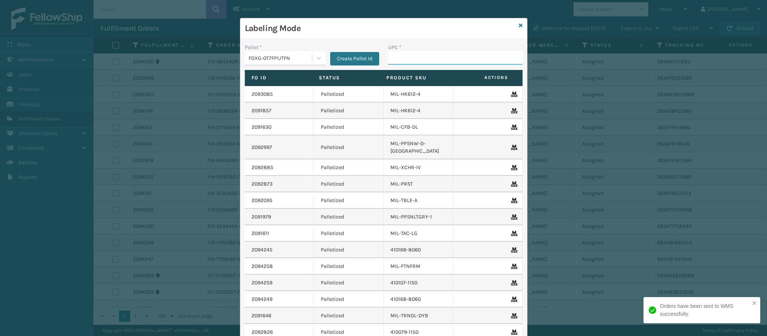
click at [450, 57] on input "UPC *" at bounding box center [455, 57] width 134 height 13
type input "84998601272"
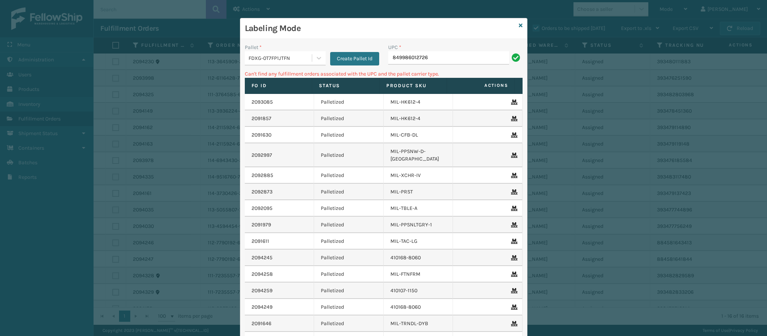
click at [513, 27] on div "Labeling Mode Pallet * FDXG-0T7FP1JTFN Create Pallet Id UPC * 849986012726 Can'…" at bounding box center [383, 205] width 287 height 375
click at [518, 25] on div "Labeling Mode" at bounding box center [383, 28] width 287 height 21
click at [519, 24] on icon at bounding box center [521, 25] width 4 height 5
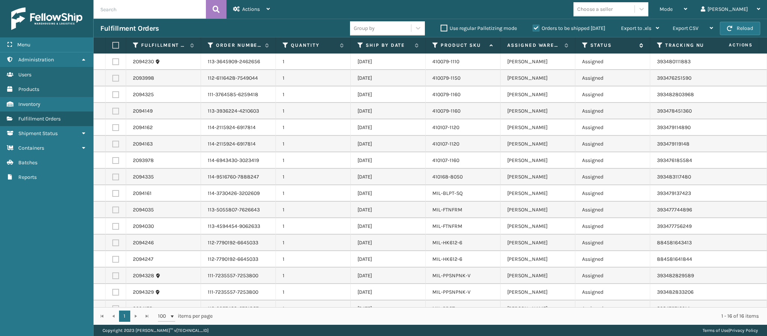
click at [586, 45] on icon at bounding box center [585, 45] width 6 height 7
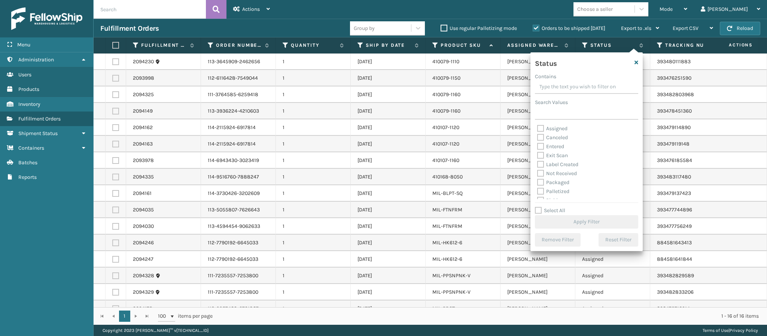
click at [559, 89] on input "Contains" at bounding box center [586, 86] width 103 height 13
click at [540, 164] on div "Picking" at bounding box center [586, 160] width 99 height 9
click at [540, 161] on label "Picking" at bounding box center [550, 160] width 27 height 6
click at [537, 161] on input "Picking" at bounding box center [537, 158] width 0 height 5
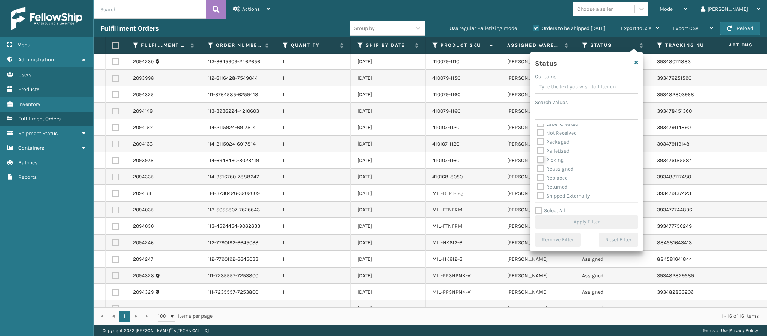
checkbox input "true"
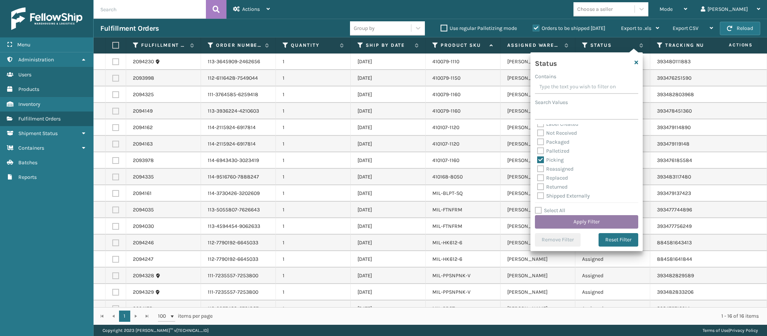
click at [582, 227] on button "Apply Filter" at bounding box center [586, 221] width 103 height 13
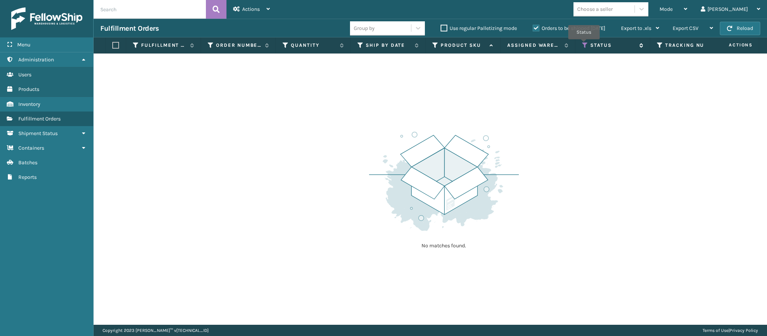
click at [582, 44] on icon at bounding box center [585, 45] width 6 height 7
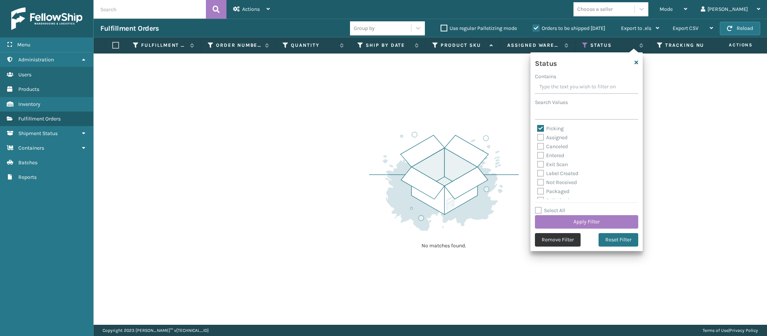
click at [563, 234] on button "Remove Filter" at bounding box center [558, 239] width 46 height 13
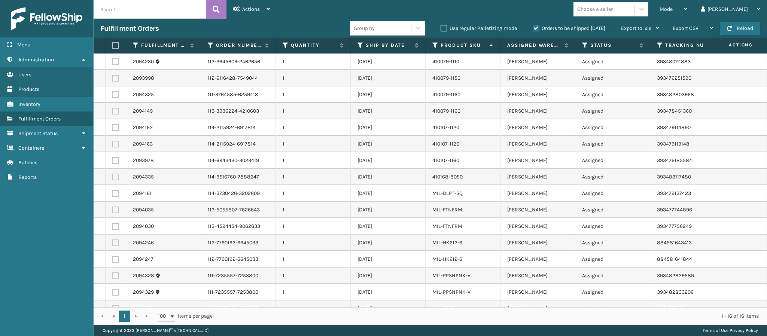
scroll to position [18, 0]
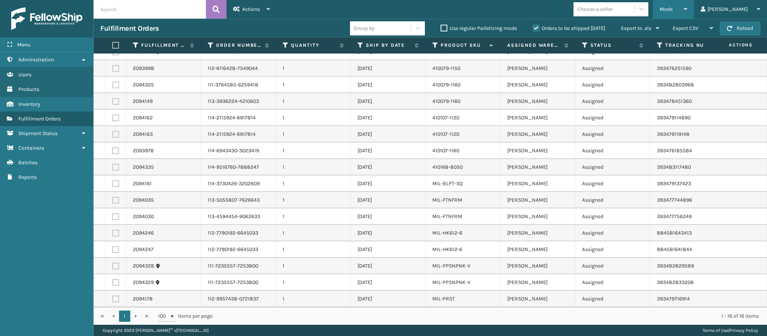
click at [694, 7] on div "Mode Regular Mode Picking Mode Labeling Mode Exit Scan Mode" at bounding box center [673, 9] width 41 height 19
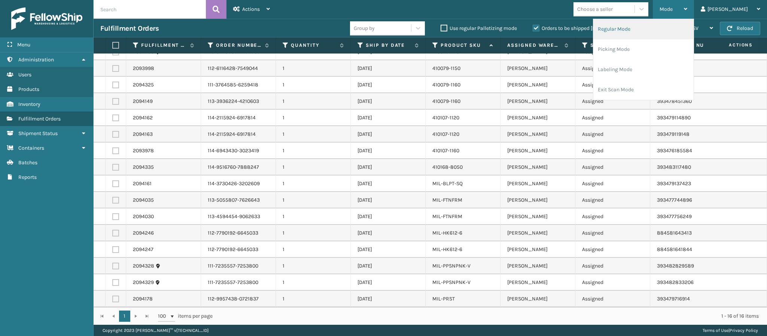
click at [659, 25] on li "Regular Mode" at bounding box center [643, 29] width 100 height 20
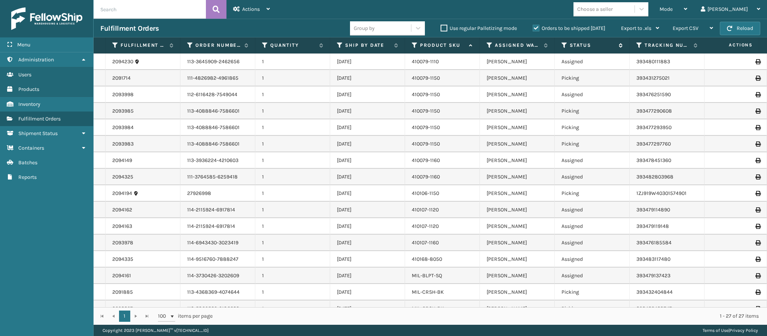
click at [553, 47] on th "Assigned Warehouse" at bounding box center [517, 45] width 75 height 16
click at [566, 48] on icon at bounding box center [564, 45] width 6 height 7
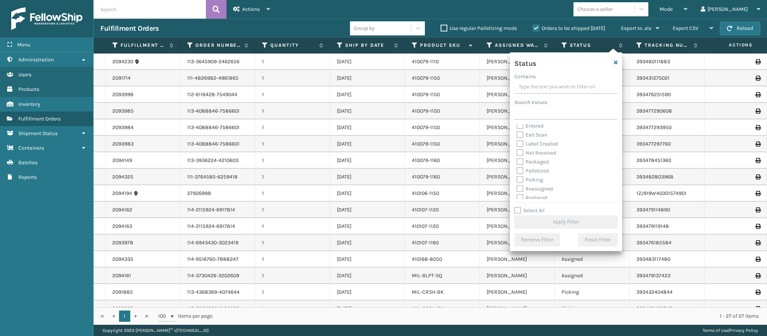
scroll to position [42, 0]
click at [521, 158] on label "Picking" at bounding box center [529, 159] width 27 height 6
click at [520, 159] on label "Picking" at bounding box center [529, 159] width 27 height 6
click at [517, 159] on input "Picking" at bounding box center [516, 157] width 0 height 5
checkbox input "true"
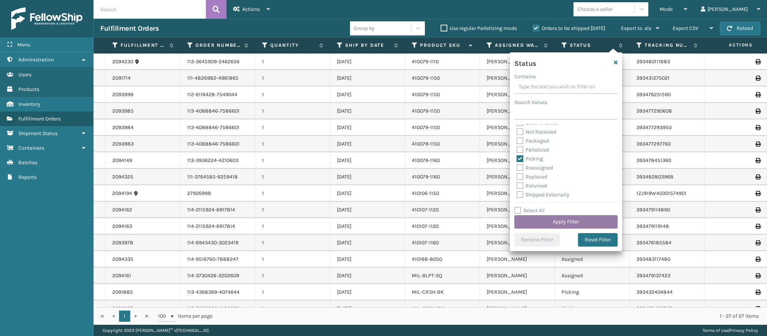
click at [564, 219] on button "Apply Filter" at bounding box center [565, 221] width 103 height 13
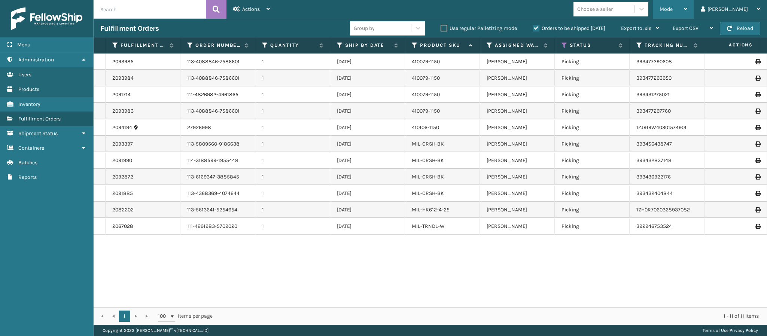
click at [687, 12] on div "Mode" at bounding box center [673, 9] width 28 height 19
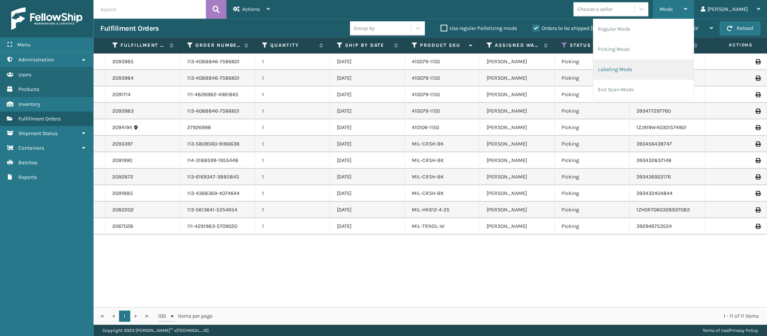
click at [646, 73] on li "Labeling Mode" at bounding box center [643, 70] width 100 height 20
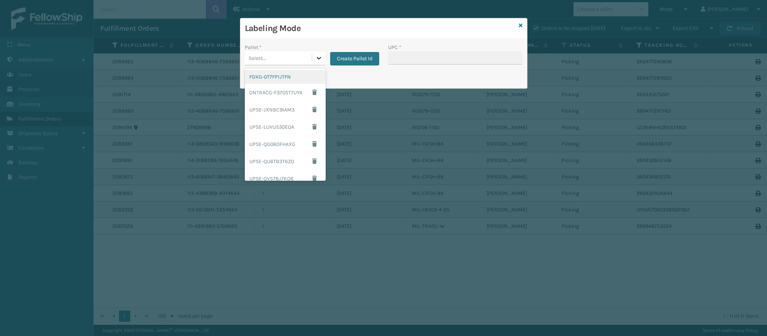
click at [317, 54] on div at bounding box center [318, 57] width 13 height 13
click at [286, 154] on div "UPSG-KL19WQ504N" at bounding box center [285, 155] width 81 height 14
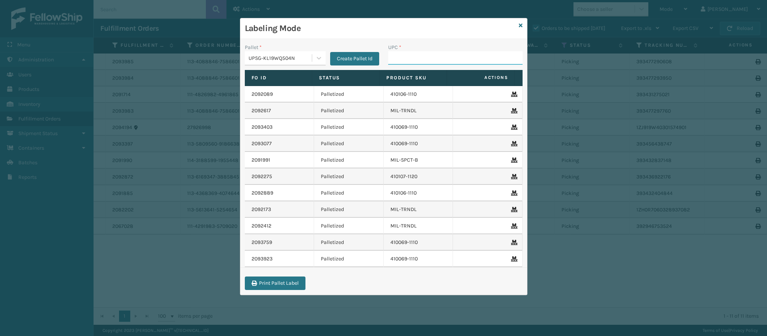
click at [452, 56] on input "UPC *" at bounding box center [455, 57] width 134 height 13
type input "84998601272"
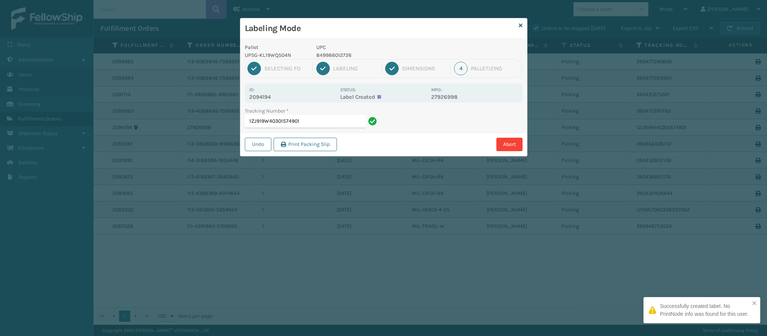
click at [263, 100] on p "2094194" at bounding box center [292, 97] width 86 height 7
click at [310, 136] on div "Undo Print Packing Slip Abort" at bounding box center [383, 144] width 287 height 23
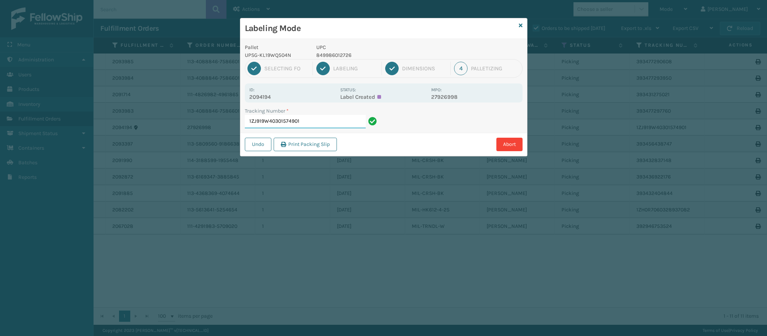
click at [313, 127] on input "1ZJ919W40301574901" at bounding box center [305, 121] width 121 height 13
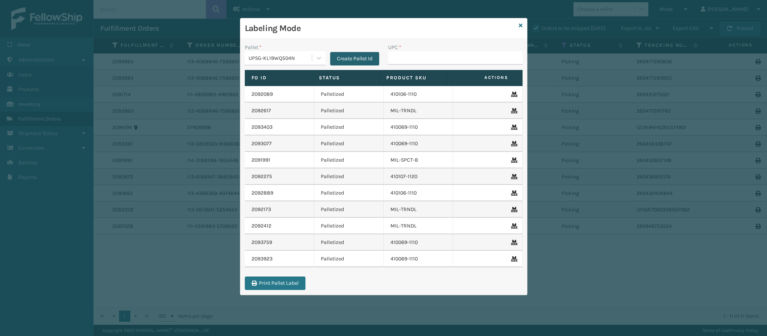
click at [353, 60] on button "Create Pallet Id" at bounding box center [354, 58] width 49 height 13
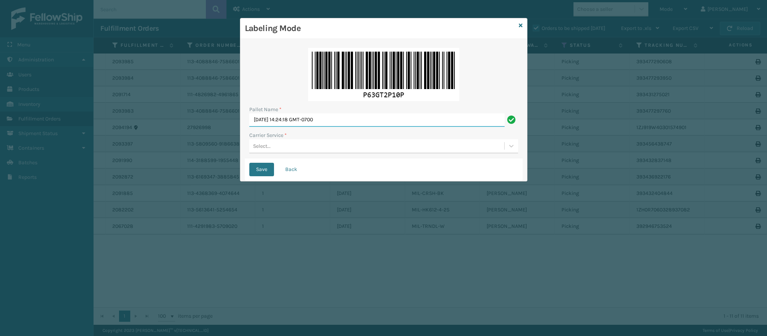
click at [351, 124] on input "[DATE] 14:24:18 GMT-0700" at bounding box center [376, 119] width 255 height 13
click at [350, 124] on input "[DATE] 14:24:18 GMT-0700" at bounding box center [376, 119] width 255 height 13
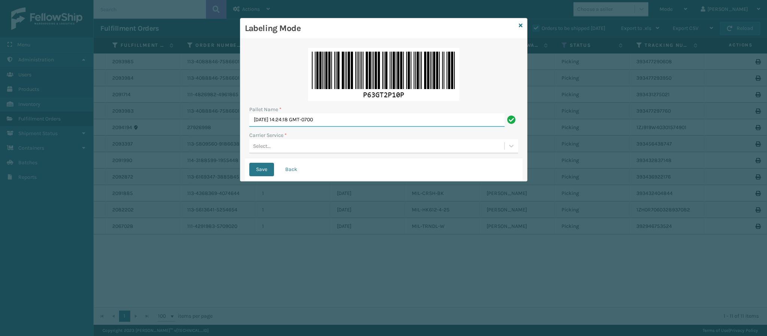
click at [350, 124] on input "[DATE] 14:24:18 GMT-0700" at bounding box center [376, 119] width 255 height 13
type input "Fedex Express"
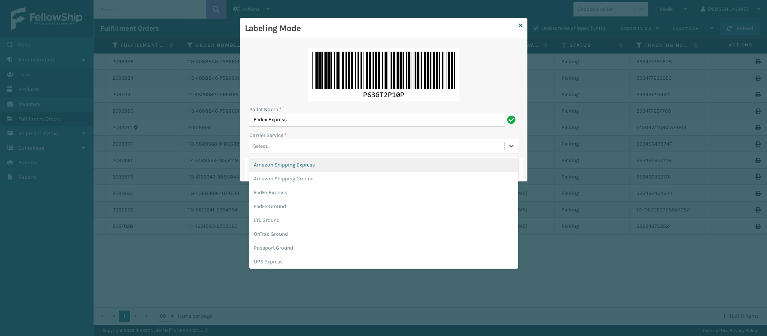
click at [356, 149] on div "Select..." at bounding box center [376, 146] width 255 height 12
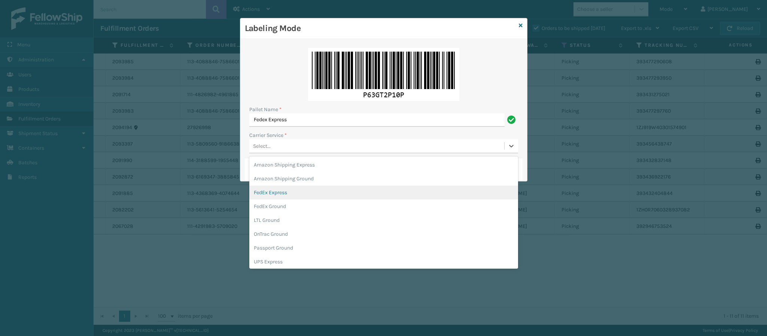
click at [298, 196] on div "FedEx Express" at bounding box center [383, 193] width 269 height 14
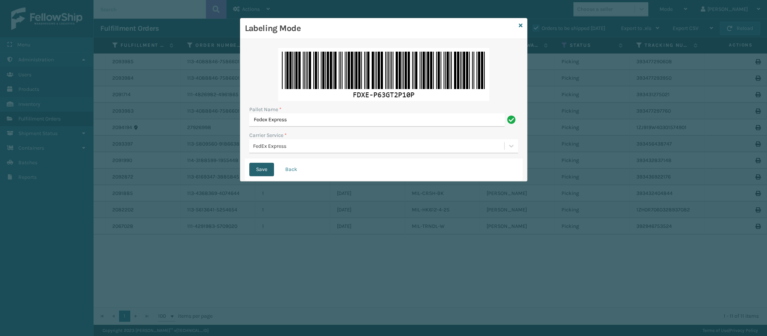
click at [266, 167] on button "Save" at bounding box center [261, 169] width 25 height 13
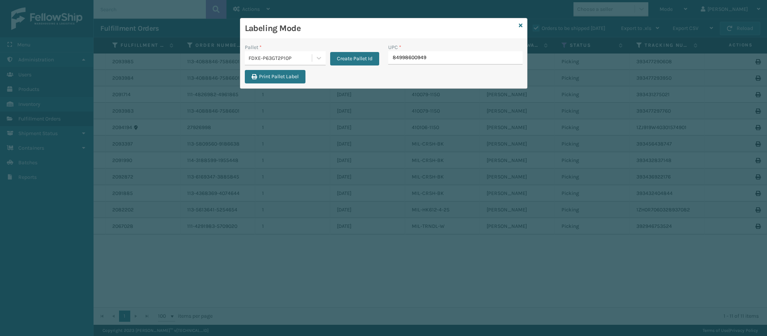
type input "849986009498"
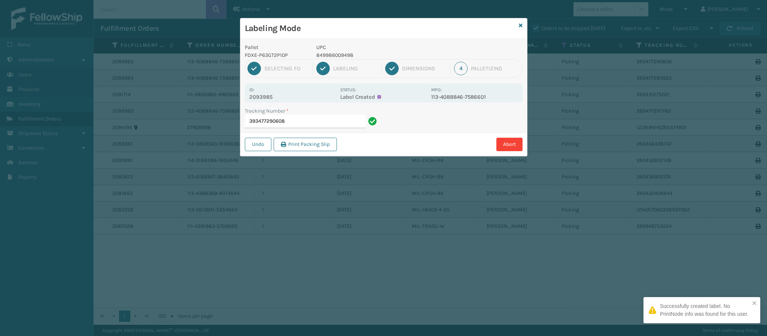
click at [276, 99] on p "2093985" at bounding box center [292, 97] width 86 height 7
click at [275, 98] on p "2093985" at bounding box center [292, 97] width 86 height 7
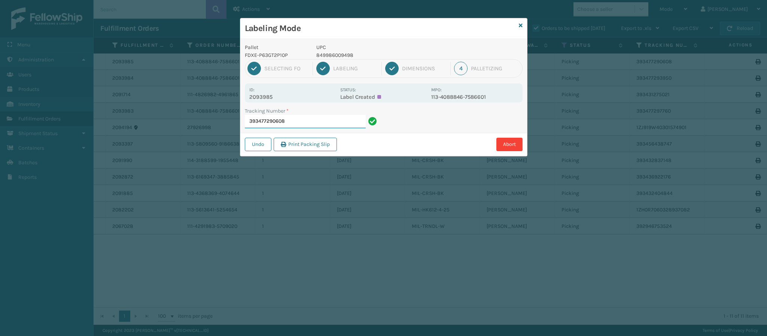
click at [297, 120] on input "393477290608" at bounding box center [305, 121] width 121 height 13
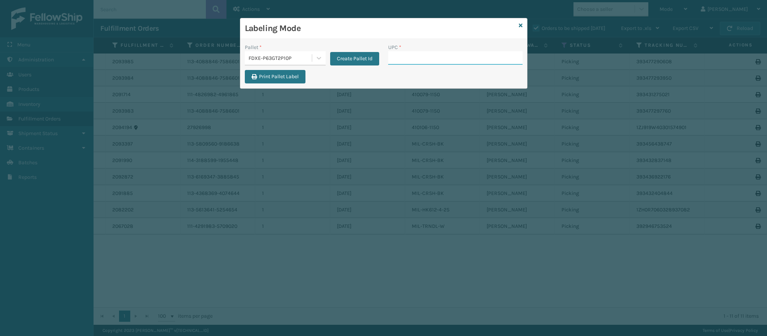
click at [419, 52] on input "UPC *" at bounding box center [455, 57] width 134 height 13
type input "8499860094"
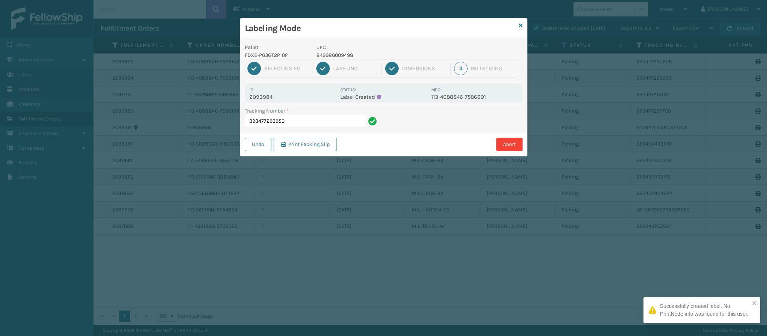
click at [258, 98] on p "2093984" at bounding box center [292, 97] width 86 height 7
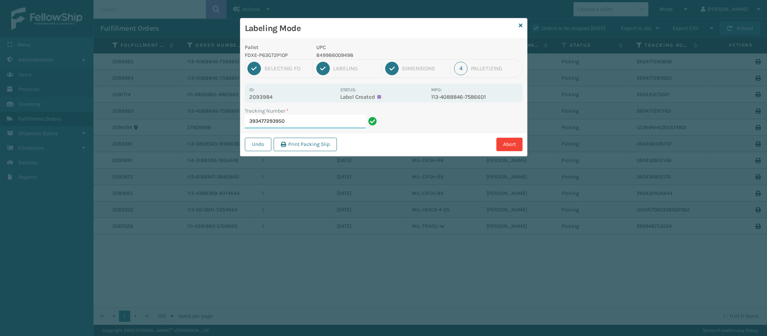
click at [303, 124] on input "393477293950" at bounding box center [305, 121] width 121 height 13
click at [271, 91] on div "Id: 2093984" at bounding box center [292, 93] width 86 height 15
click at [271, 95] on p "2093984" at bounding box center [292, 97] width 86 height 7
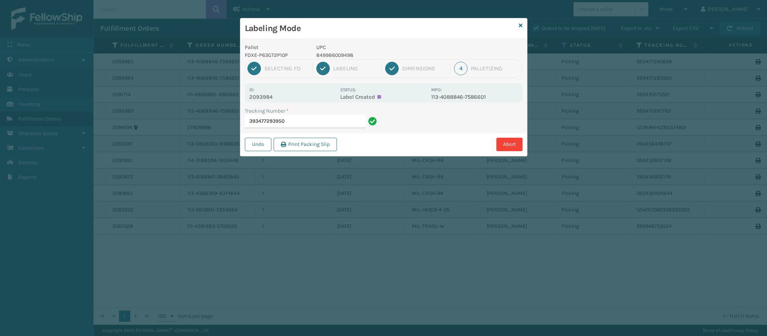
click at [271, 95] on p "2093984" at bounding box center [292, 97] width 86 height 7
click at [293, 122] on input "393477293950" at bounding box center [305, 121] width 121 height 13
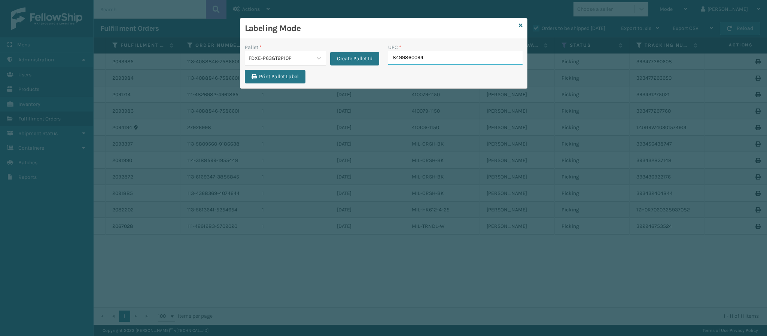
type input "84998600949"
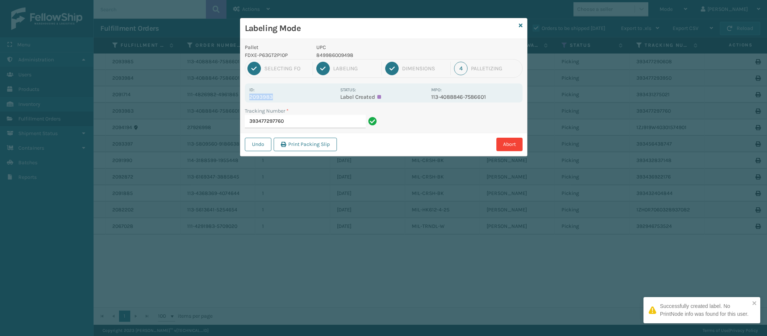
click at [271, 94] on div "Id: 2093983" at bounding box center [292, 93] width 86 height 15
click at [271, 94] on p "2093983" at bounding box center [292, 97] width 86 height 7
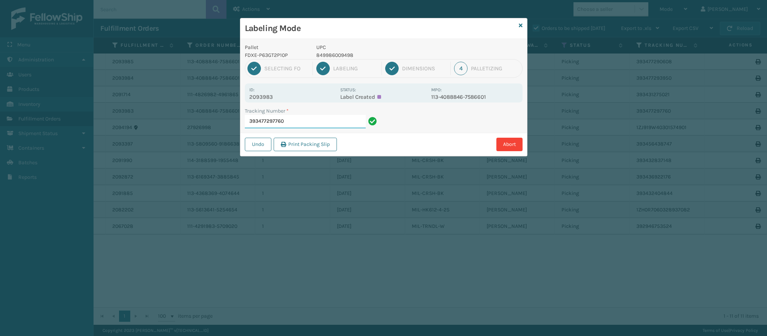
click at [309, 124] on input "393477297760" at bounding box center [305, 121] width 121 height 13
click at [309, 123] on input "393477297760" at bounding box center [305, 121] width 121 height 13
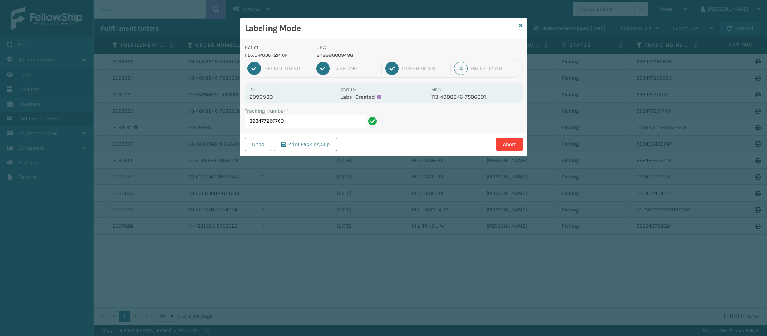
click at [309, 123] on input "393477297760" at bounding box center [305, 121] width 121 height 13
